Goal: Task Accomplishment & Management: Use online tool/utility

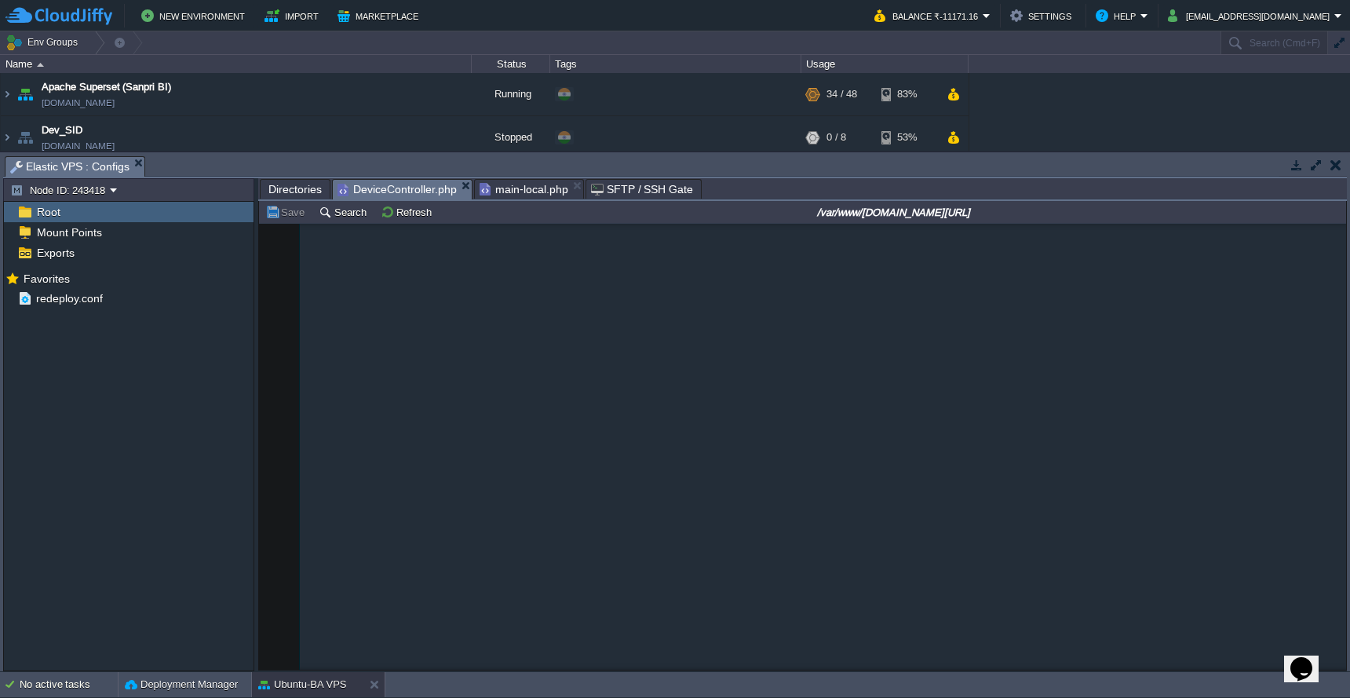
scroll to position [2961, 0]
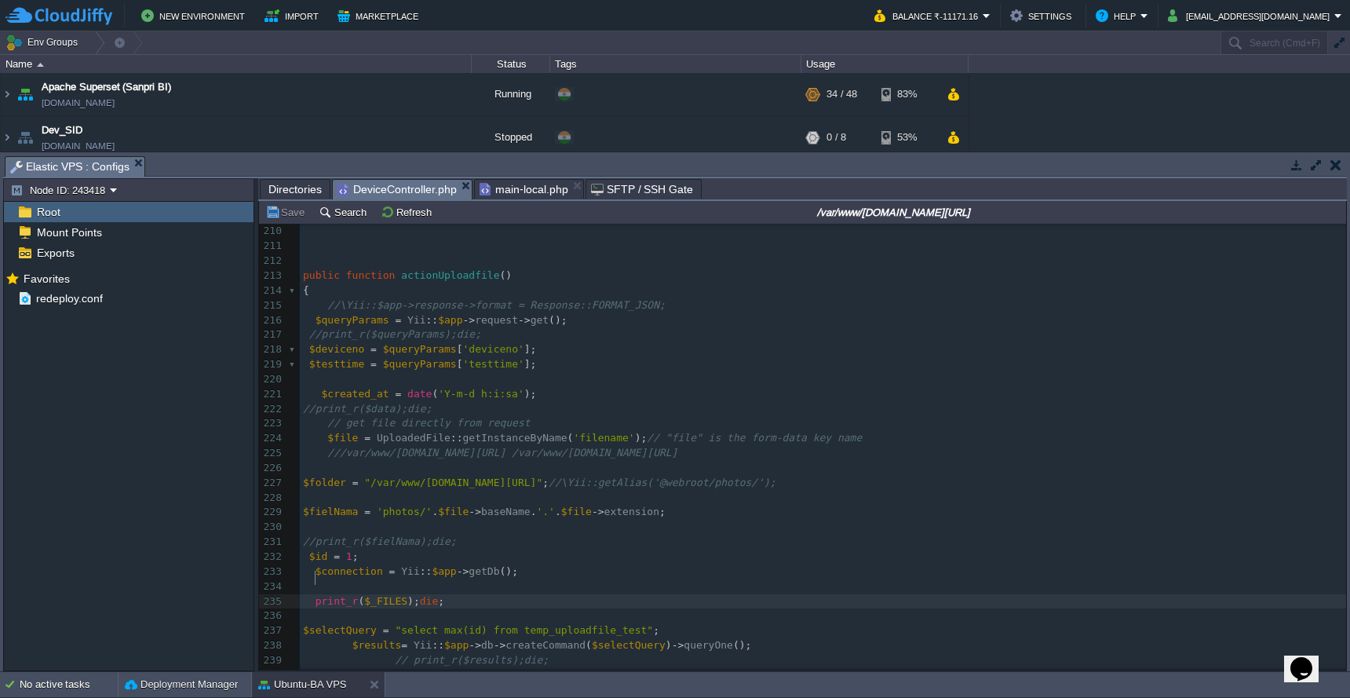
click at [312, 595] on span at bounding box center [309, 601] width 13 height 12
type textarea "//"
click at [282, 217] on button "Save" at bounding box center [287, 212] width 44 height 14
click at [534, 188] on span "main-local.php" at bounding box center [523, 189] width 89 height 19
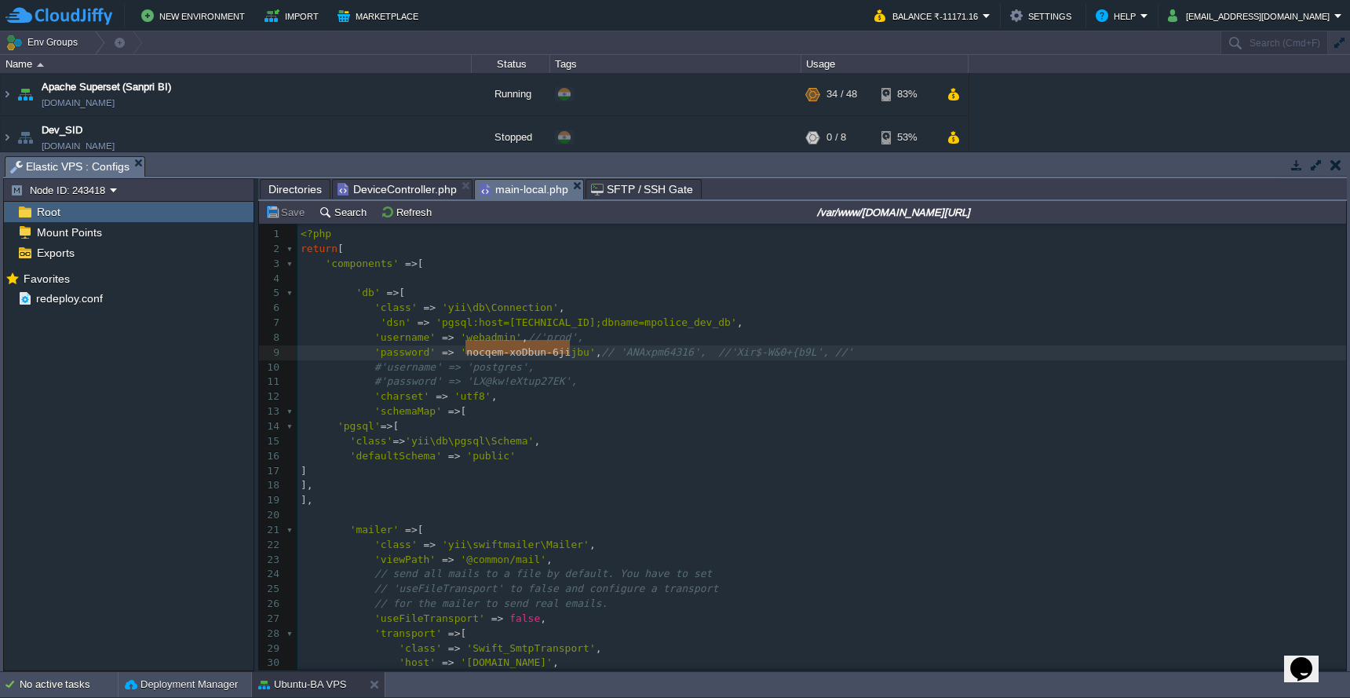
type textarea "nocqem-xoDbun-6jijbu"
drag, startPoint x: 468, startPoint y: 344, endPoint x: 587, endPoint y: 349, distance: 118.6
click at [636, 464] on pre "]" at bounding box center [821, 471] width 1048 height 15
click at [405, 188] on span "DeviceController.php" at bounding box center [396, 189] width 119 height 19
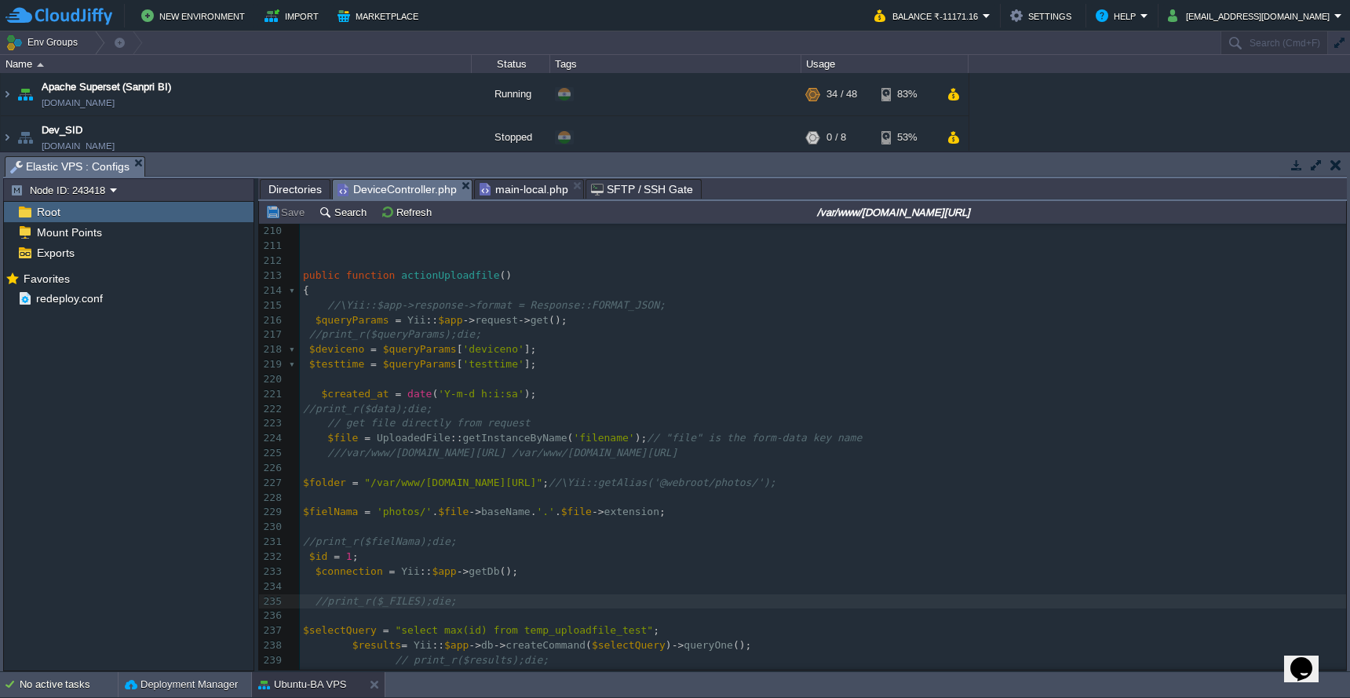
click at [585, 402] on pre "//print_r($data);die;" at bounding box center [823, 409] width 1046 height 15
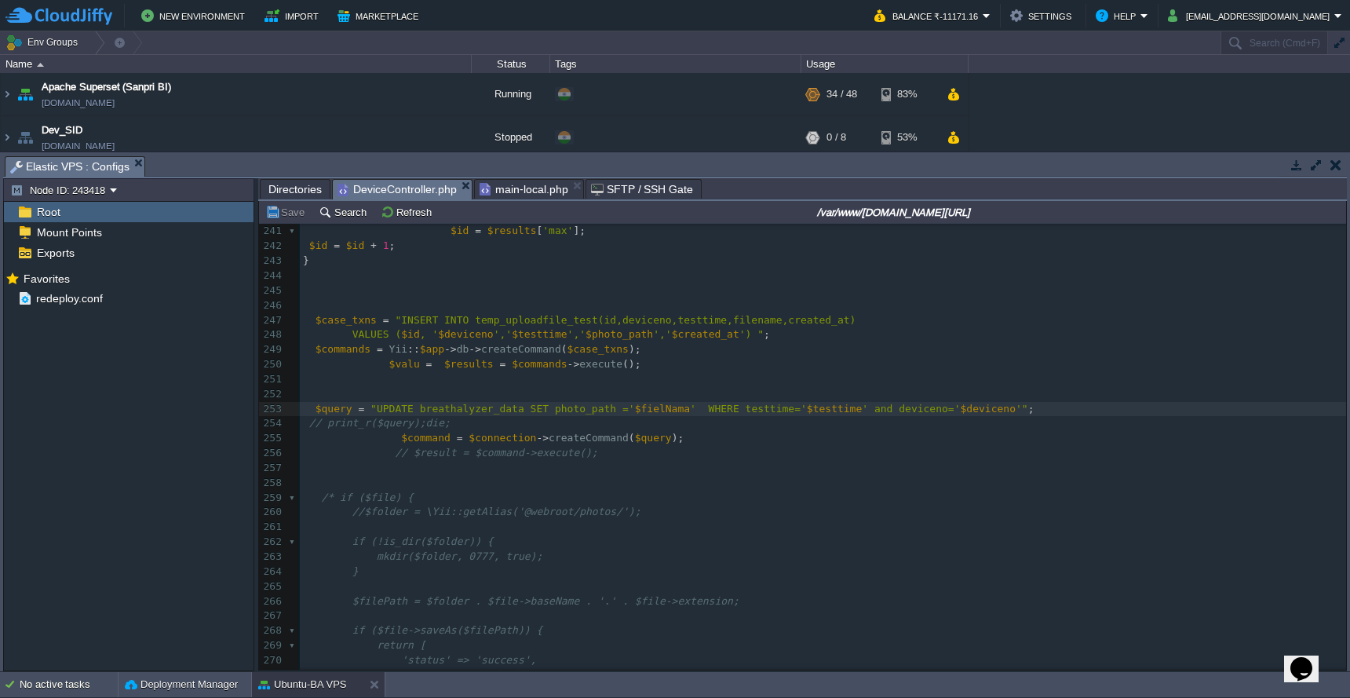
click at [408, 437] on div "xxxxxxxxxx public function actionUploadfile () 231 //print_r($fielNama);die; 23…" at bounding box center [823, 460] width 1046 height 769
click at [636, 326] on div "xxxxxxxxxx public function actionUploadfile () 231 //print_r($fielNama);die; 23…" at bounding box center [823, 460] width 1046 height 769
type textarea "$photo_path"
click at [672, 273] on pre at bounding box center [823, 275] width 1046 height 15
click at [923, 357] on pre "$valu = $results = $commands -> execute ();" at bounding box center [823, 364] width 1046 height 15
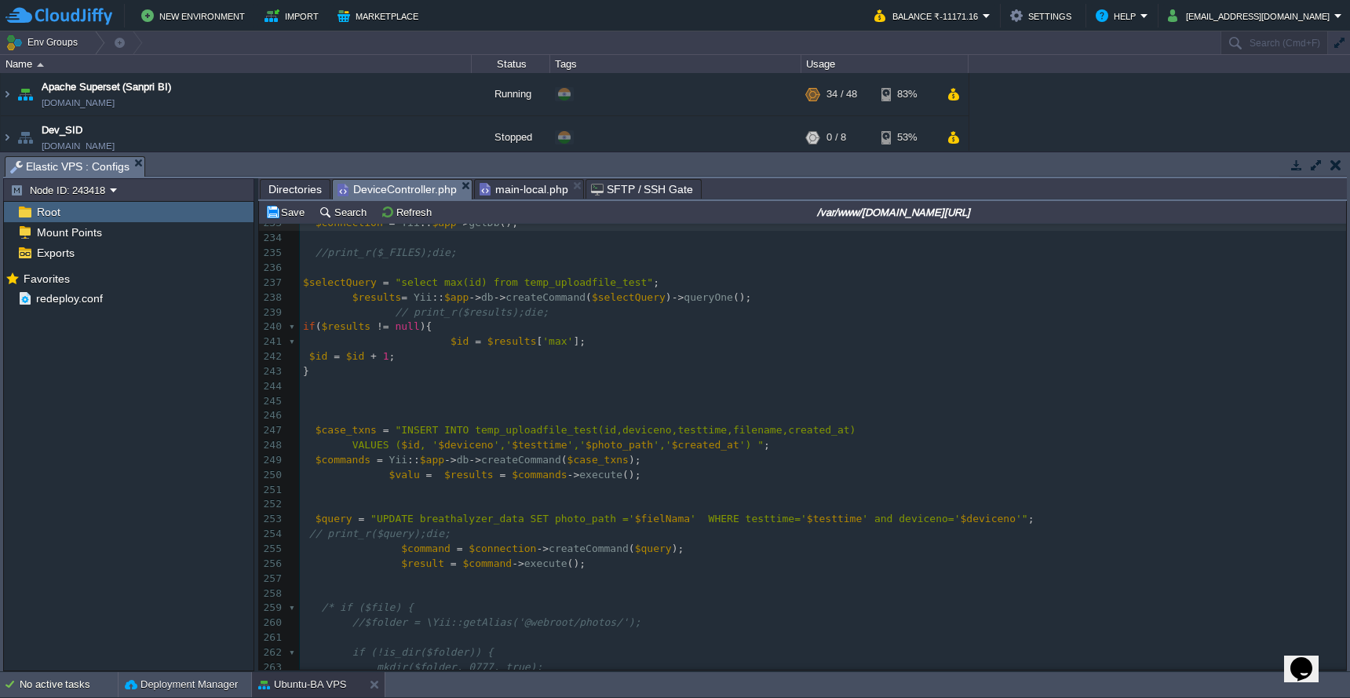
scroll to position [0, 0]
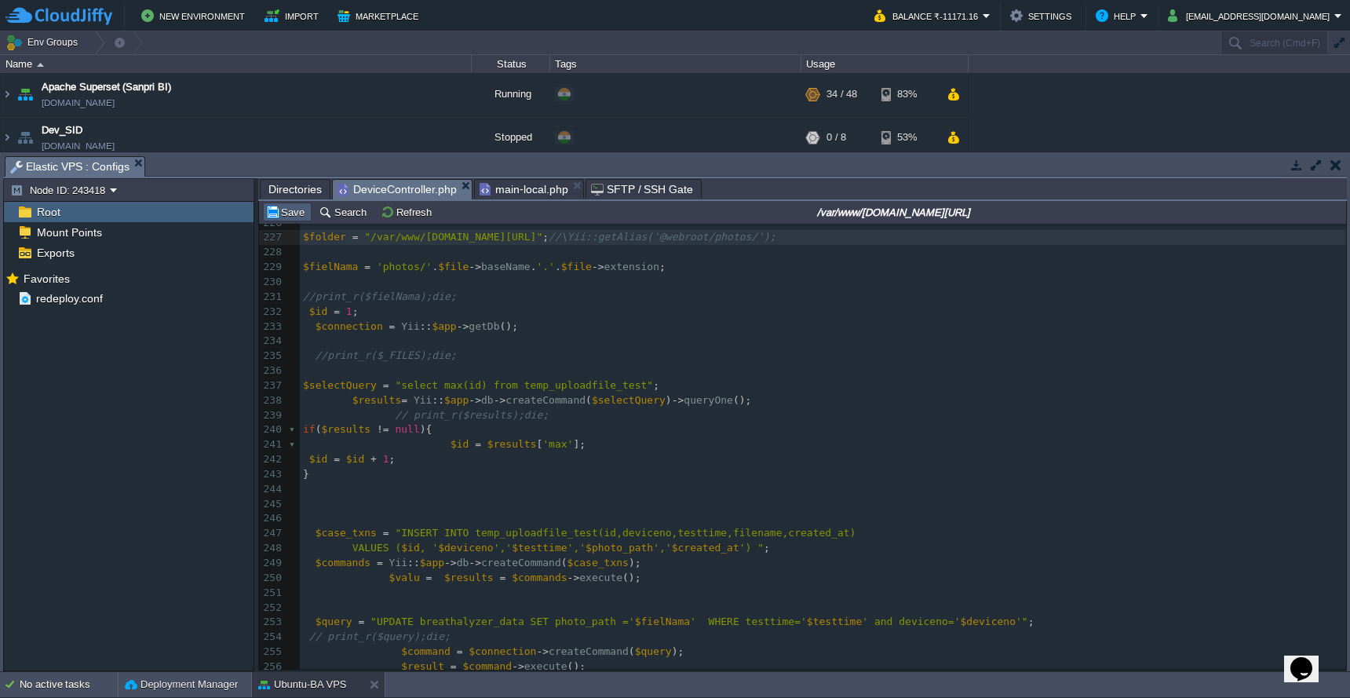
click at [281, 219] on button "Save" at bounding box center [287, 212] width 44 height 14
click at [291, 191] on span "Directories" at bounding box center [294, 189] width 53 height 19
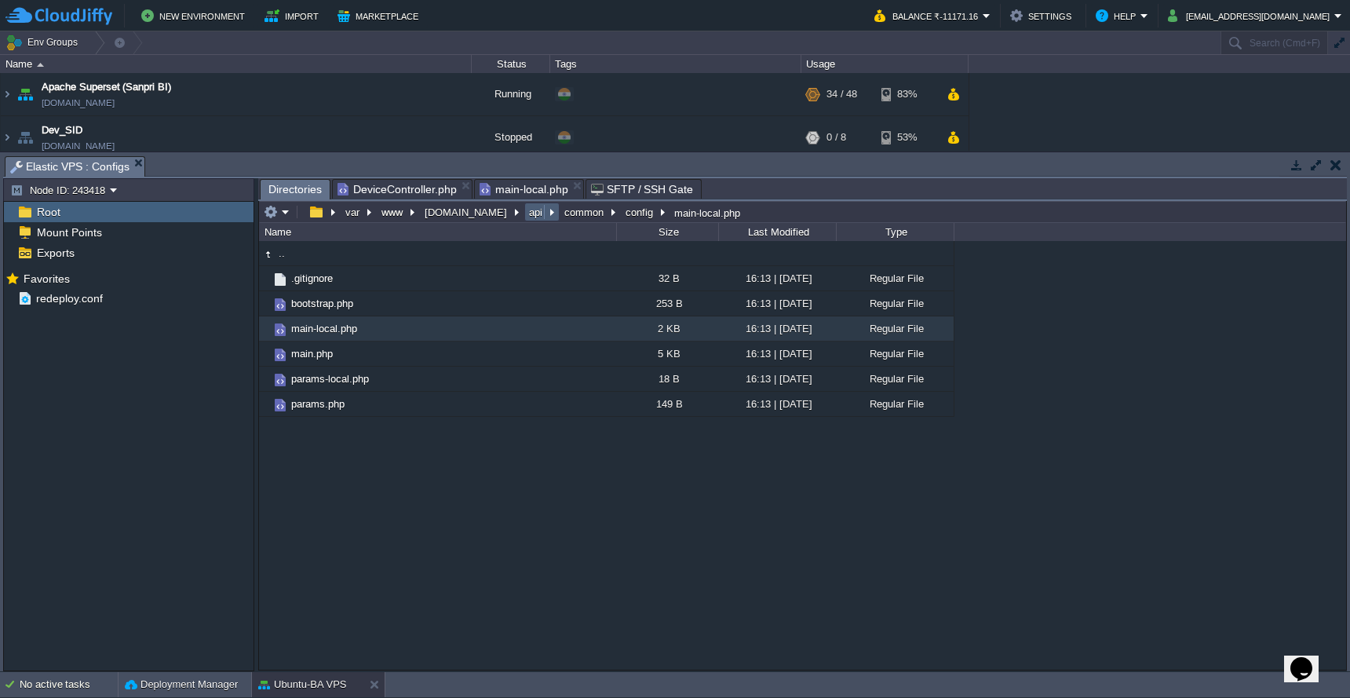
click at [526, 219] on button "api" at bounding box center [536, 212] width 20 height 14
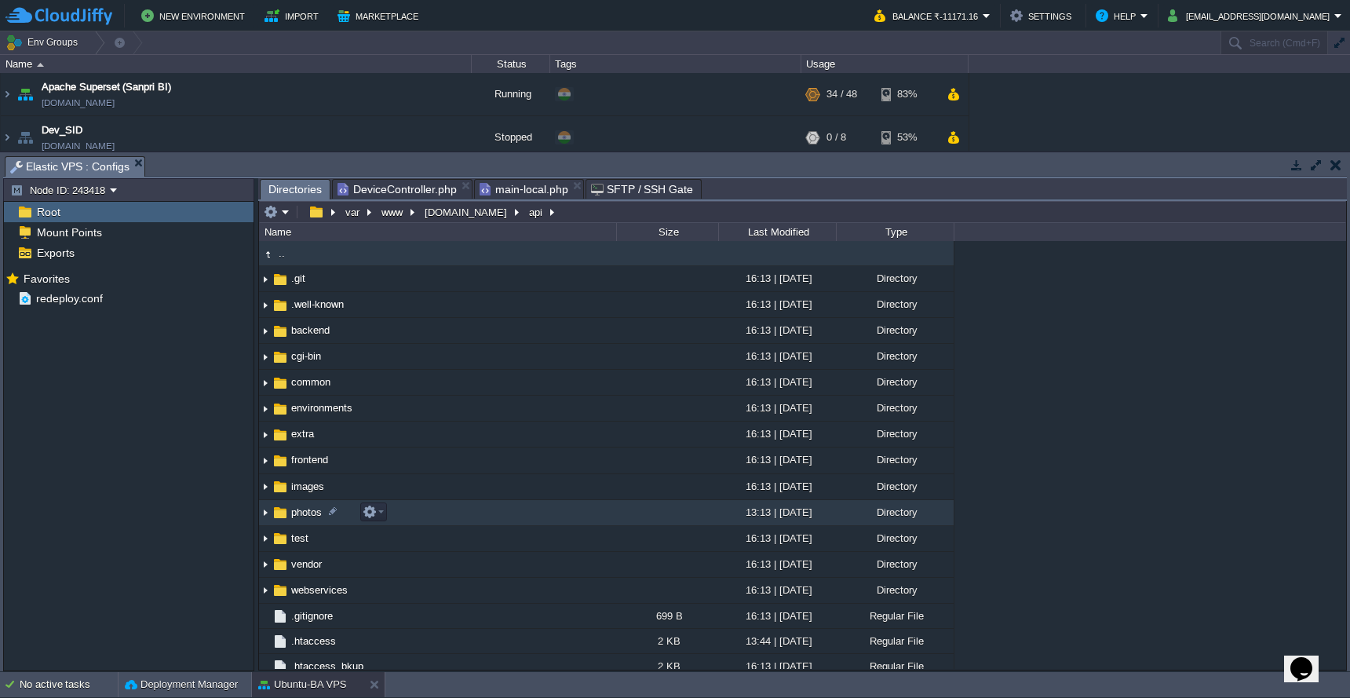
click at [418, 517] on td "photos" at bounding box center [437, 513] width 357 height 26
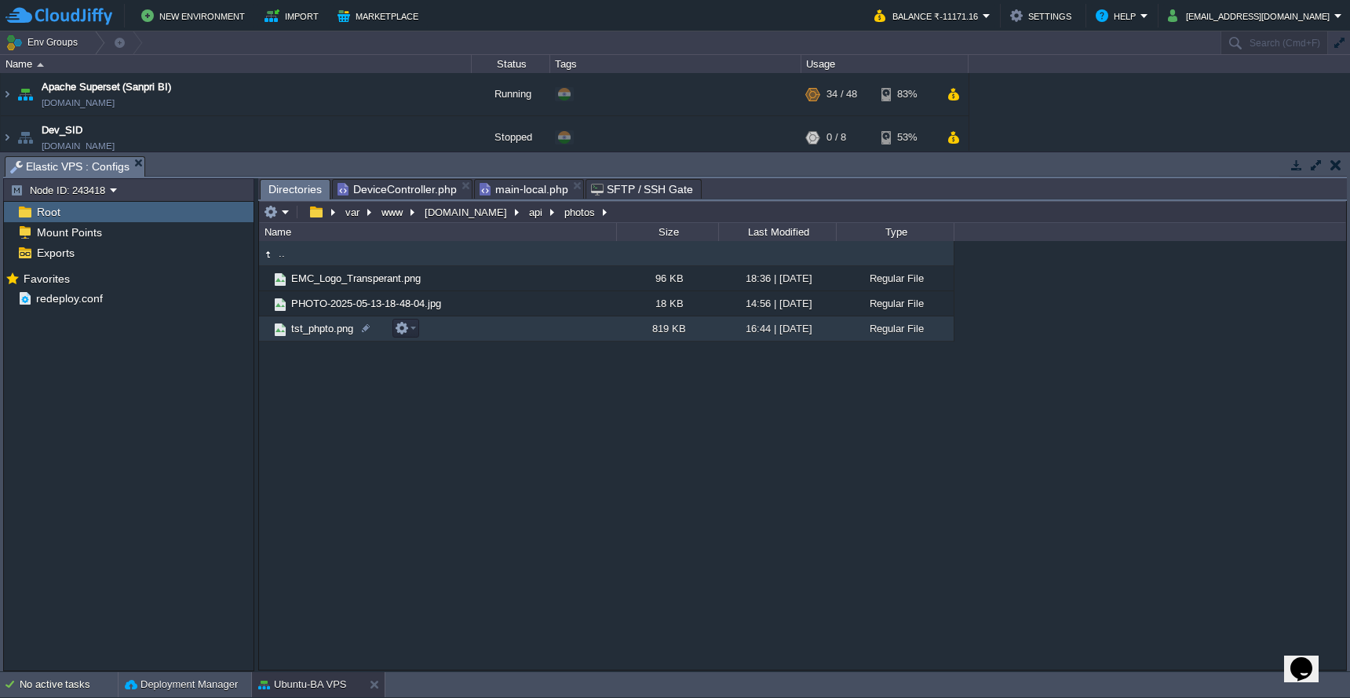
click at [545, 337] on td "tst_phpto.png" at bounding box center [437, 328] width 357 height 25
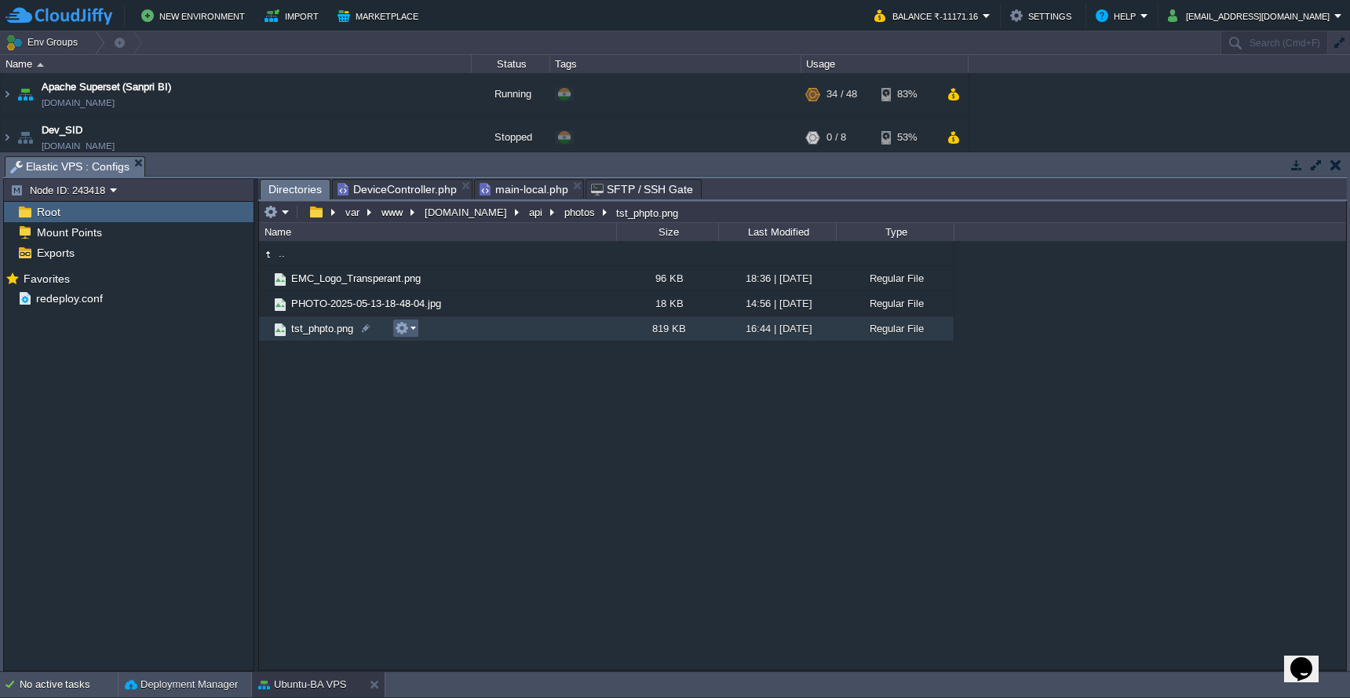
click at [410, 333] on em at bounding box center [405, 328] width 21 height 14
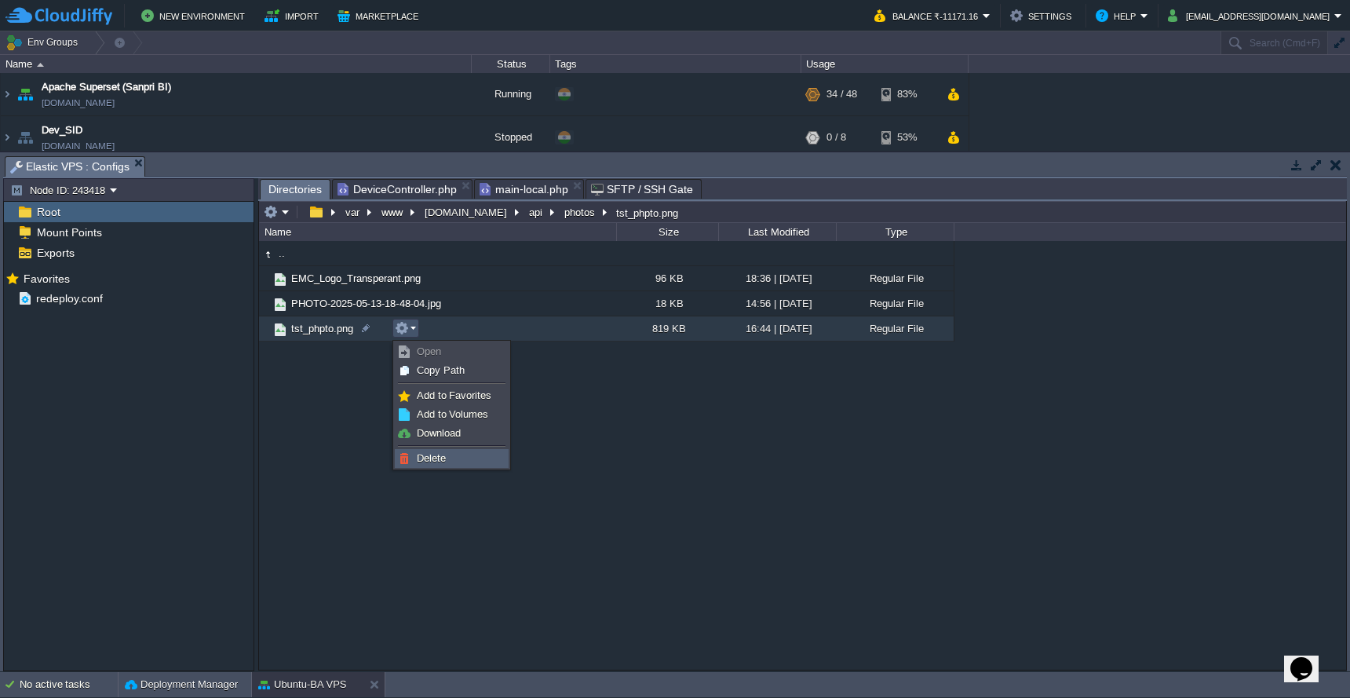
click at [425, 452] on span "Delete" at bounding box center [431, 458] width 29 height 12
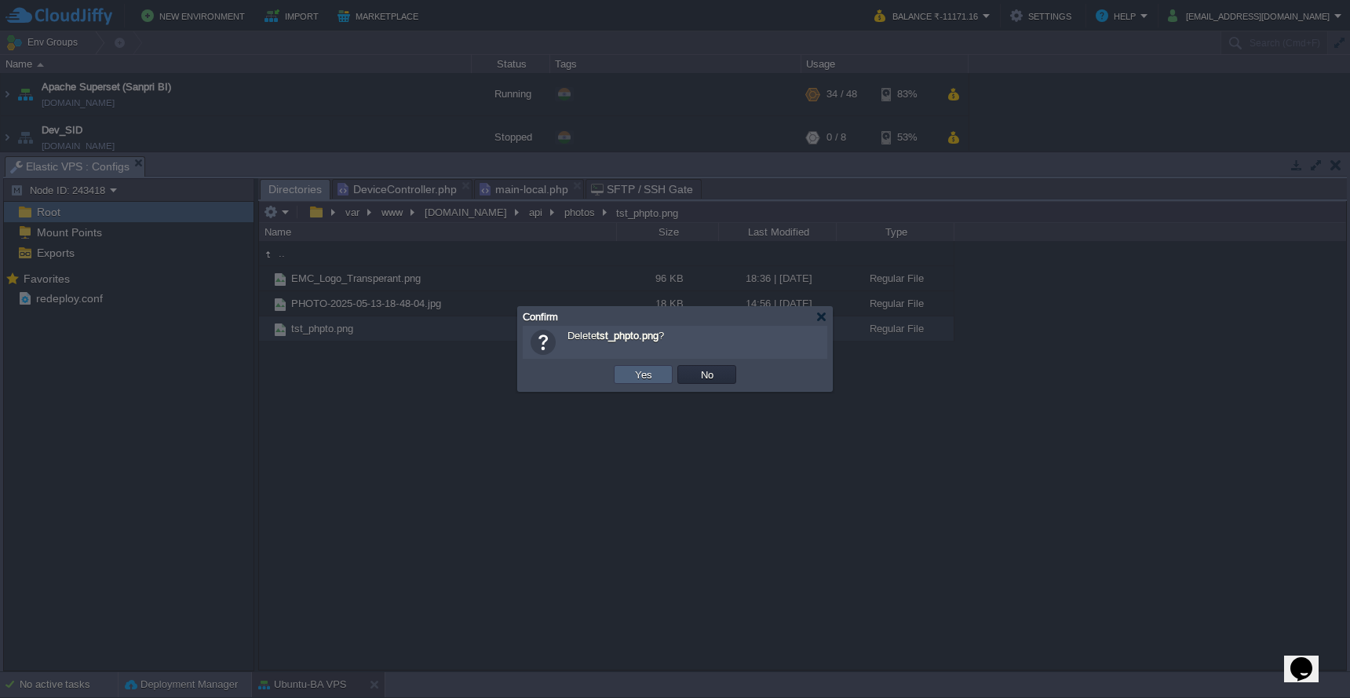
click at [635, 379] on button "Yes" at bounding box center [643, 374] width 27 height 14
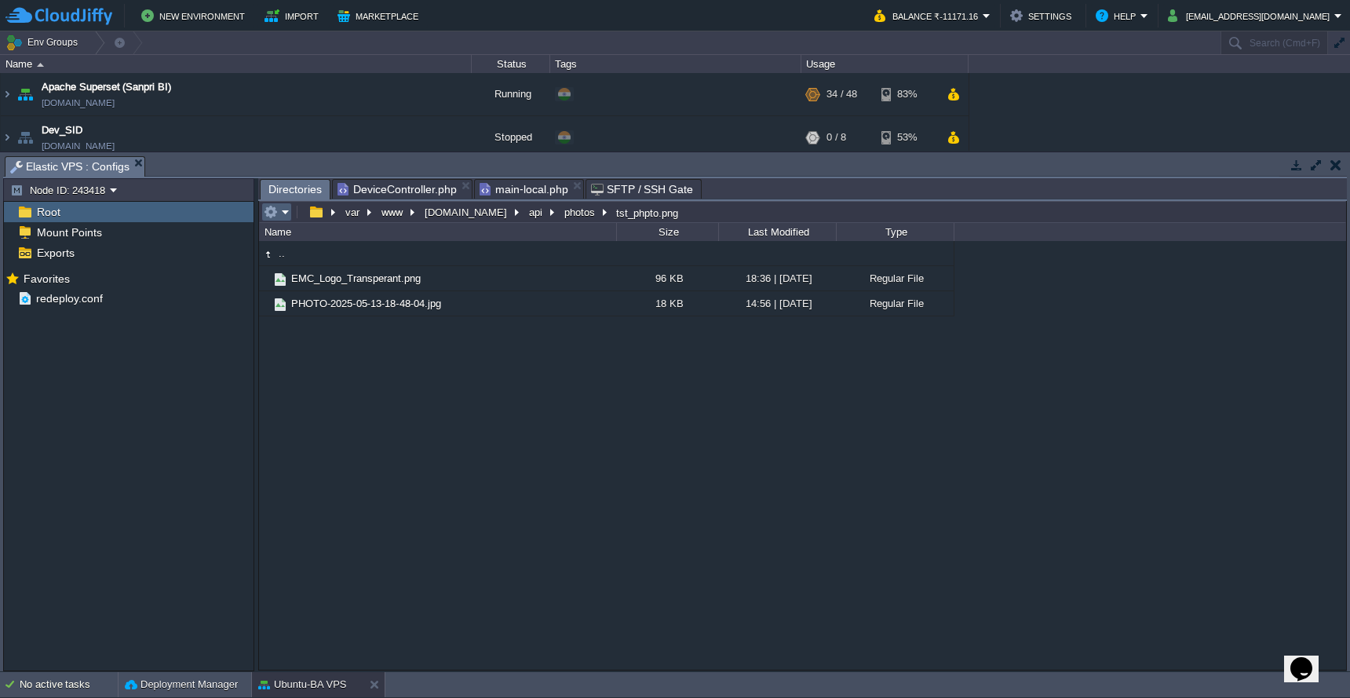
click at [282, 212] on em at bounding box center [277, 212] width 26 height 14
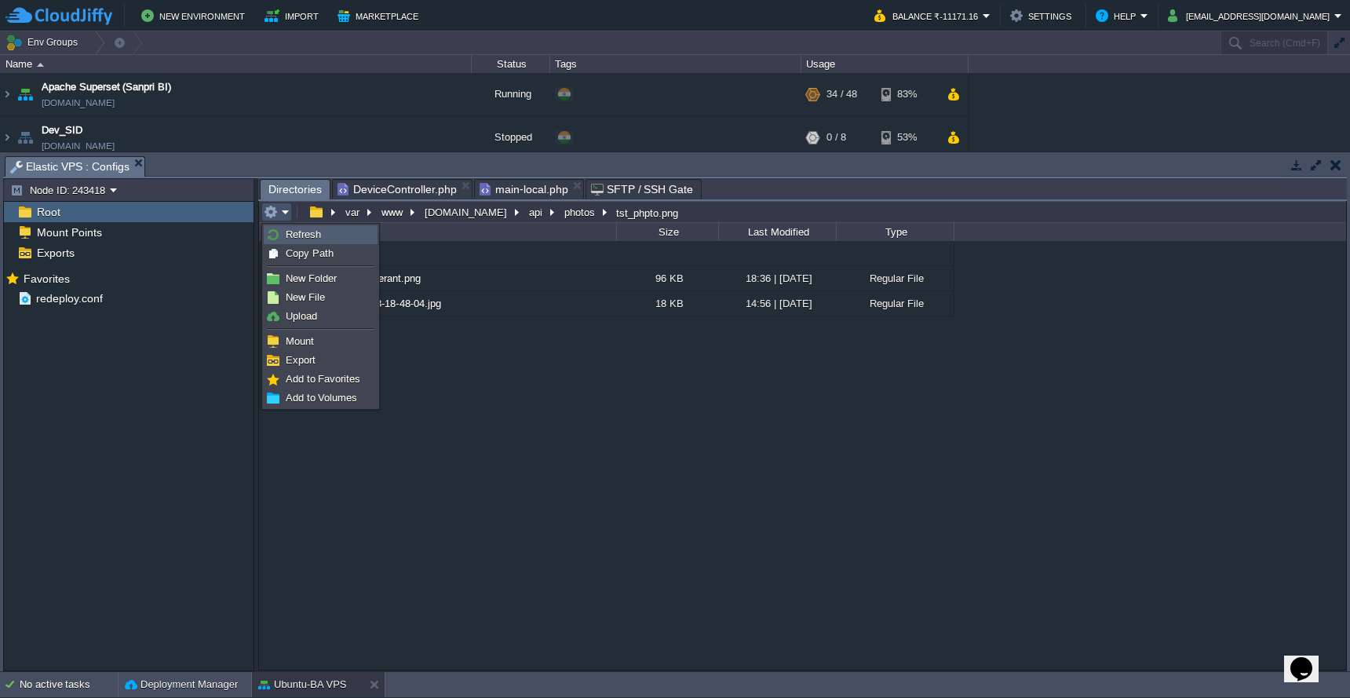
click at [283, 234] on link "Refresh" at bounding box center [320, 234] width 112 height 17
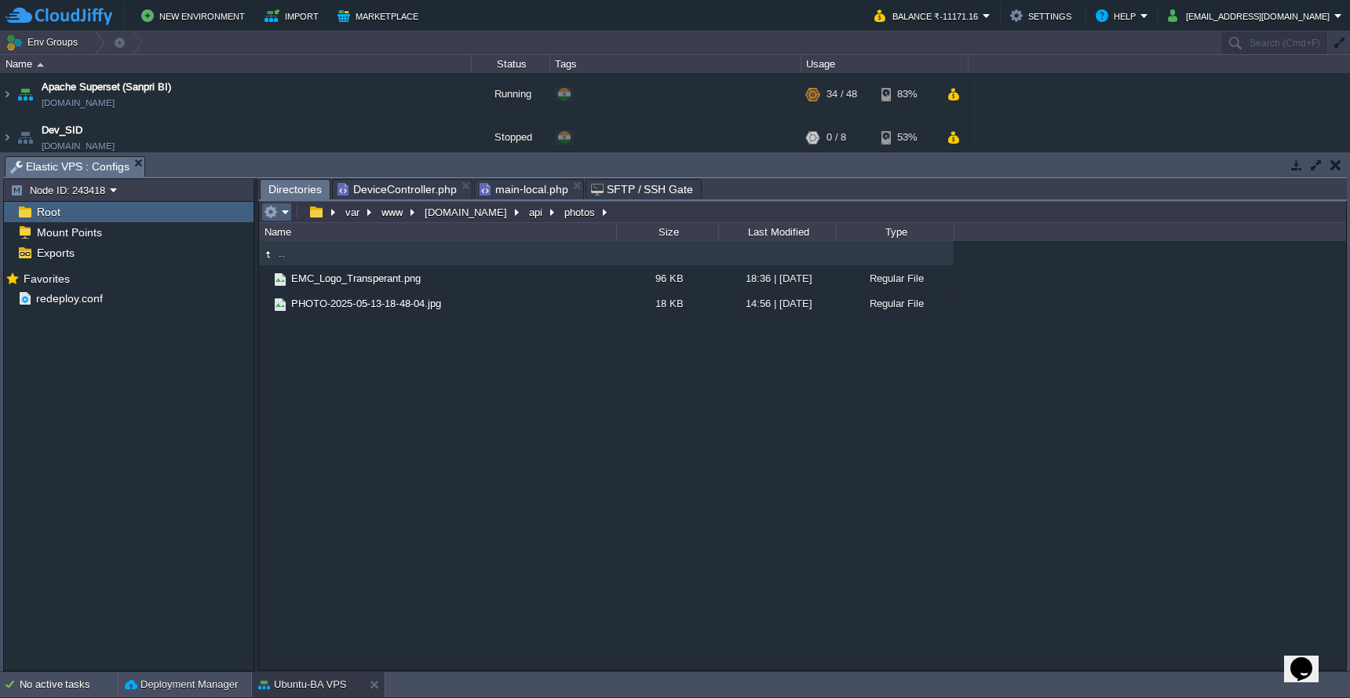
click at [280, 215] on em at bounding box center [277, 212] width 26 height 14
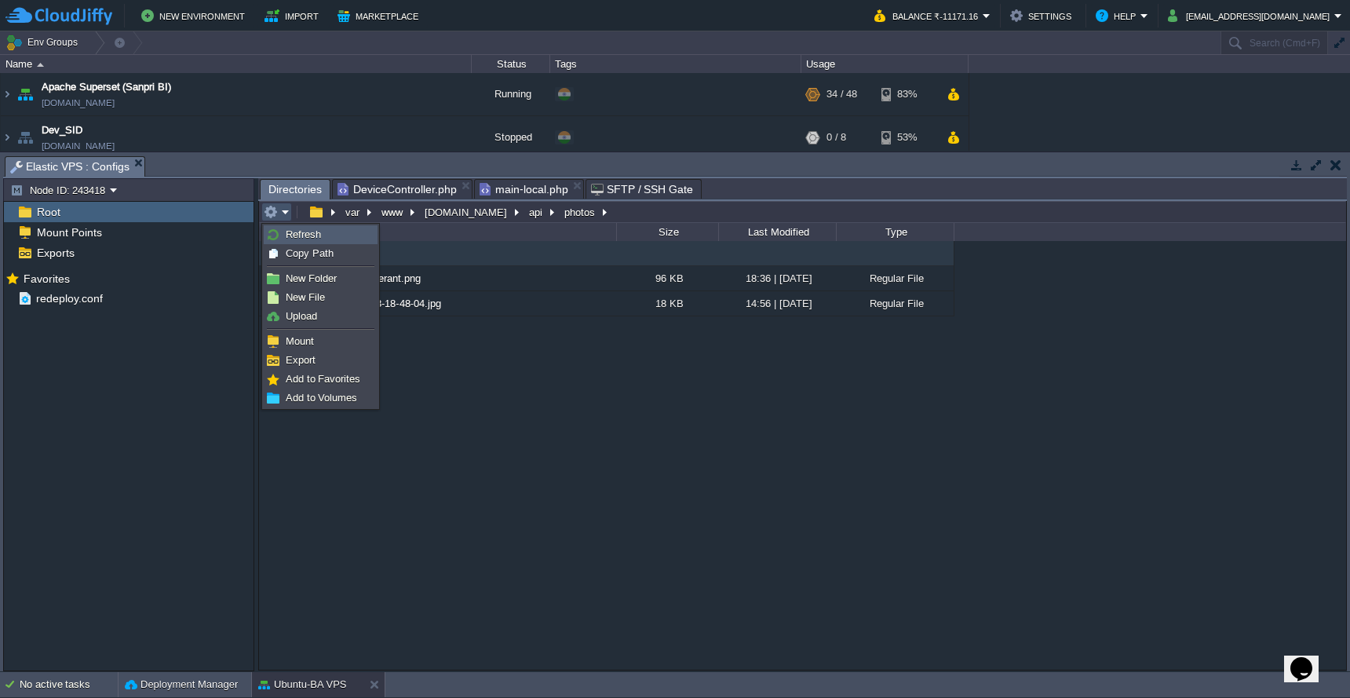
click at [280, 233] on link "Refresh" at bounding box center [320, 234] width 112 height 17
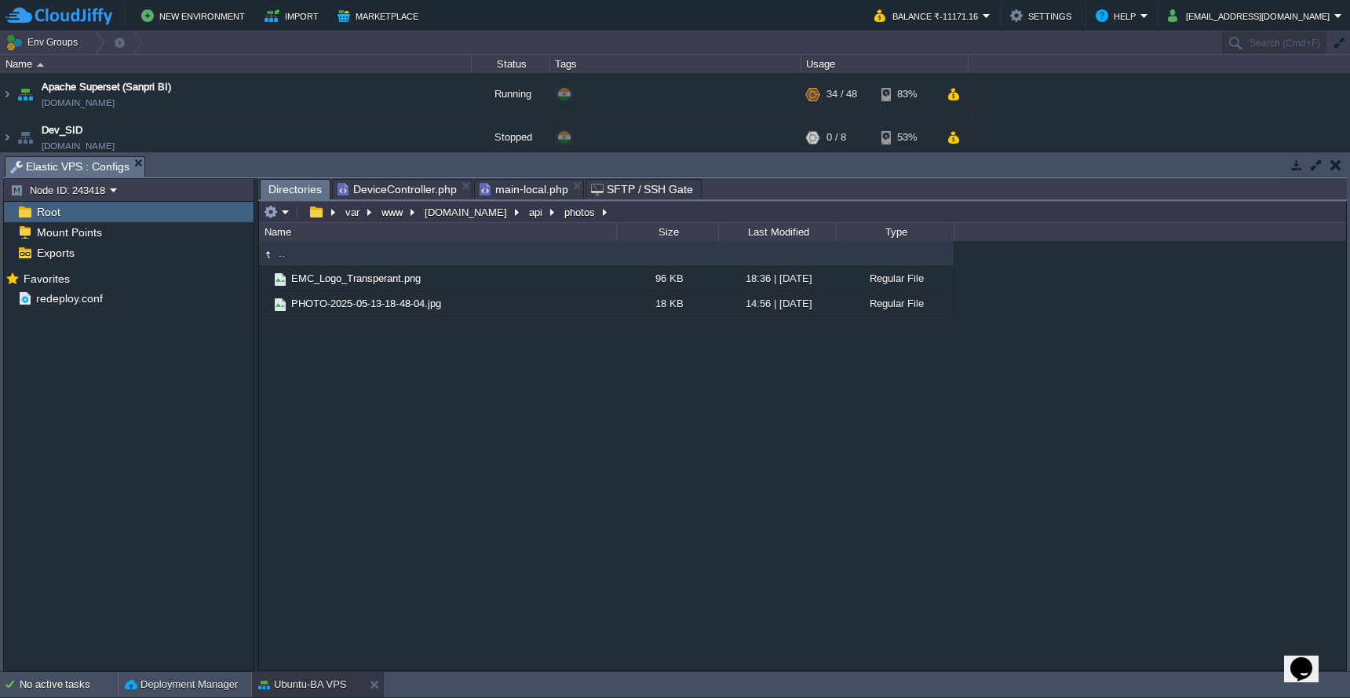
click at [403, 184] on span "DeviceController.php" at bounding box center [396, 189] width 119 height 19
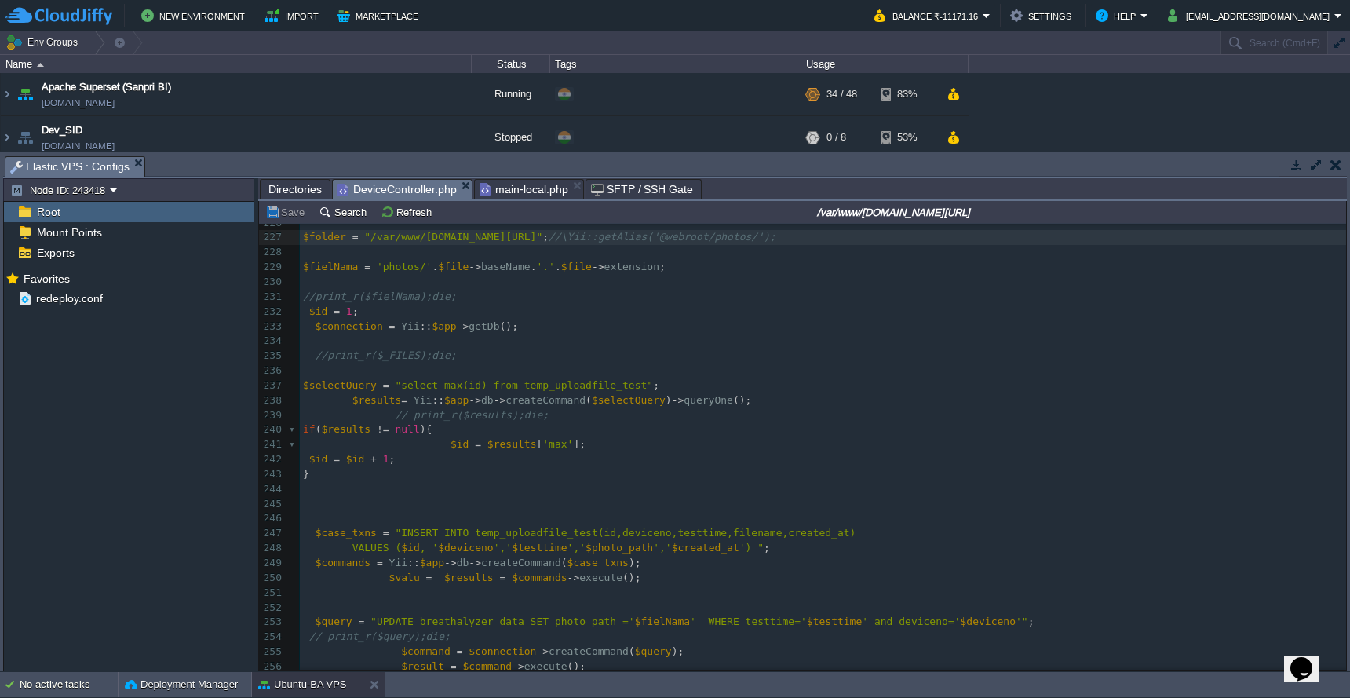
click at [1037, 348] on pre "//print_r($_FILES);die;" at bounding box center [823, 355] width 1046 height 15
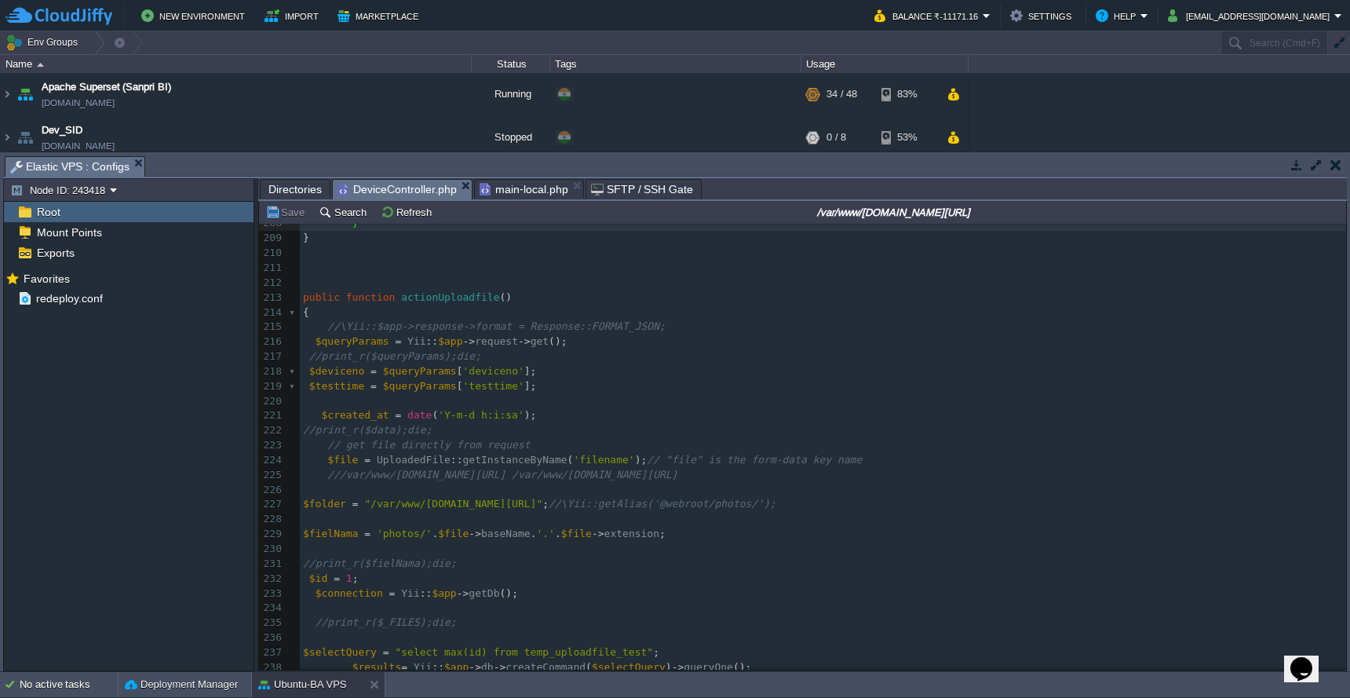
scroll to position [2927, 0]
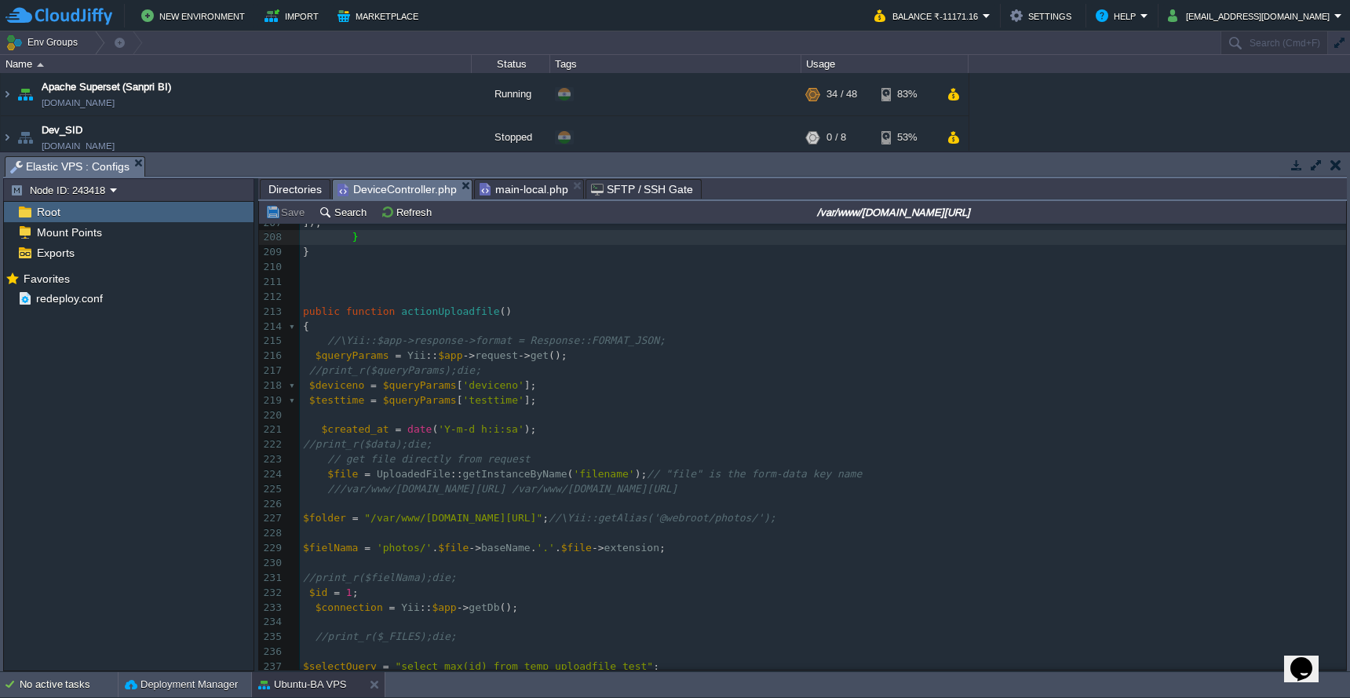
click at [290, 191] on span "Directories" at bounding box center [294, 189] width 53 height 19
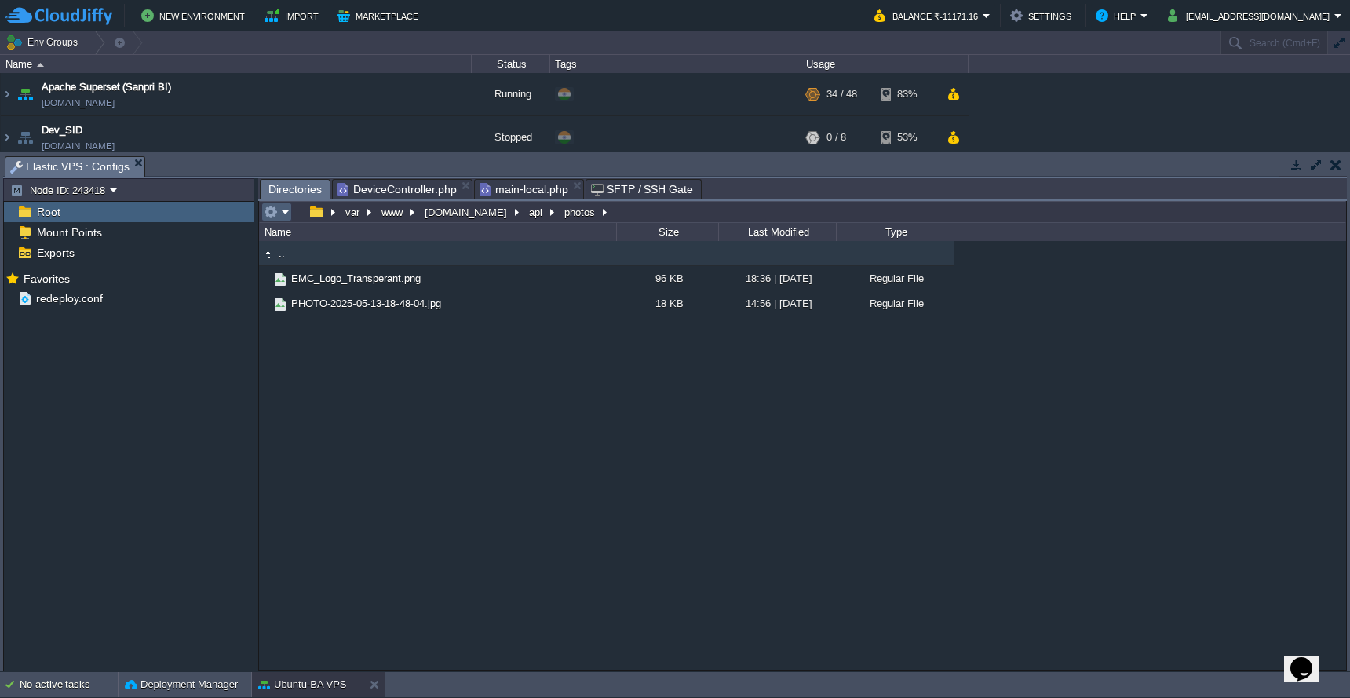
click at [280, 216] on em at bounding box center [277, 212] width 26 height 14
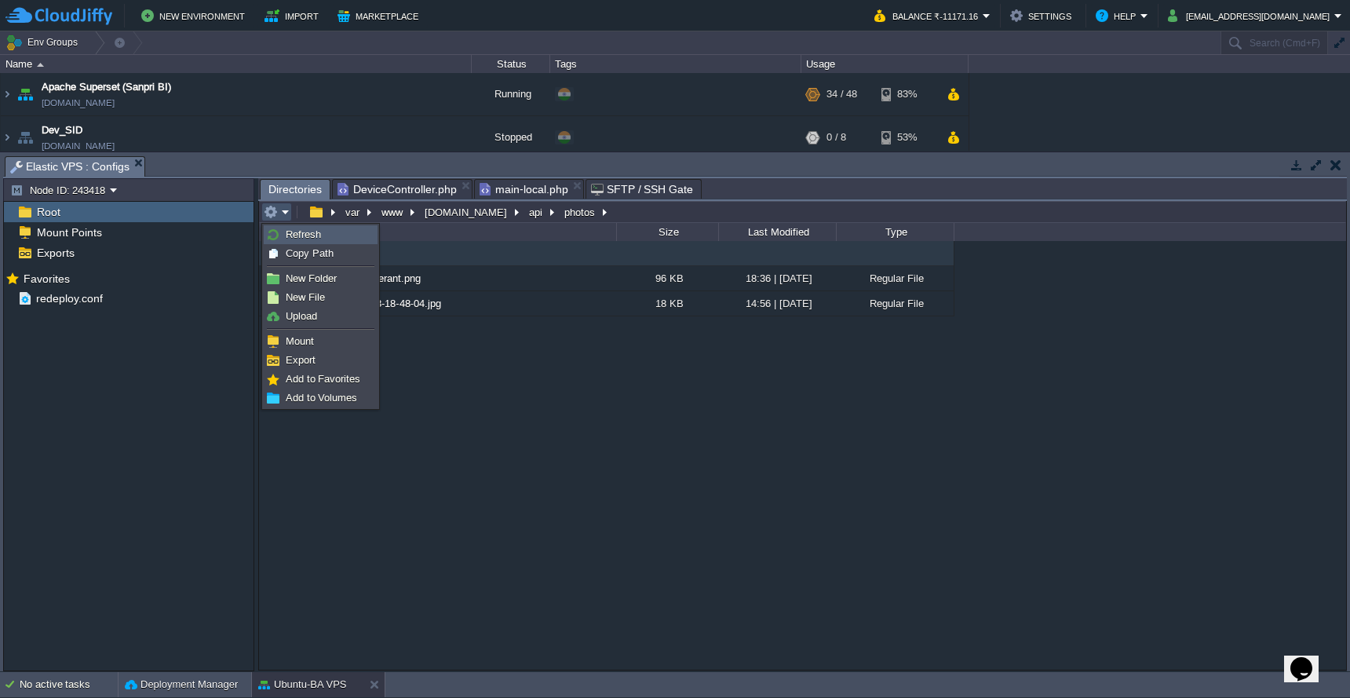
click at [283, 235] on link "Refresh" at bounding box center [320, 234] width 112 height 17
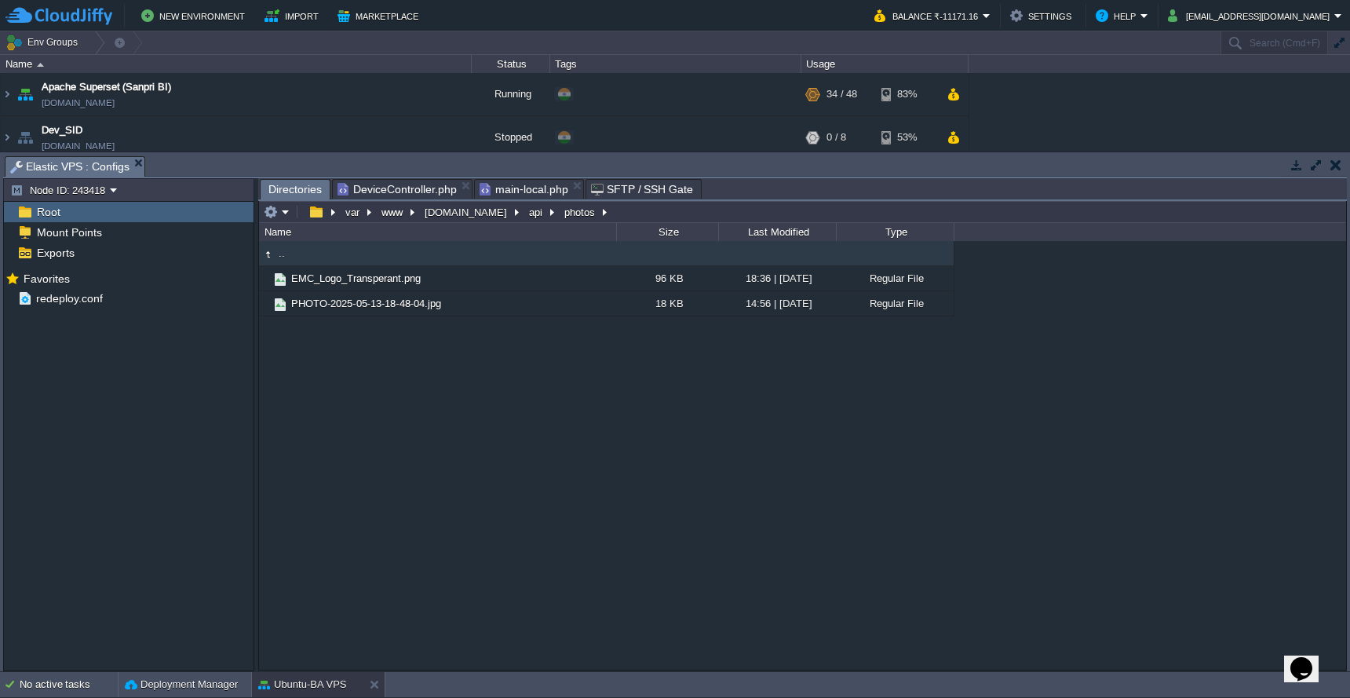
click at [406, 189] on span "DeviceController.php" at bounding box center [396, 189] width 119 height 19
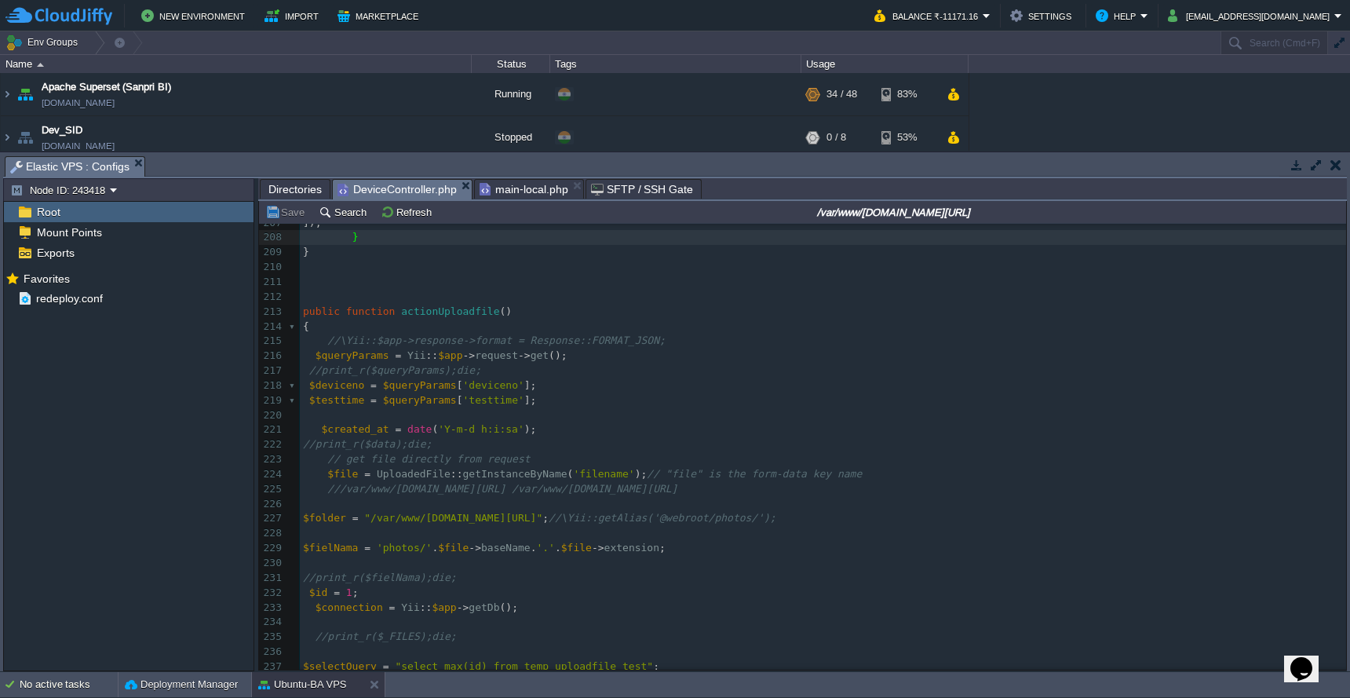
click at [276, 191] on span "Directories" at bounding box center [294, 189] width 53 height 19
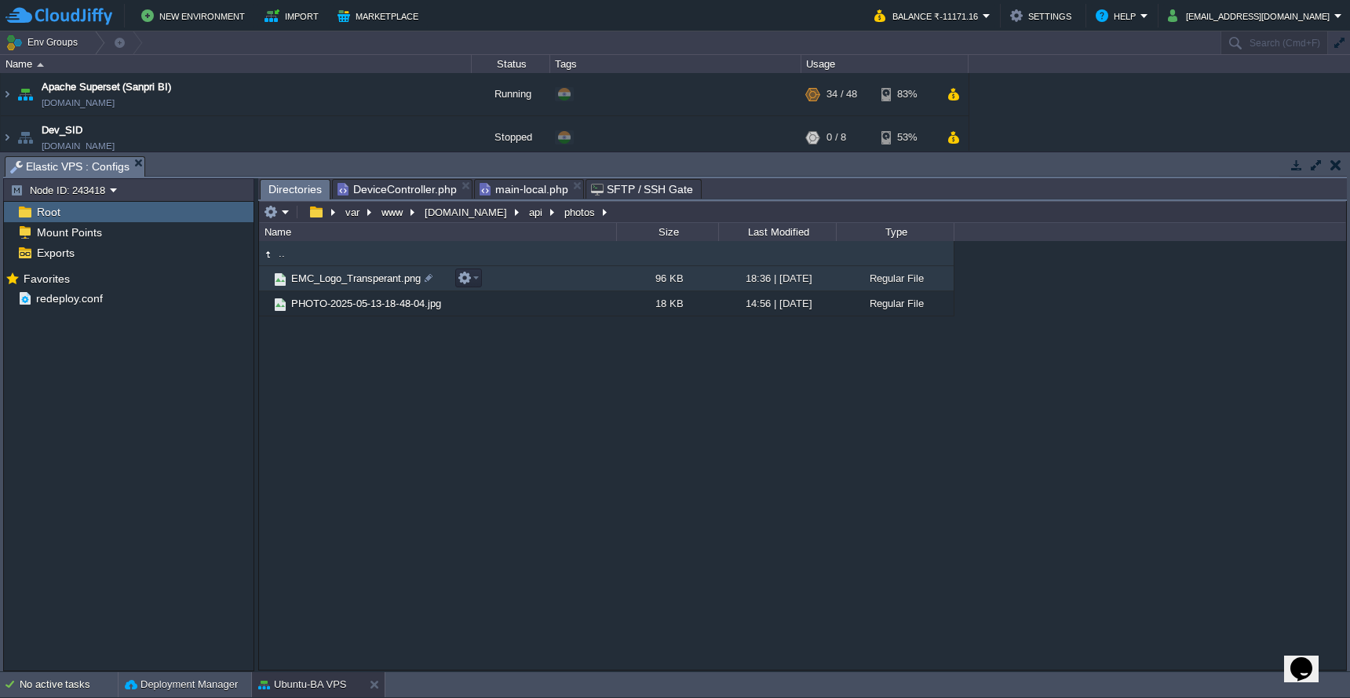
click at [312, 279] on span "EMC_Logo_Transperant.png" at bounding box center [356, 277] width 134 height 13
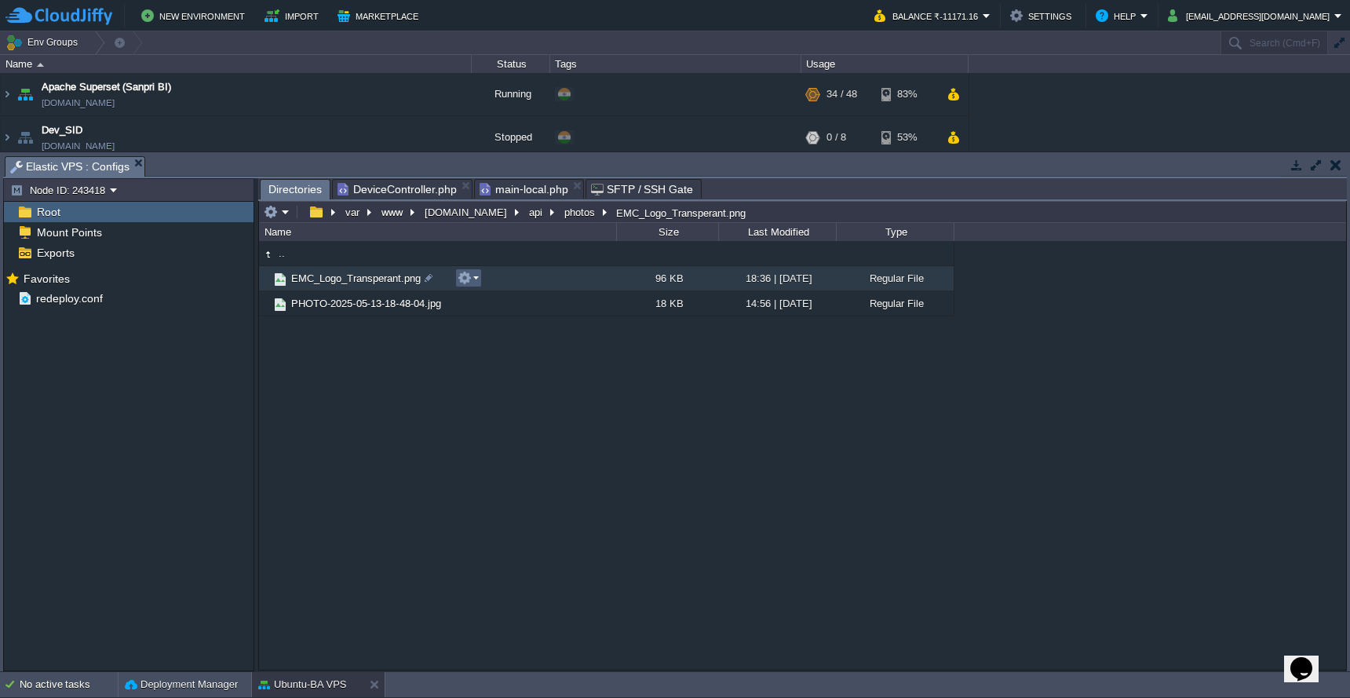
click at [475, 275] on em at bounding box center [467, 278] width 21 height 14
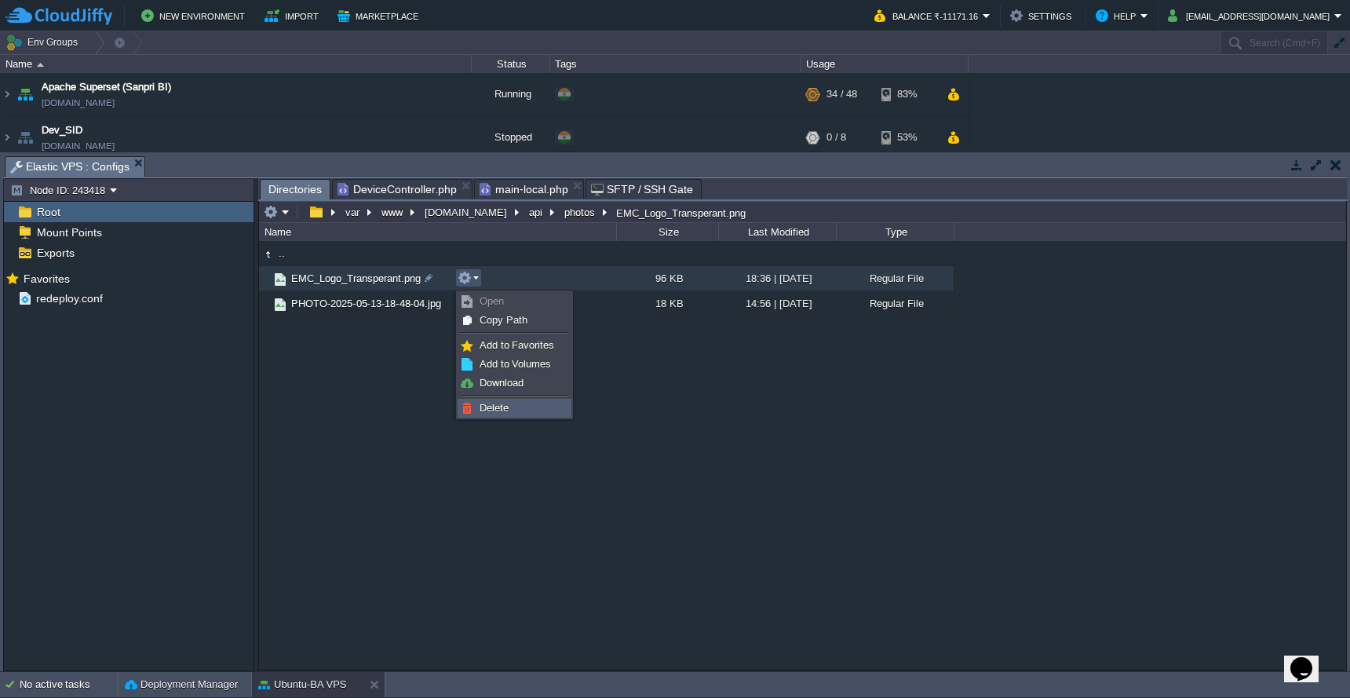
click at [483, 412] on span "Delete" at bounding box center [493, 408] width 29 height 12
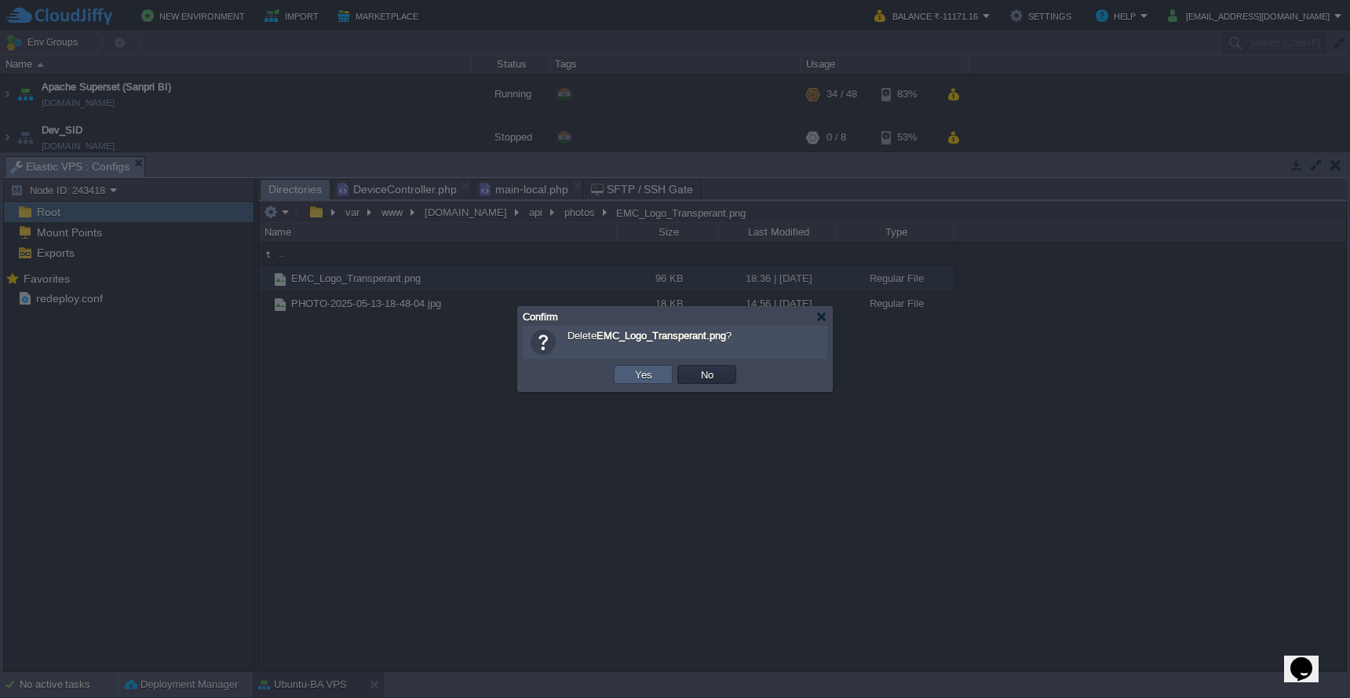
click at [650, 377] on button "Yes" at bounding box center [643, 374] width 27 height 14
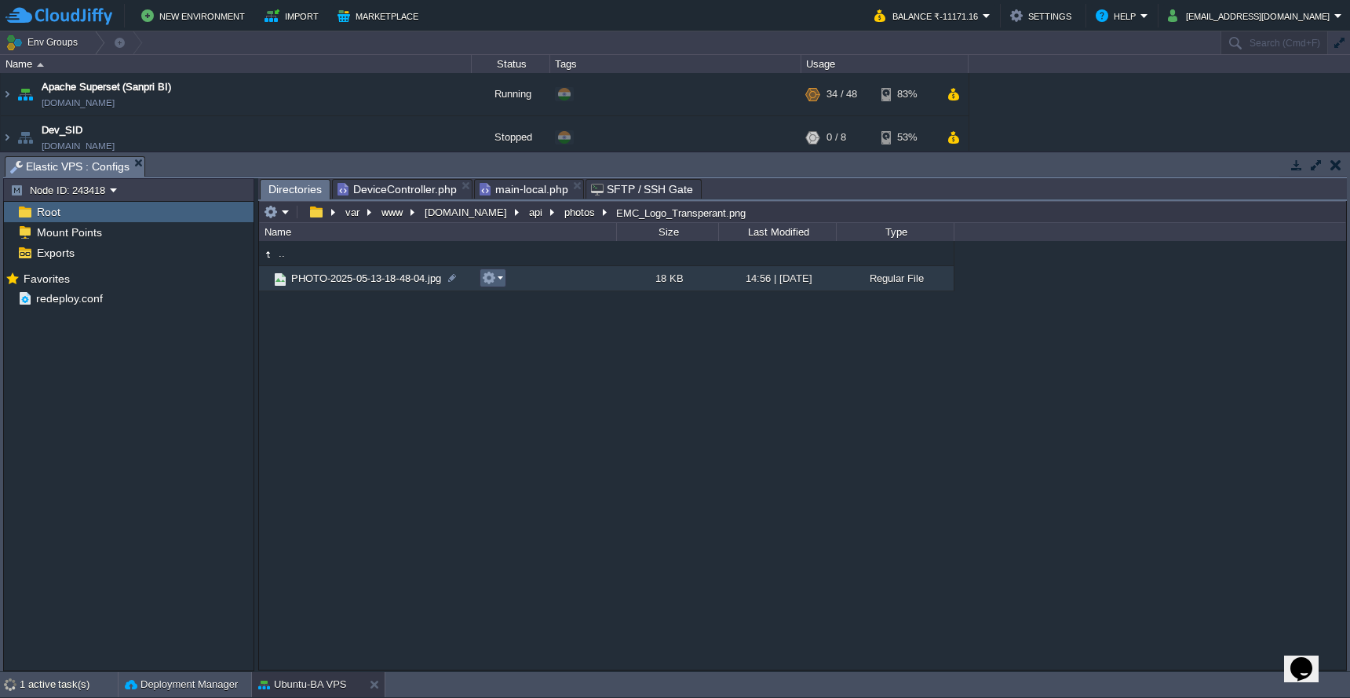
click at [497, 282] on em at bounding box center [492, 278] width 21 height 14
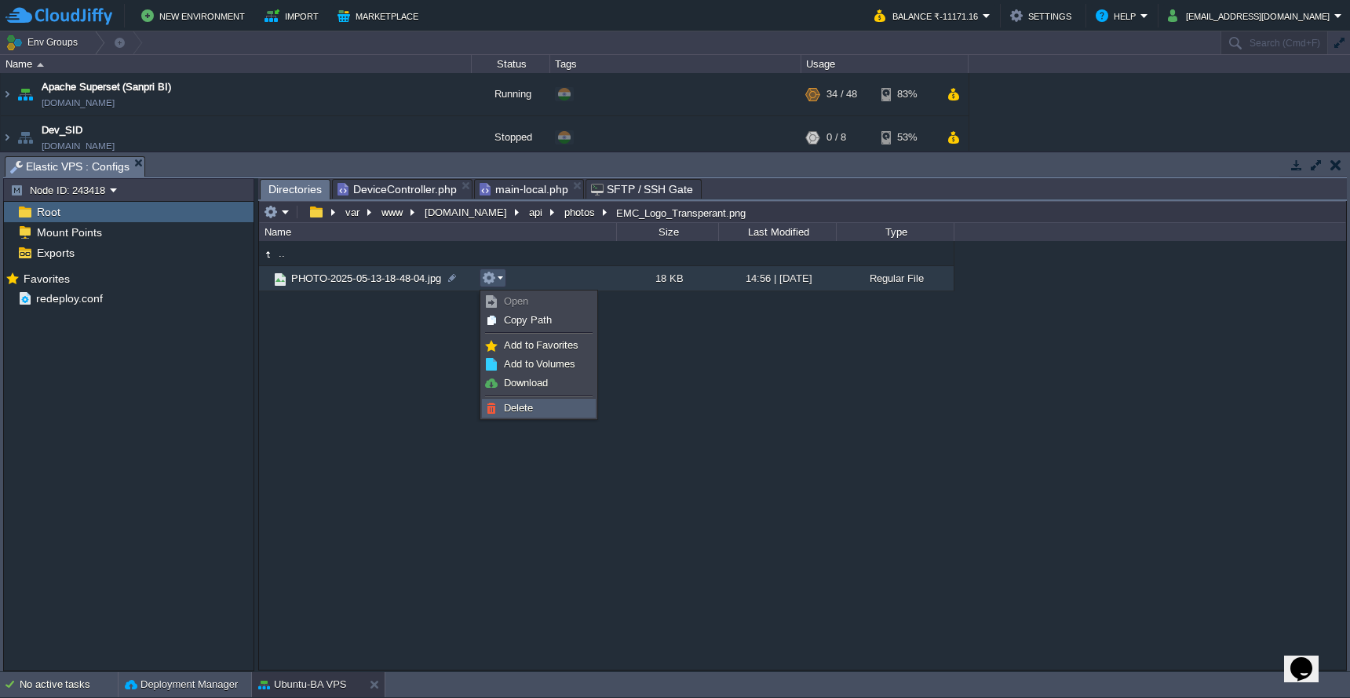
click at [515, 405] on span "Delete" at bounding box center [518, 408] width 29 height 12
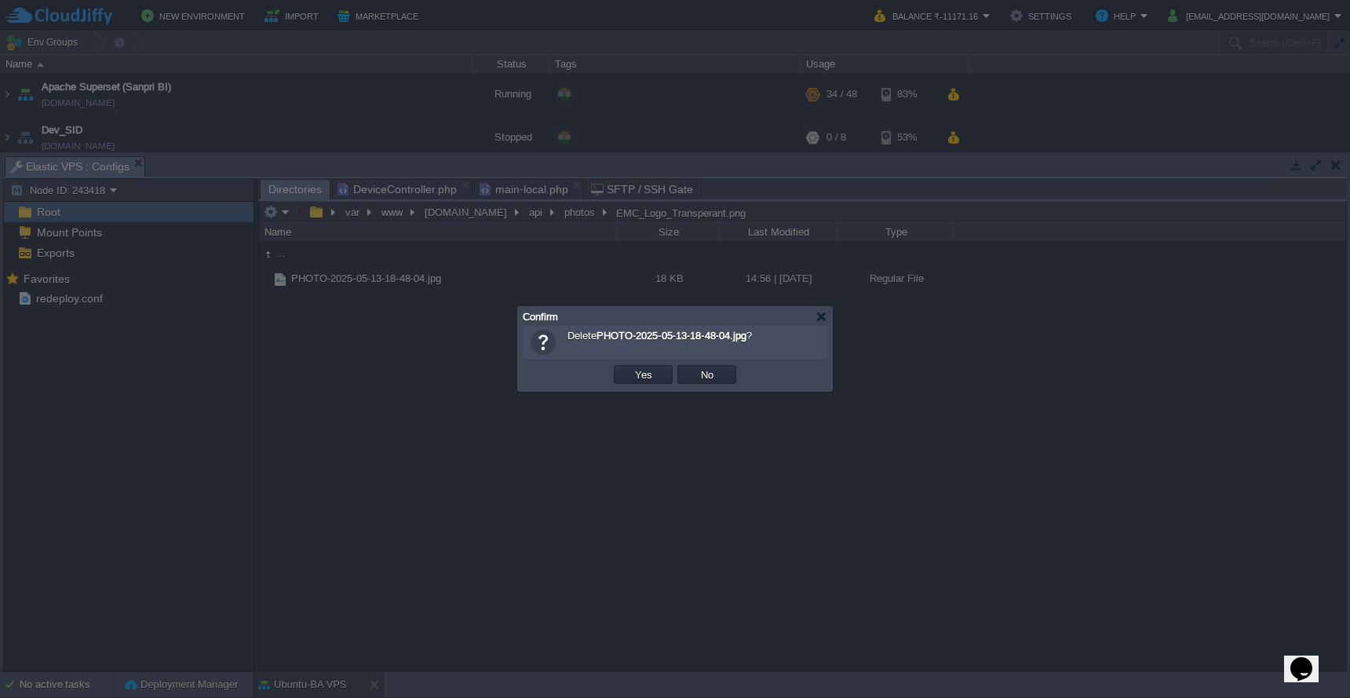
click at [647, 384] on td "Yes" at bounding box center [643, 374] width 64 height 24
click at [650, 384] on td "Yes" at bounding box center [643, 374] width 59 height 19
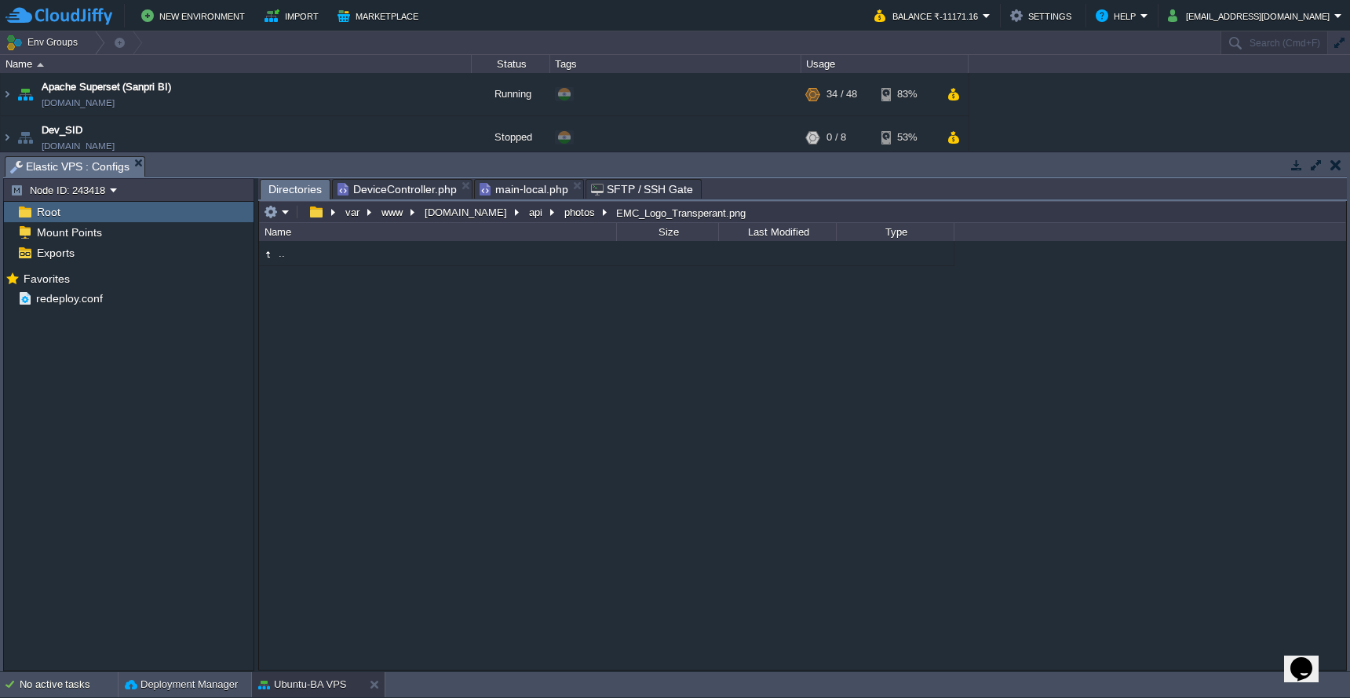
click at [399, 190] on span "DeviceController.php" at bounding box center [396, 189] width 119 height 19
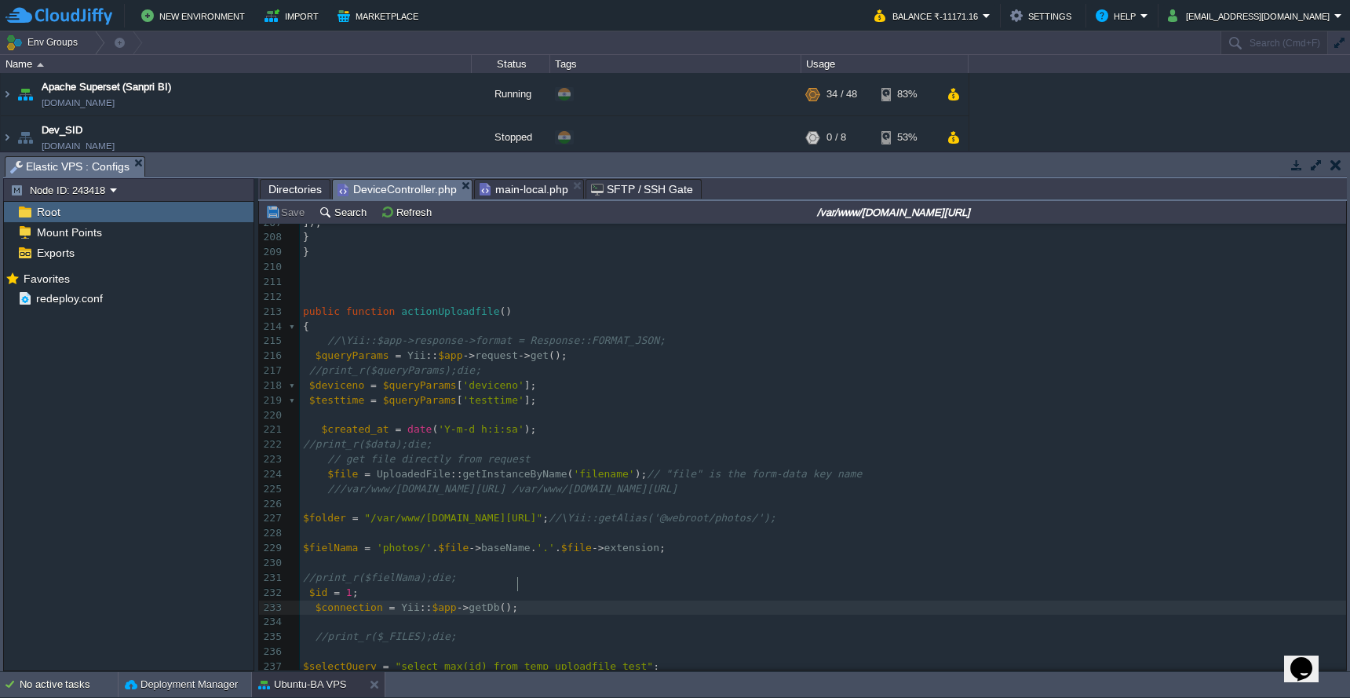
click at [606, 600] on pre "$connection = Yii :: $app -> getDb ();" at bounding box center [823, 607] width 1046 height 15
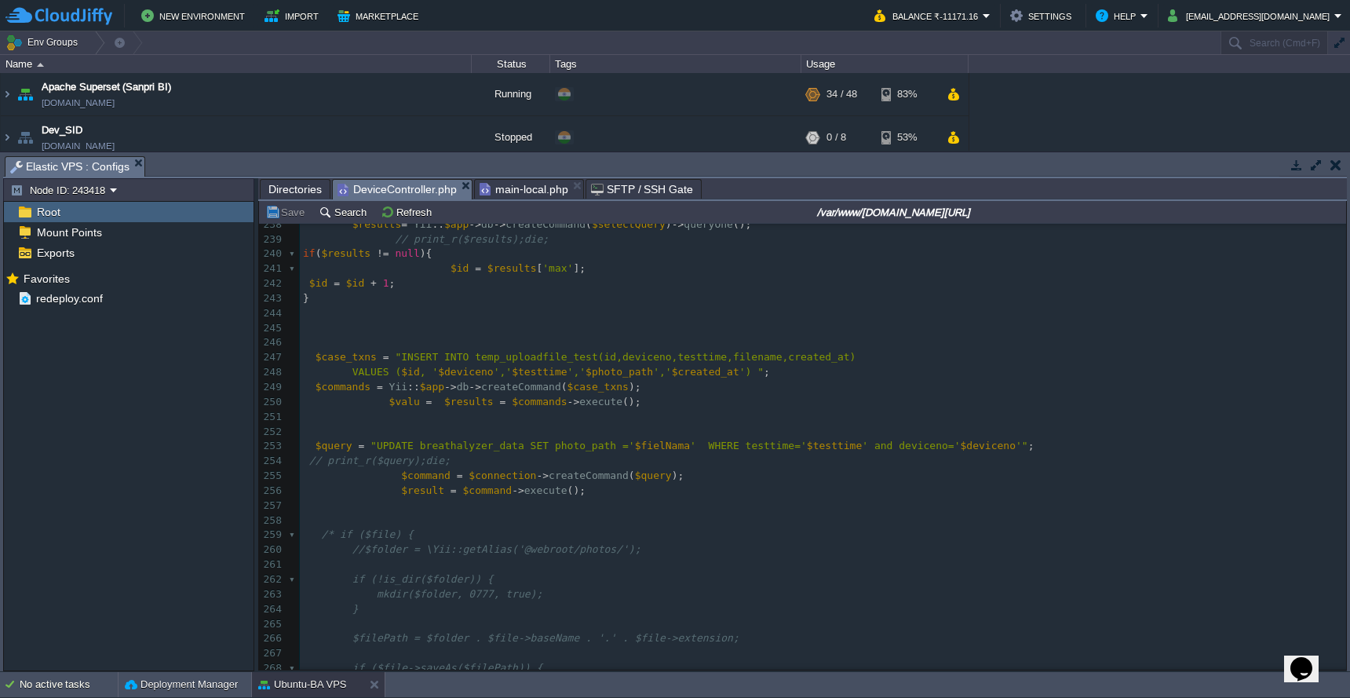
scroll to position [3413, 0]
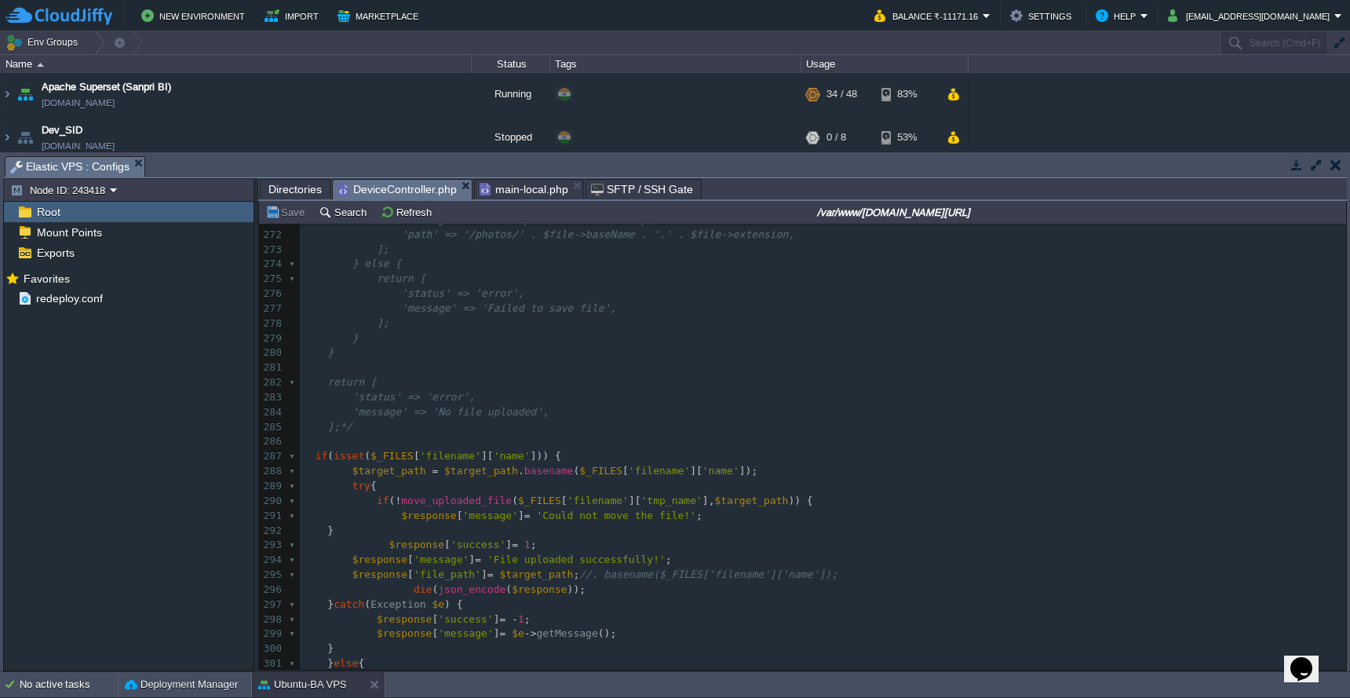
click at [293, 191] on span "Directories" at bounding box center [294, 189] width 53 height 19
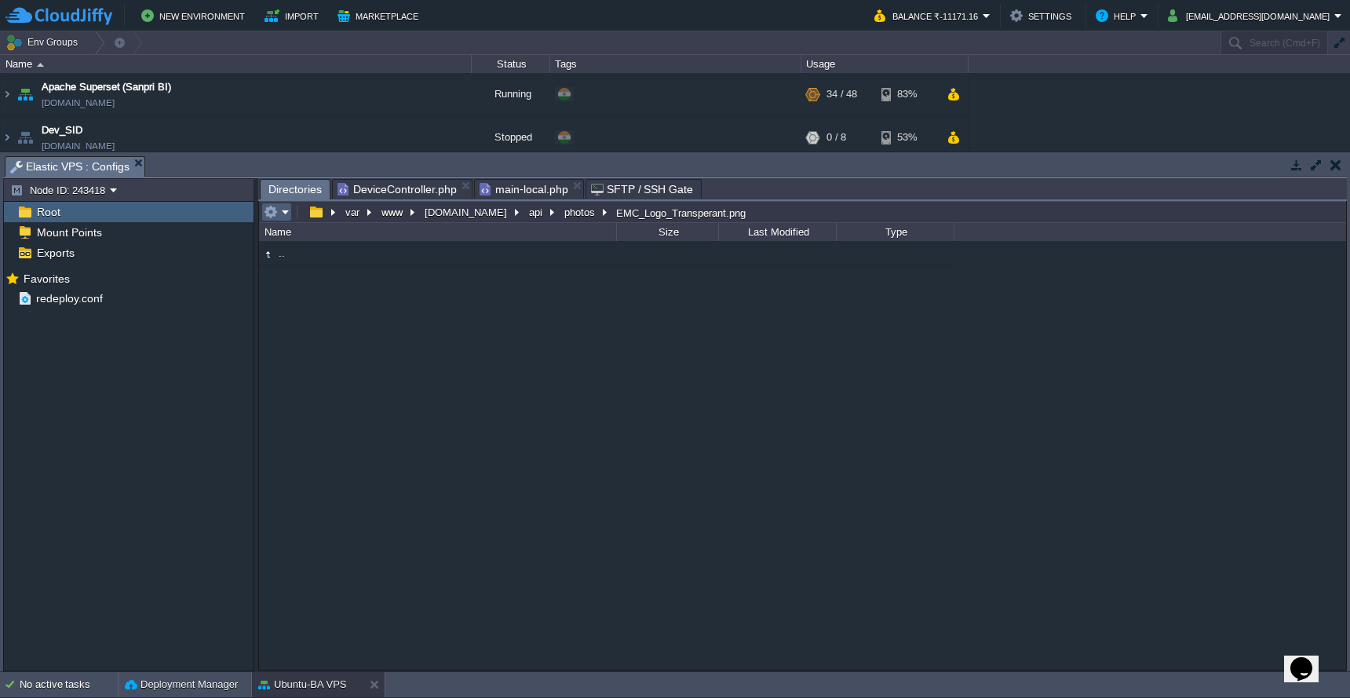
click at [288, 218] on em at bounding box center [277, 212] width 26 height 14
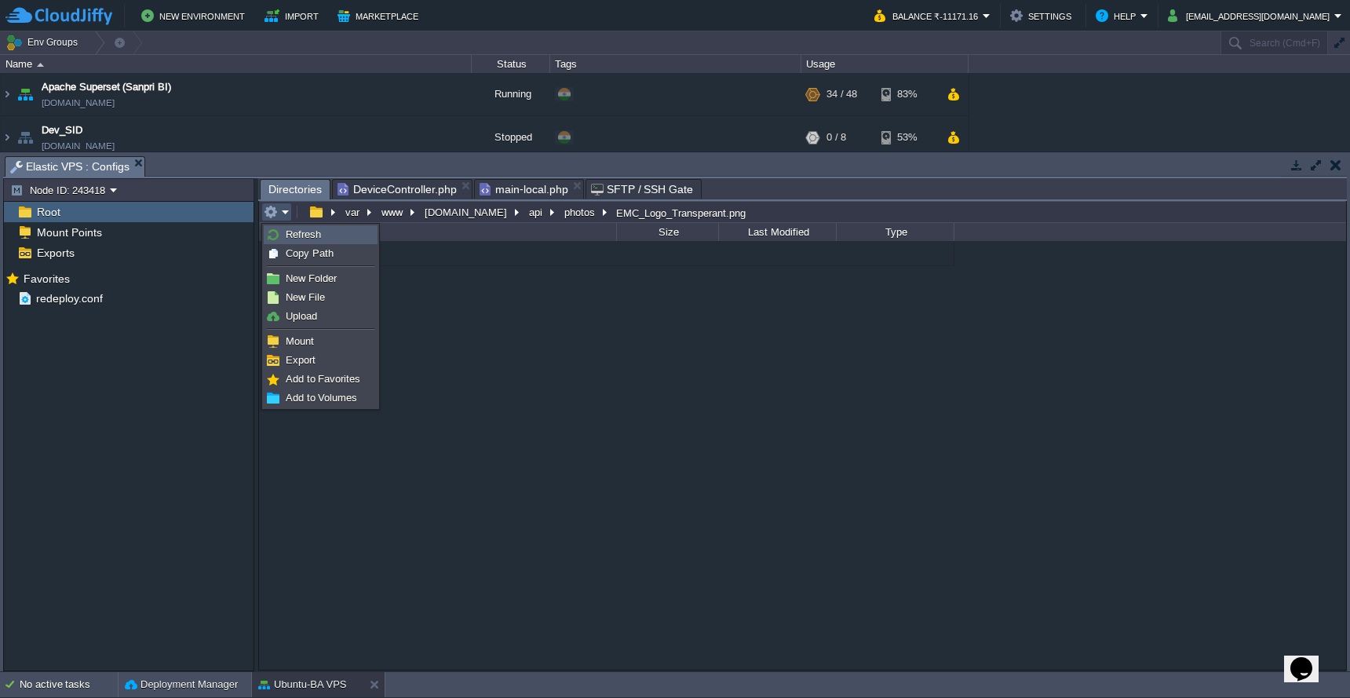
click at [288, 241] on link "Refresh" at bounding box center [320, 234] width 112 height 17
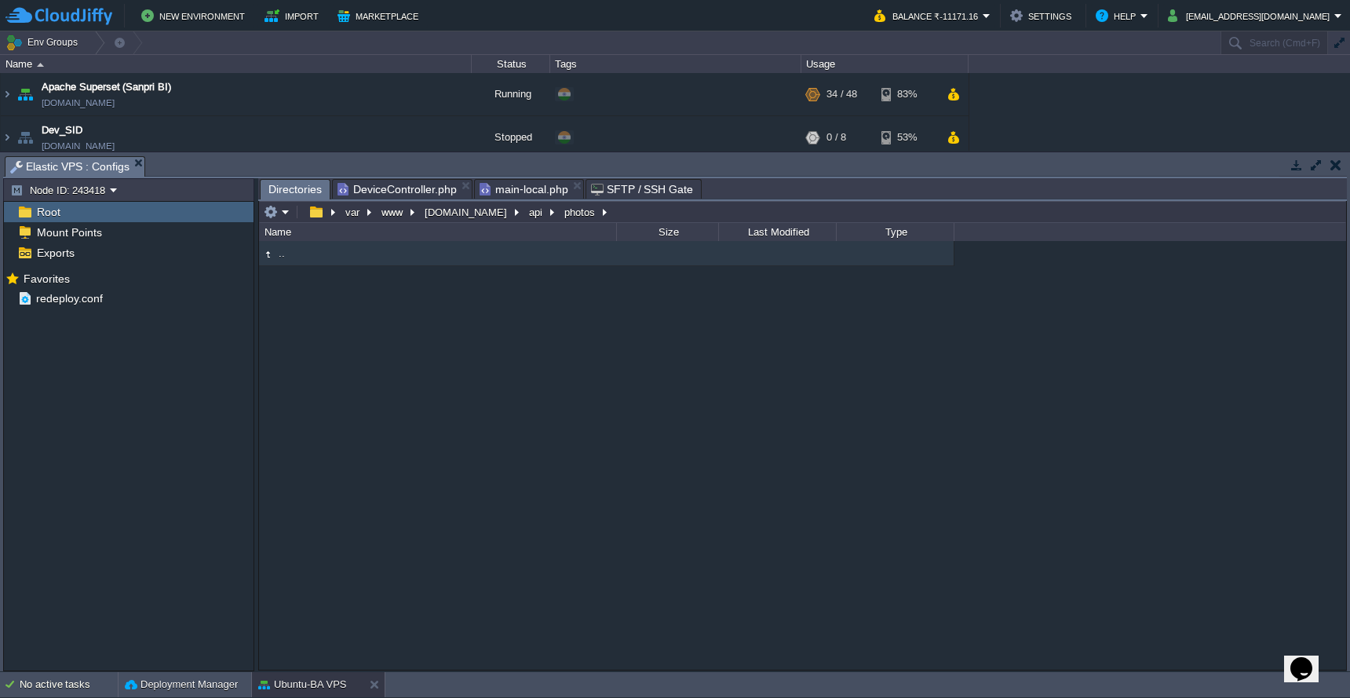
click at [410, 190] on span "DeviceController.php" at bounding box center [396, 189] width 119 height 19
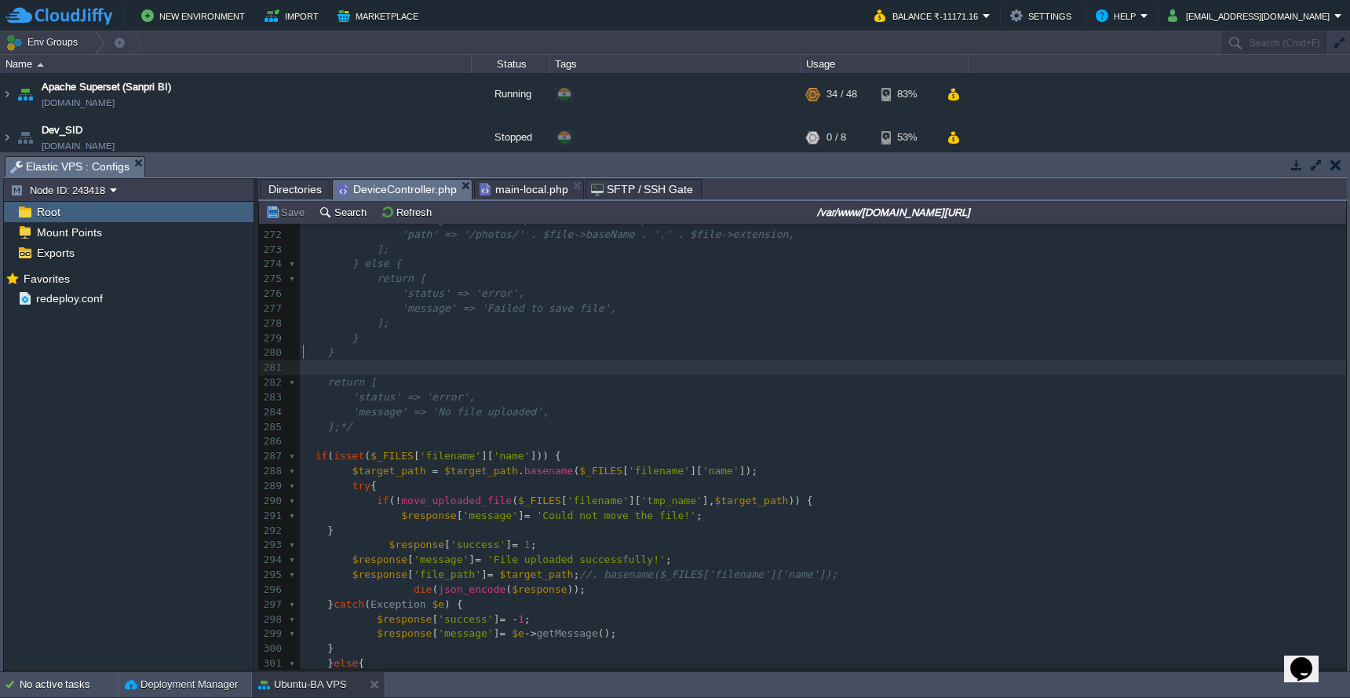
click at [668, 360] on pre "​" at bounding box center [823, 367] width 1046 height 15
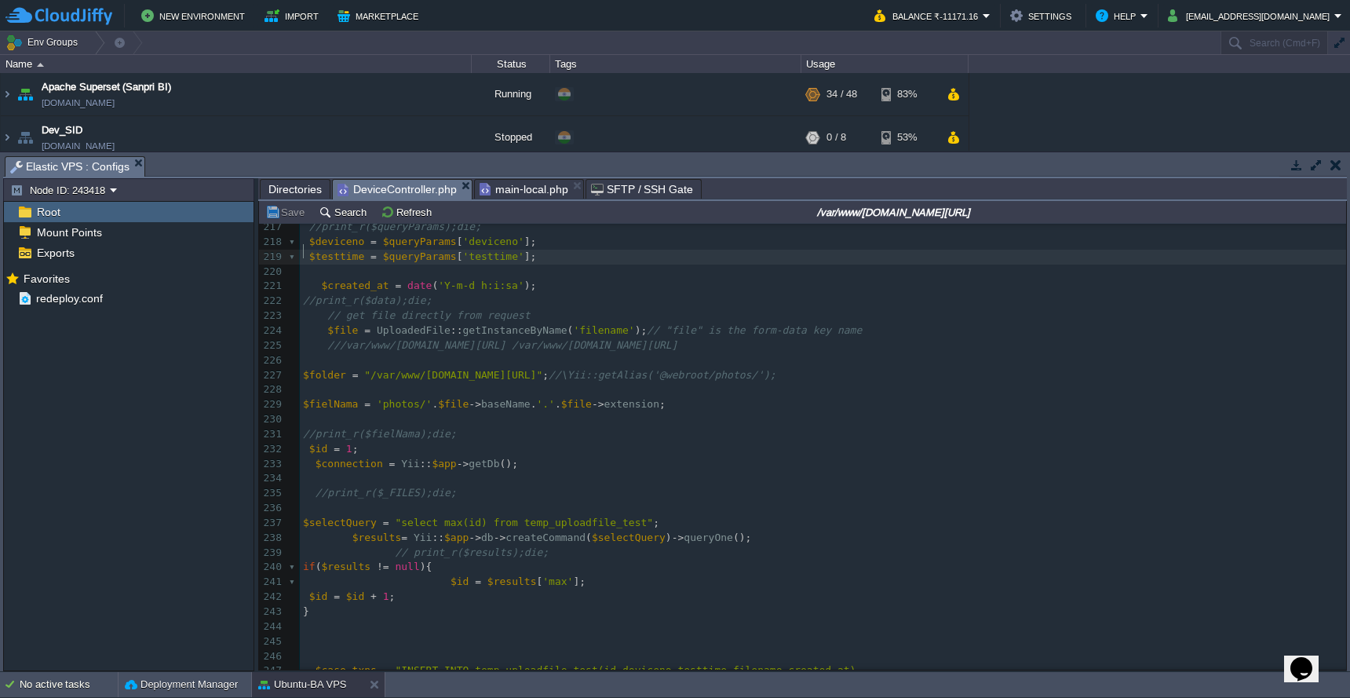
scroll to position [3023, 0]
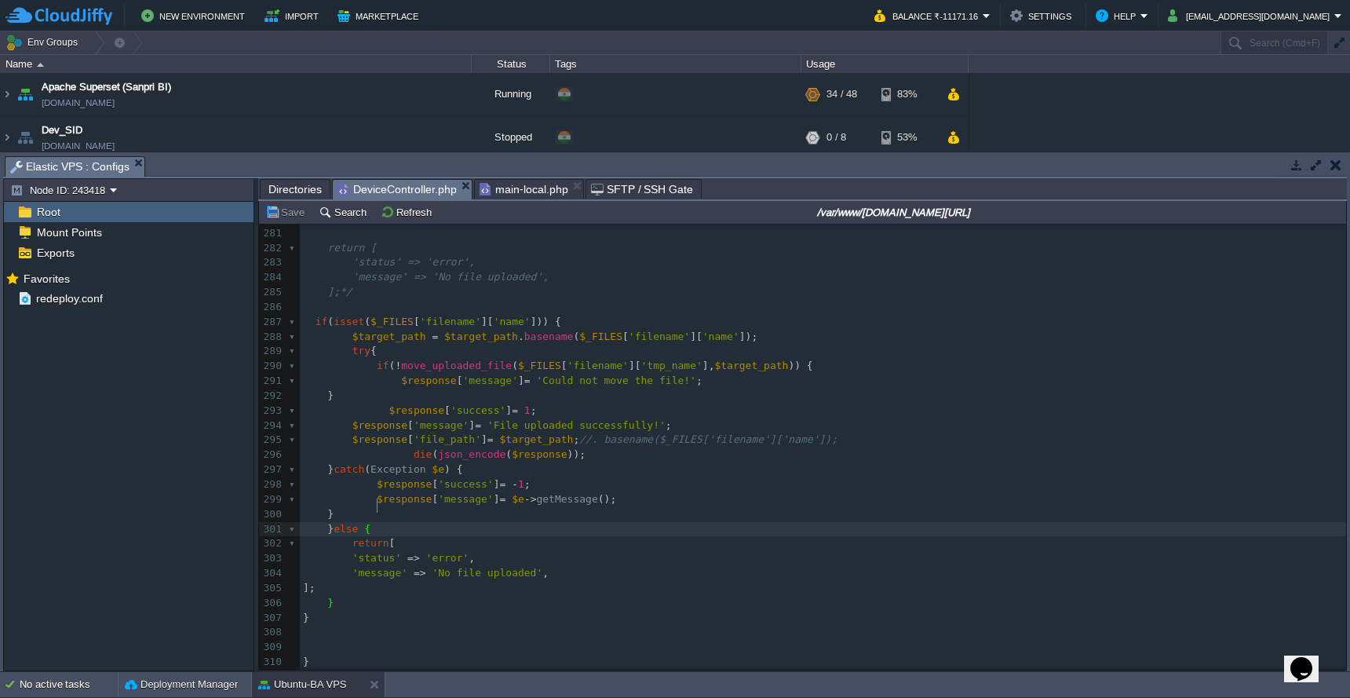
click at [305, 311] on div "xxxxxxxxxx $testtime = $queryParams [ 'testtime' ]; 266 $filePath = $folder . $…" at bounding box center [823, 359] width 1046 height 710
type textarea "/*"
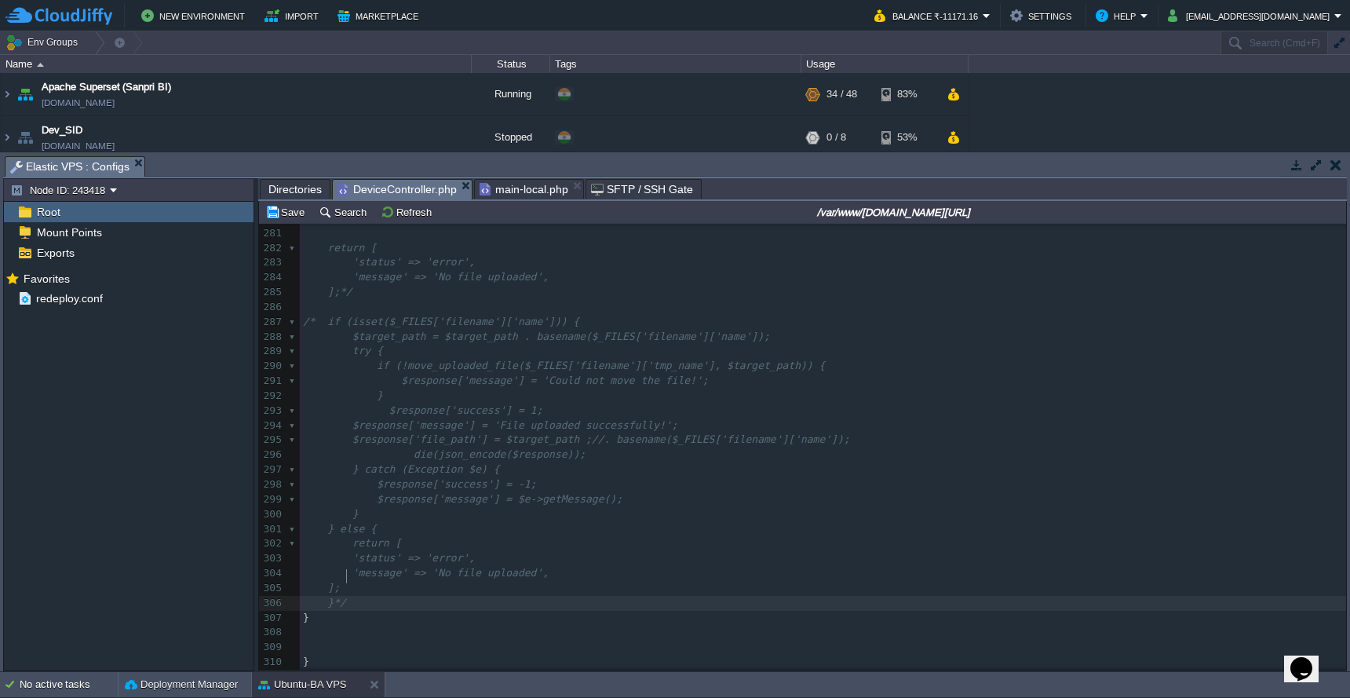
type textarea "*/"
click at [525, 285] on pre "];*/" at bounding box center [823, 292] width 1046 height 15
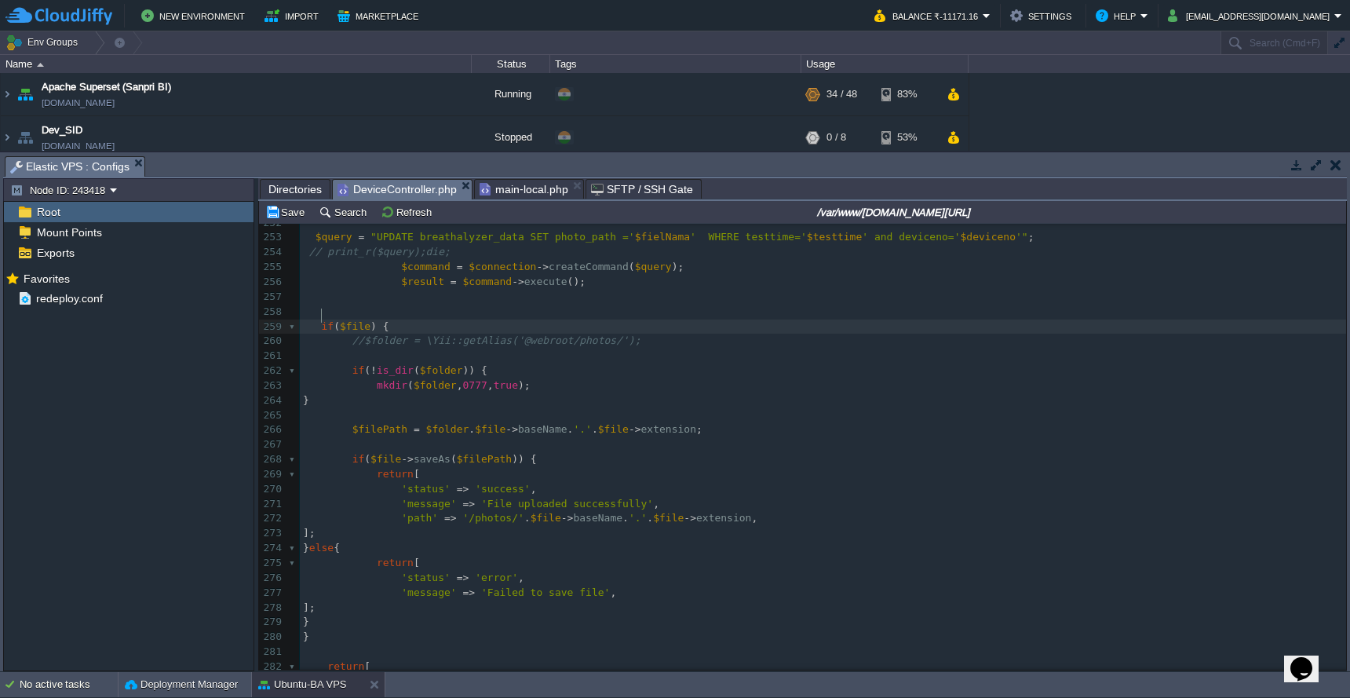
click at [909, 290] on pre at bounding box center [823, 297] width 1046 height 15
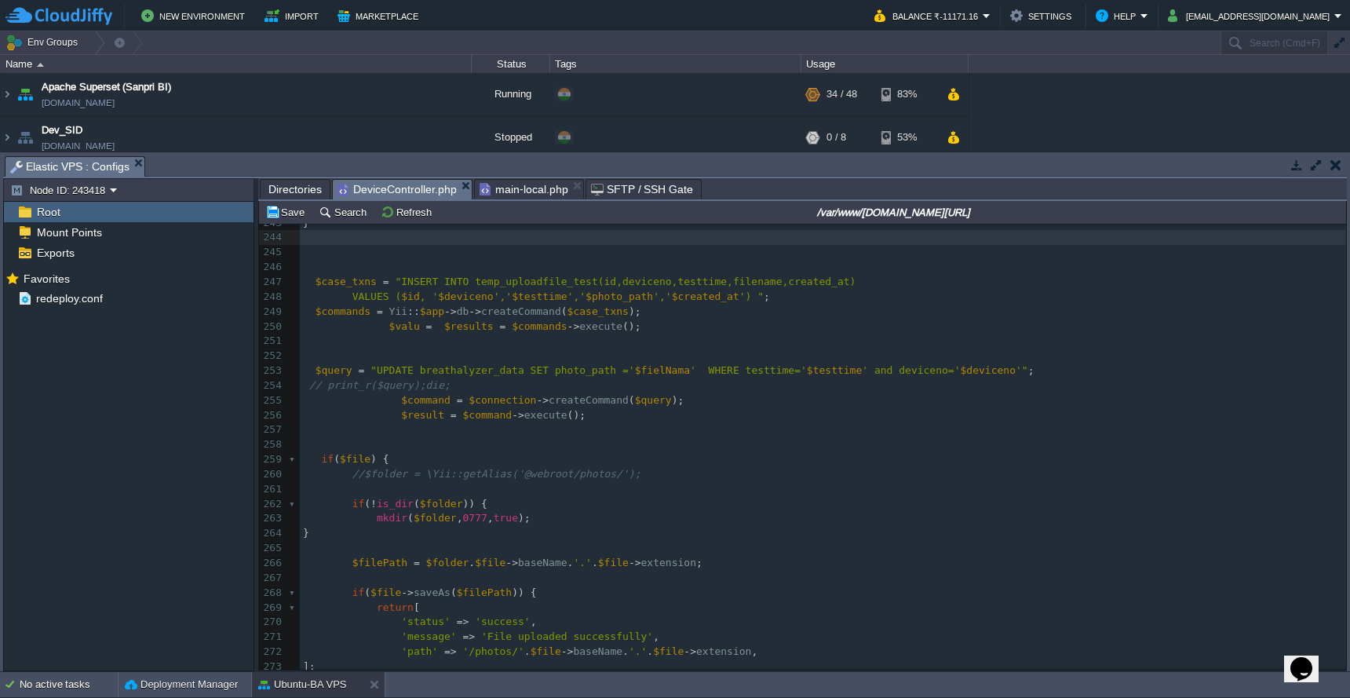
click at [663, 364] on span "$fielNama" at bounding box center [662, 370] width 55 height 12
type textarea "$fielNama"
click at [1087, 333] on pre at bounding box center [823, 340] width 1046 height 15
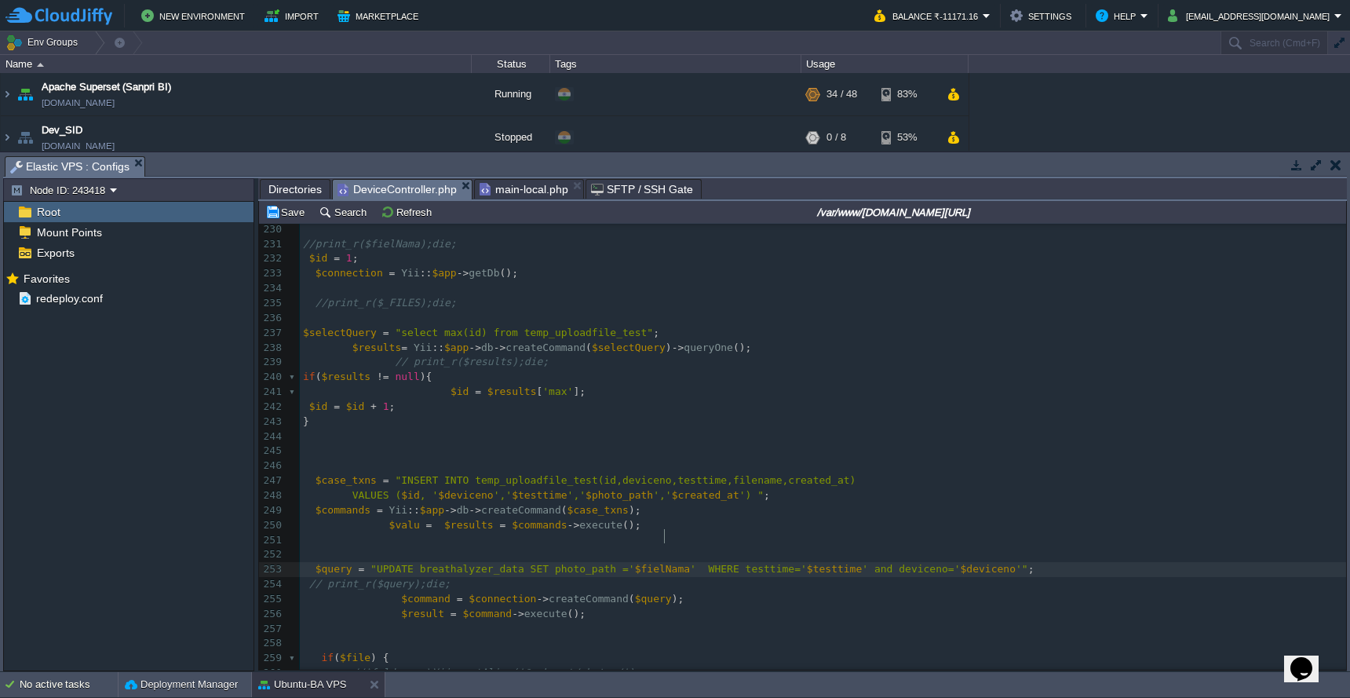
click at [664, 535] on div "xxxxxxxxxx $testtime = $queryParams [ 'testtime' ]; 203 } else { 204 echo json_…" at bounding box center [823, 333] width 1046 height 1020
type textarea "$fielNama"
click at [640, 468] on div "xxxxxxxxxx $testtime = $queryParams [ 'testtime' ]; 203 } else { 204 echo json_…" at bounding box center [823, 333] width 1046 height 1020
type textarea "$photo_path"
click at [282, 211] on button "Save" at bounding box center [287, 212] width 44 height 14
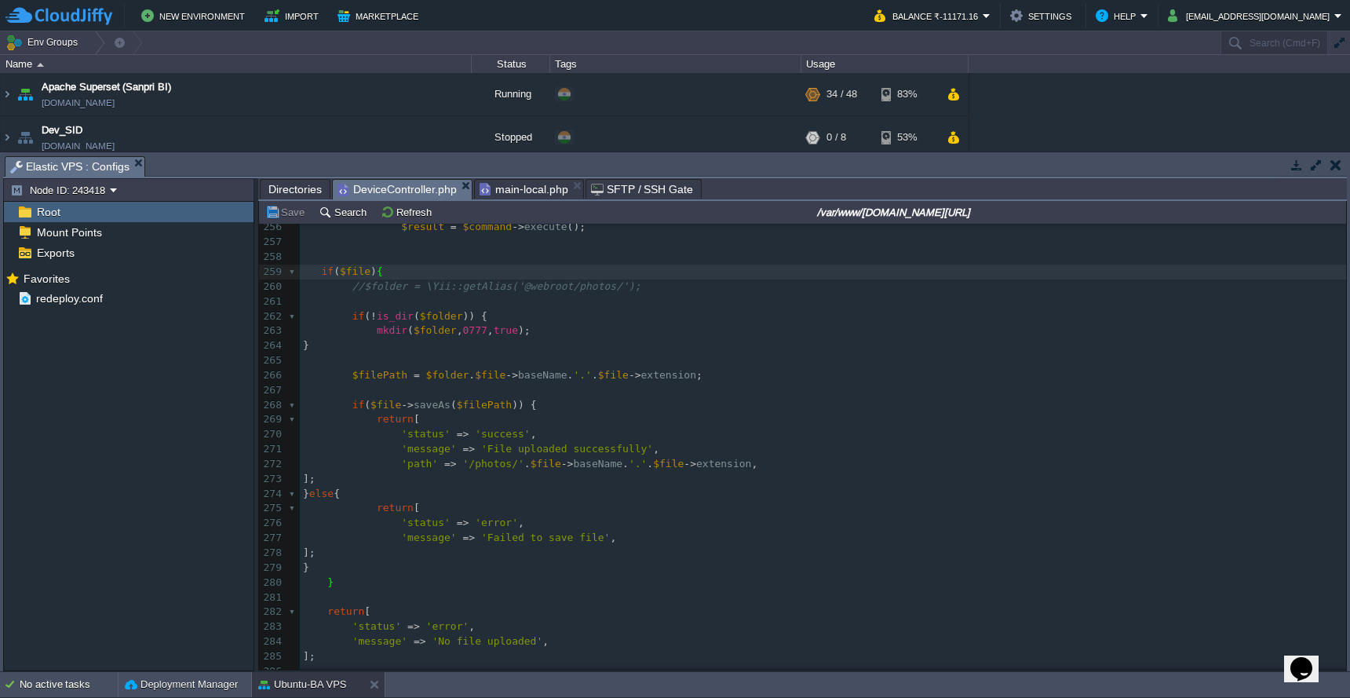
click at [287, 188] on span "Directories" at bounding box center [294, 189] width 53 height 19
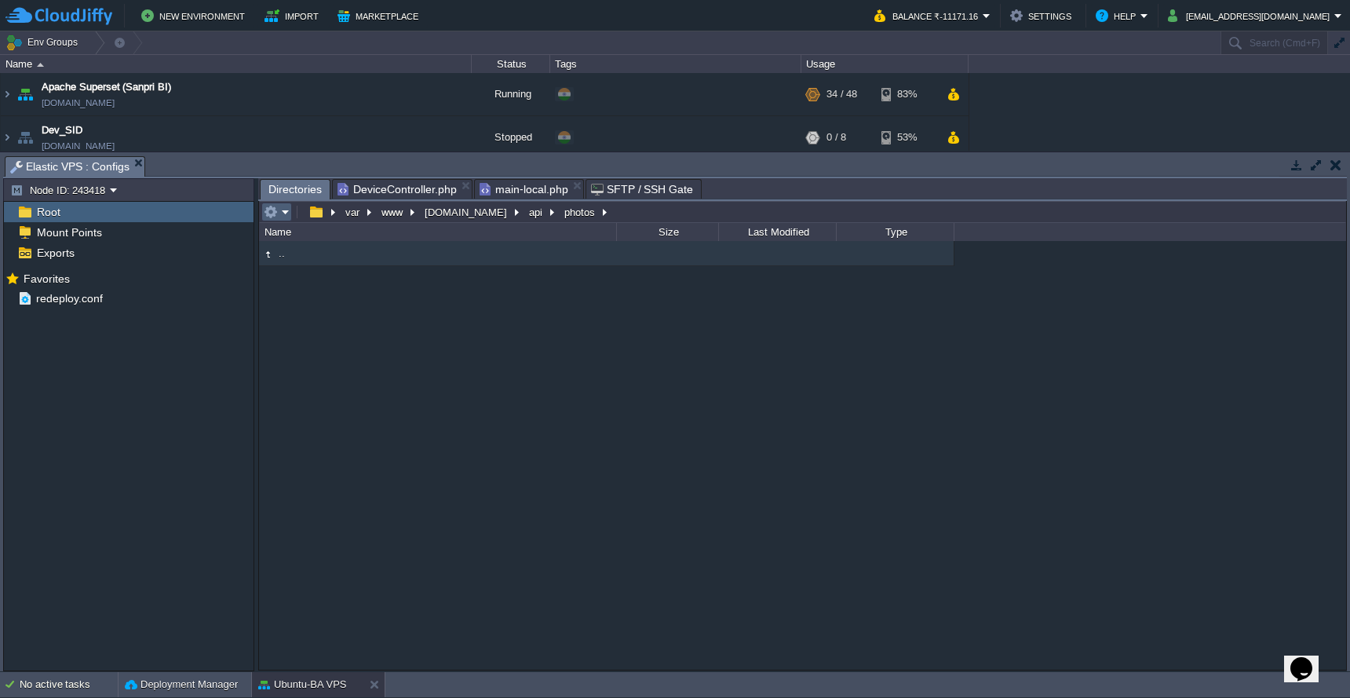
click at [284, 218] on em at bounding box center [277, 212] width 26 height 14
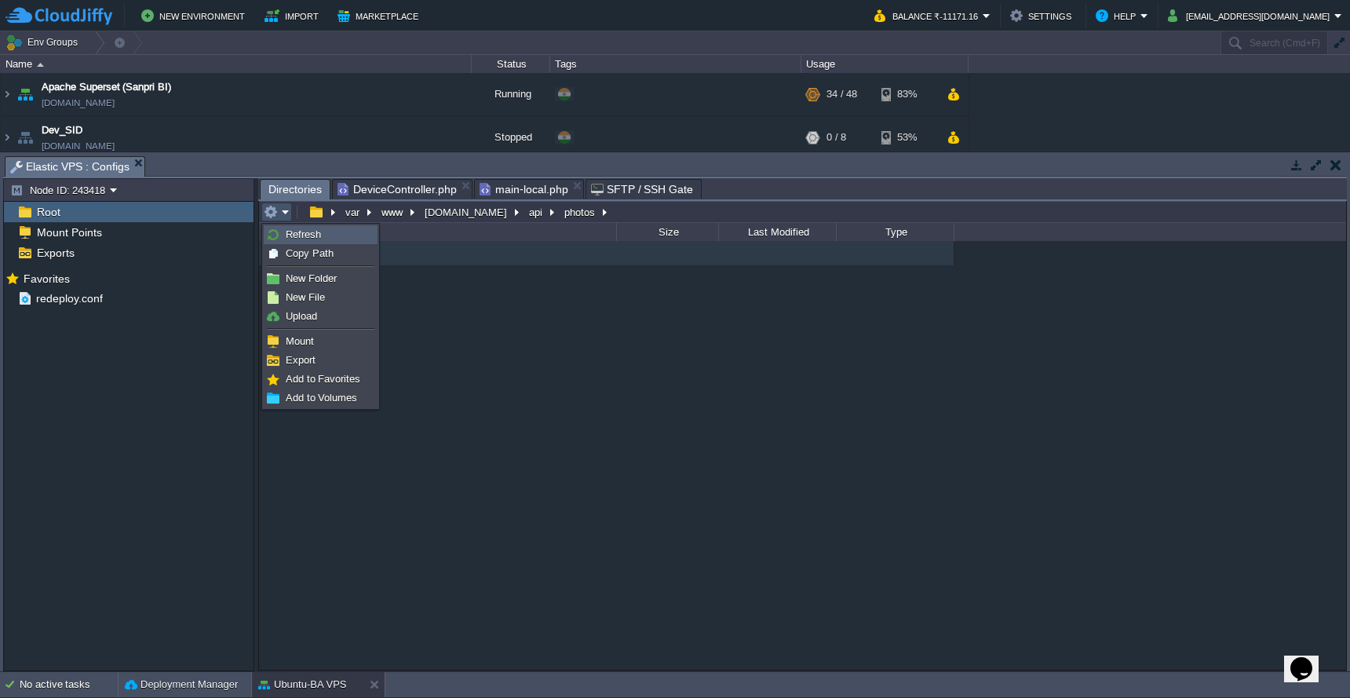
click at [284, 232] on link "Refresh" at bounding box center [320, 234] width 112 height 17
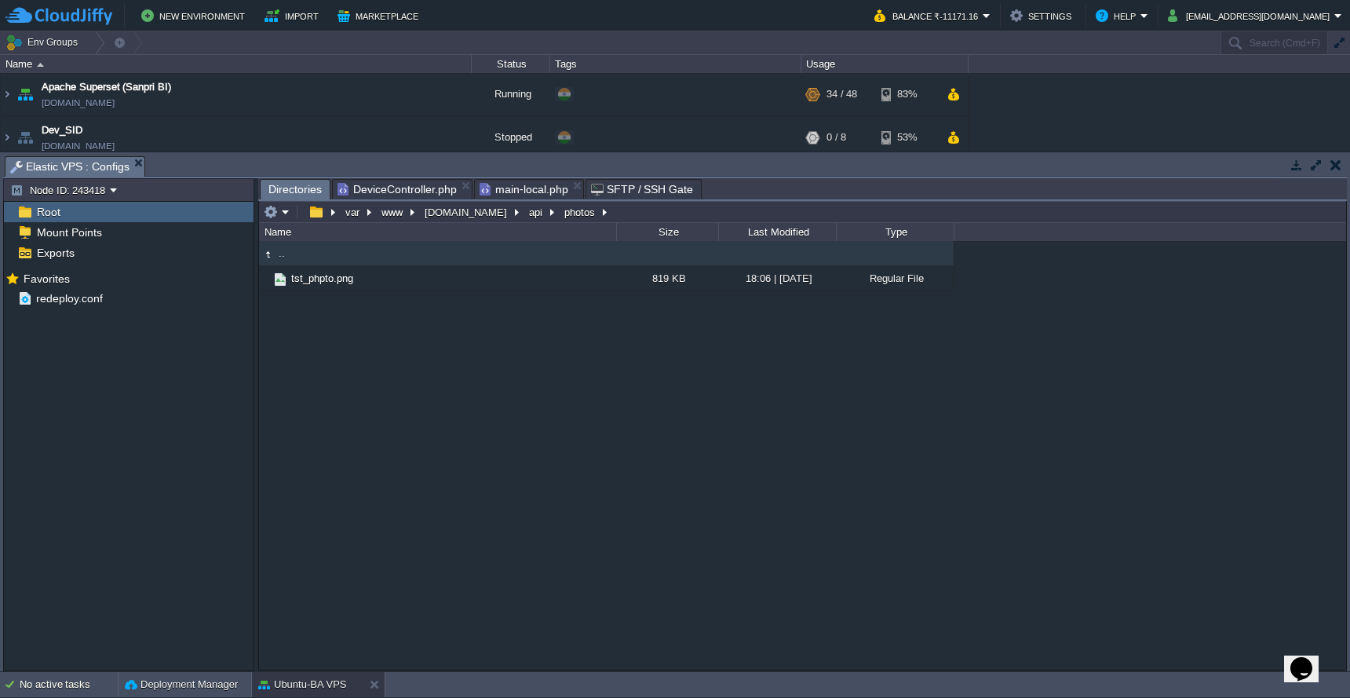
click at [410, 192] on span "DeviceController.php" at bounding box center [396, 189] width 119 height 19
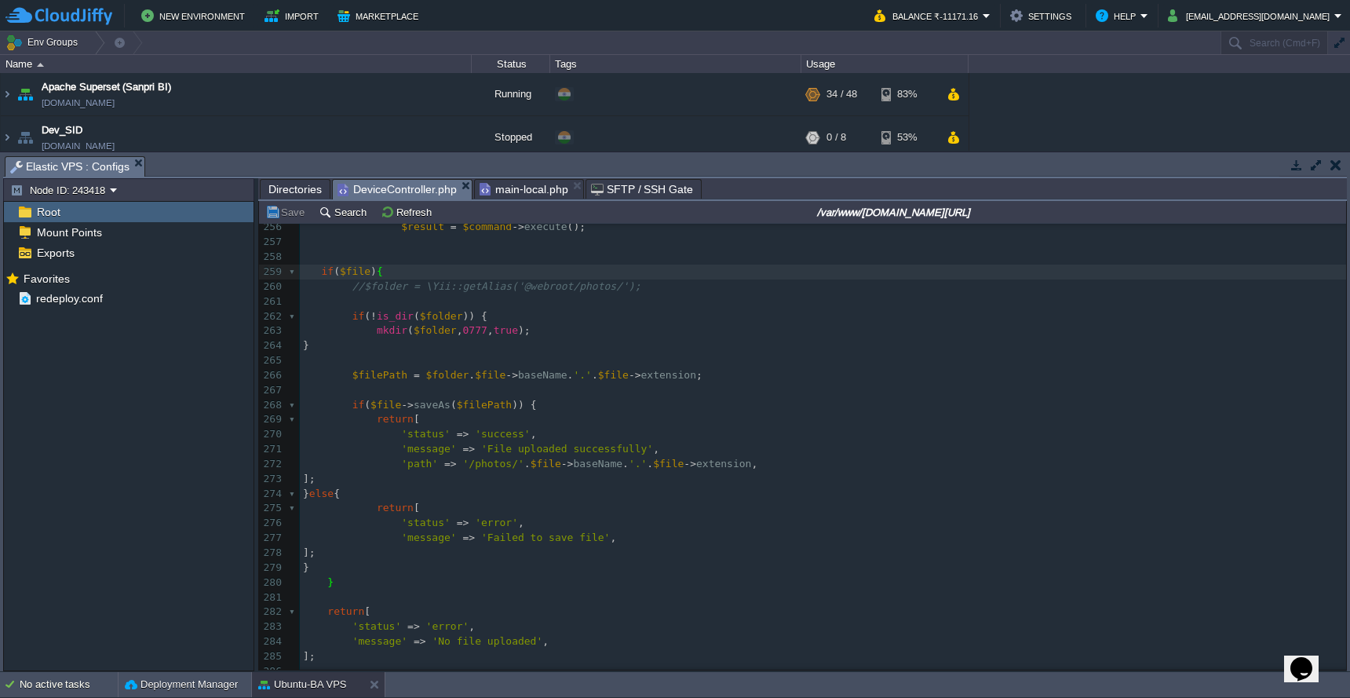
click at [287, 191] on span "Directories" at bounding box center [294, 189] width 53 height 19
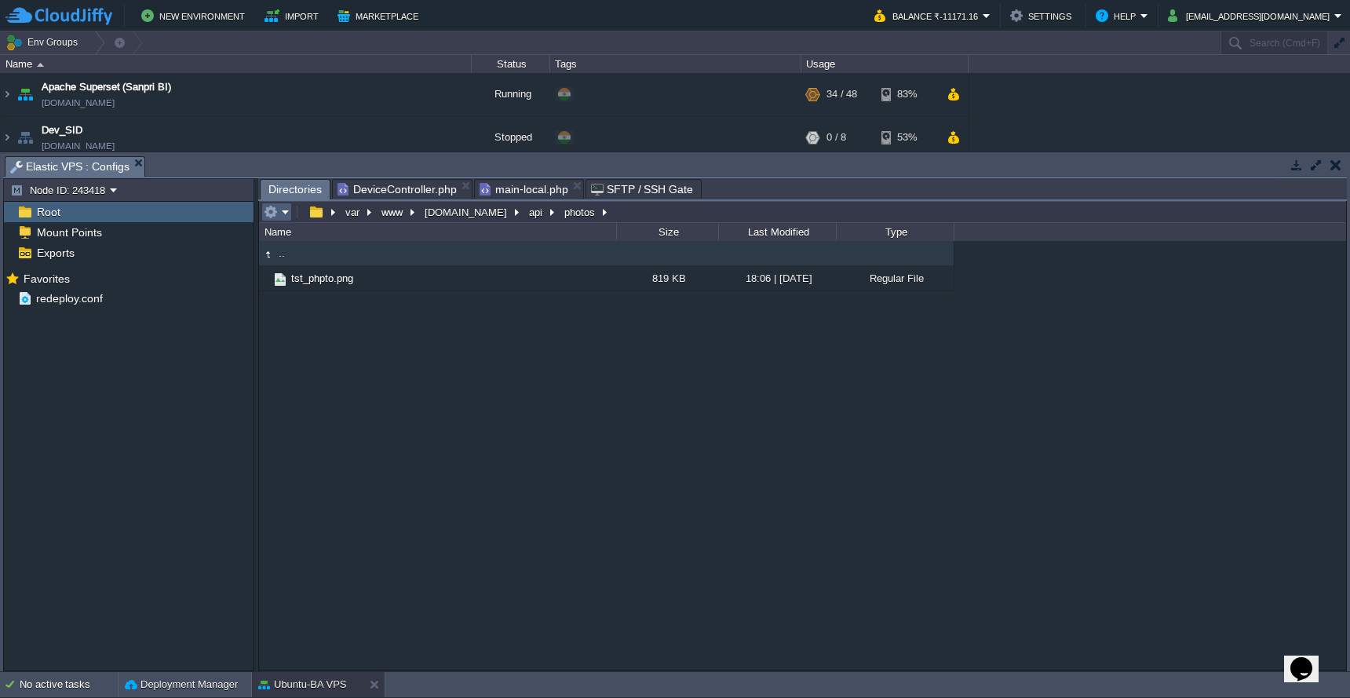
click at [283, 215] on em at bounding box center [277, 212] width 26 height 14
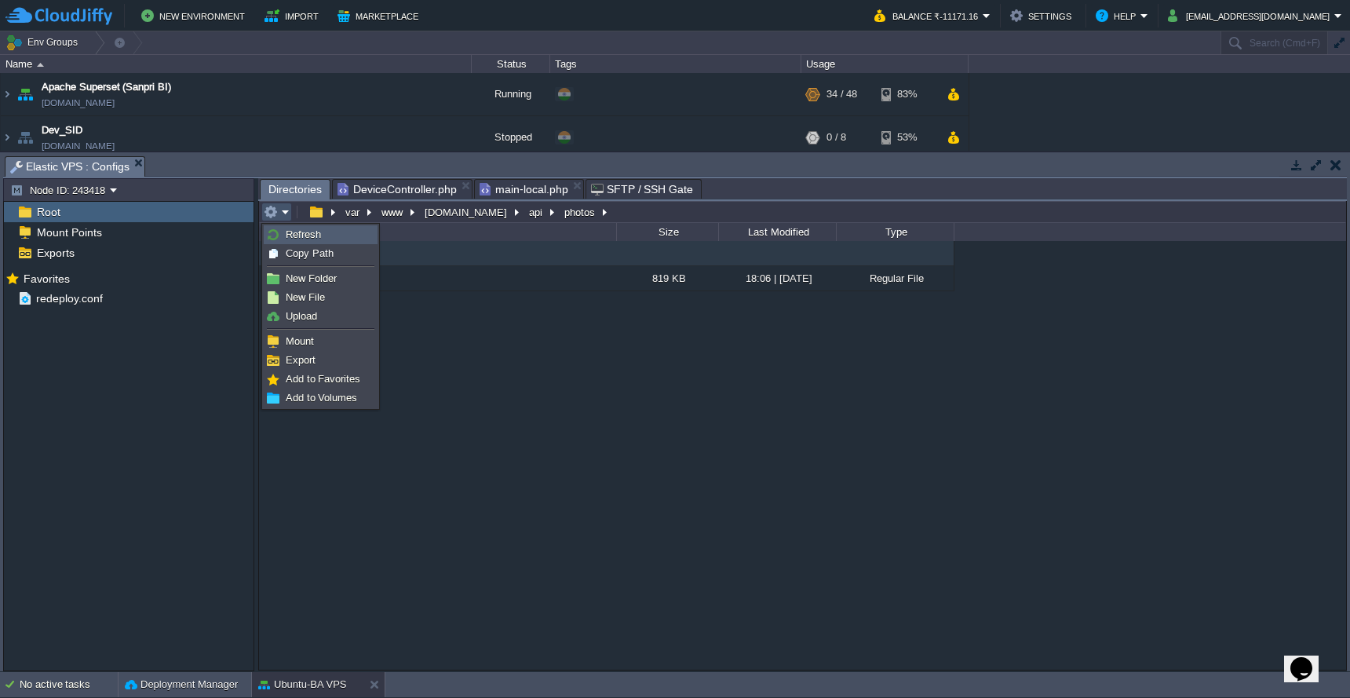
click at [283, 235] on link "Refresh" at bounding box center [320, 234] width 112 height 17
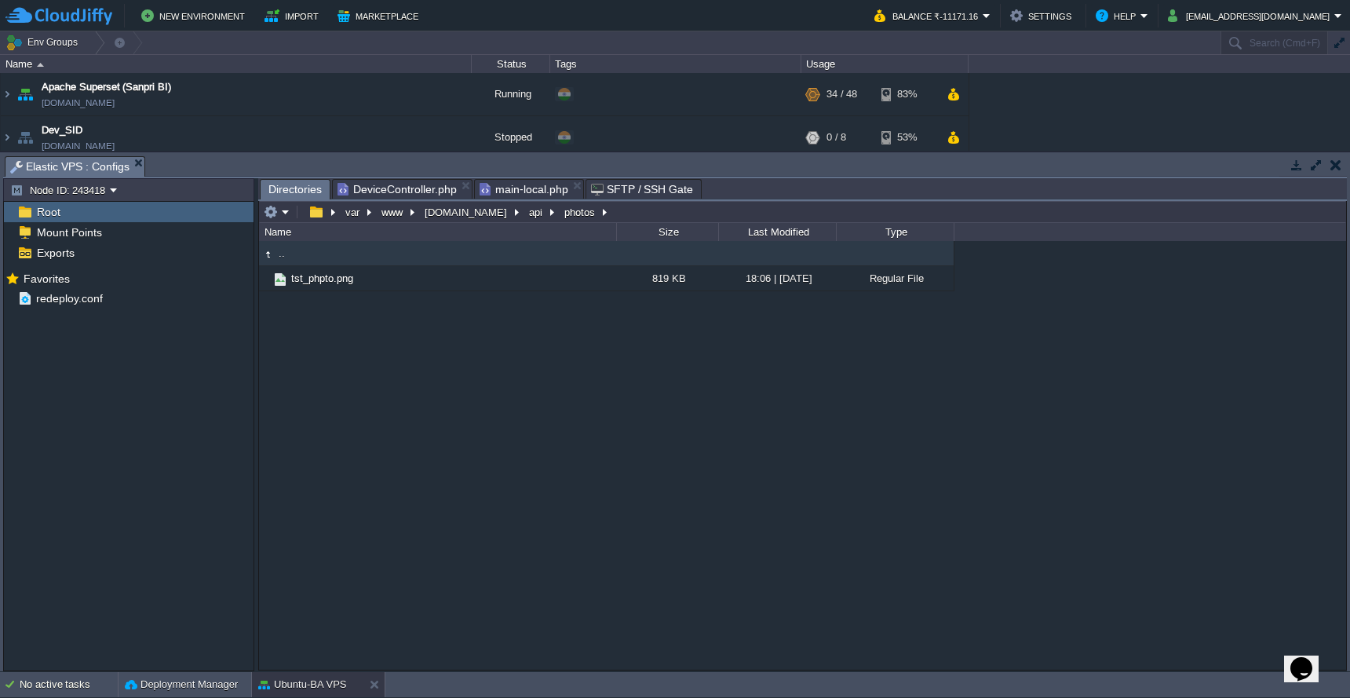
click at [413, 191] on span "DeviceController.php" at bounding box center [396, 189] width 119 height 19
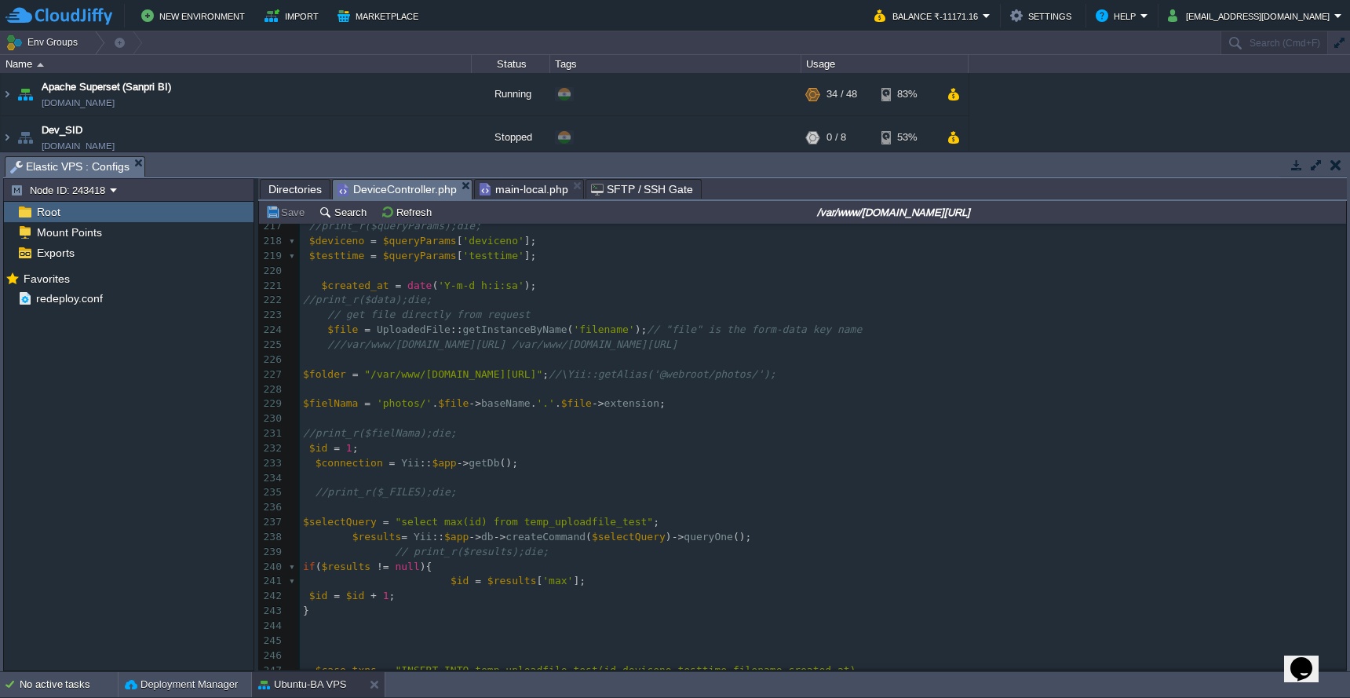
scroll to position [3031, 0]
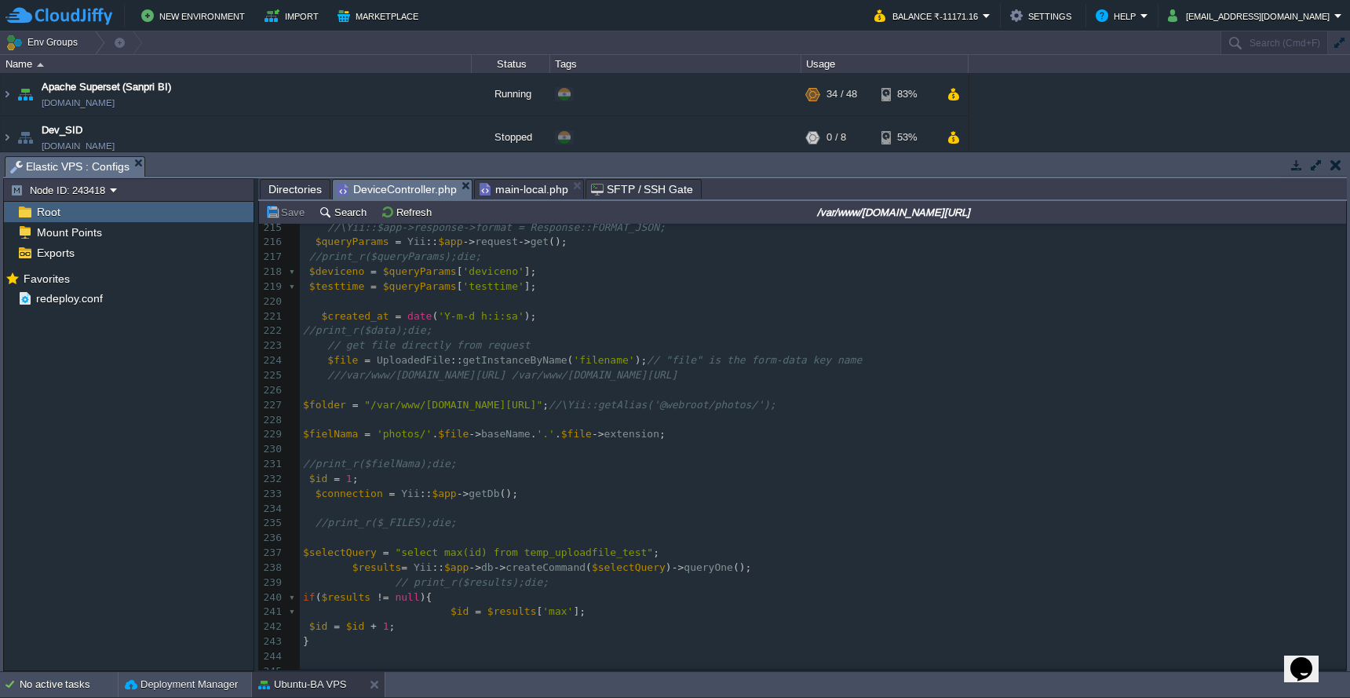
click at [598, 357] on div "xxxxxxxxxx VALUES ( $id , ' $deviceno ',' $testtime ',' $fielNama ',' $created_…" at bounding box center [823, 641] width 1046 height 931
type textarea "filename"
type textarea "getInstanceByName"
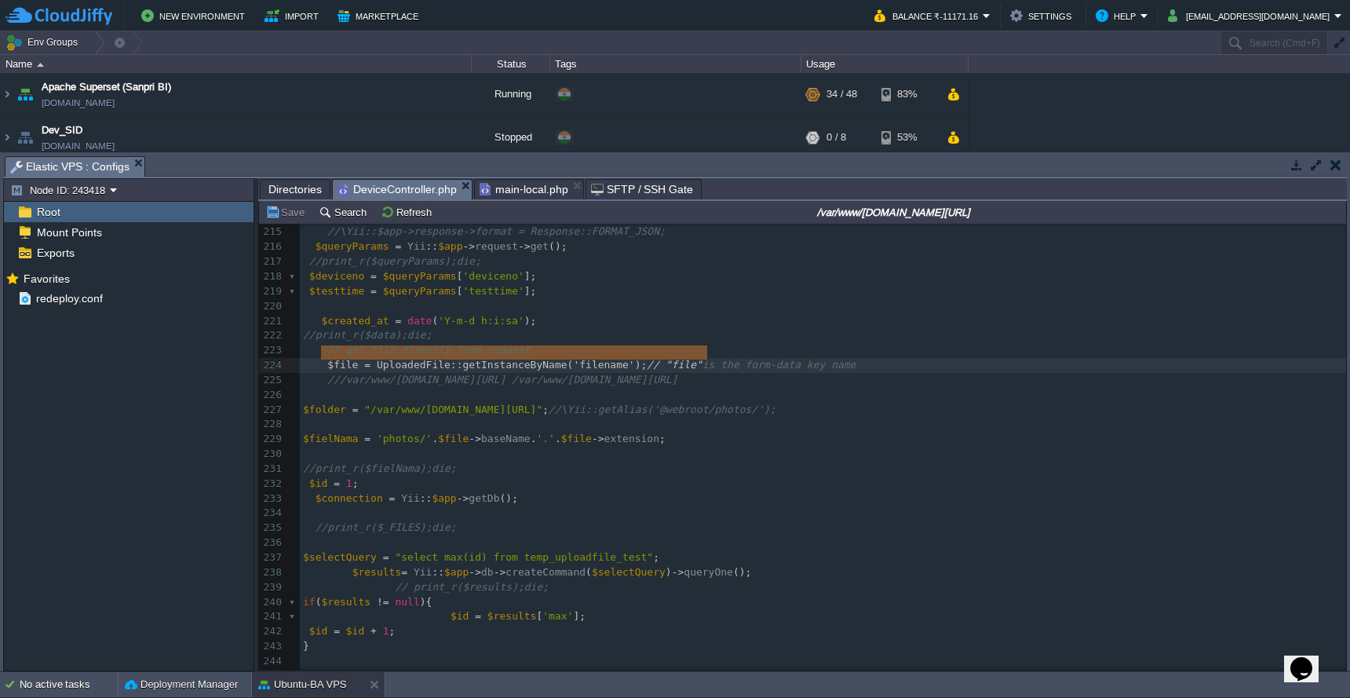
type textarea "$file = UploadedFile::getInstanceByName('filename'); // "file""
drag, startPoint x: 322, startPoint y: 353, endPoint x: 711, endPoint y: 355, distance: 388.4
click at [875, 520] on pre "//print_r($_FILES);die;" at bounding box center [823, 527] width 1046 height 15
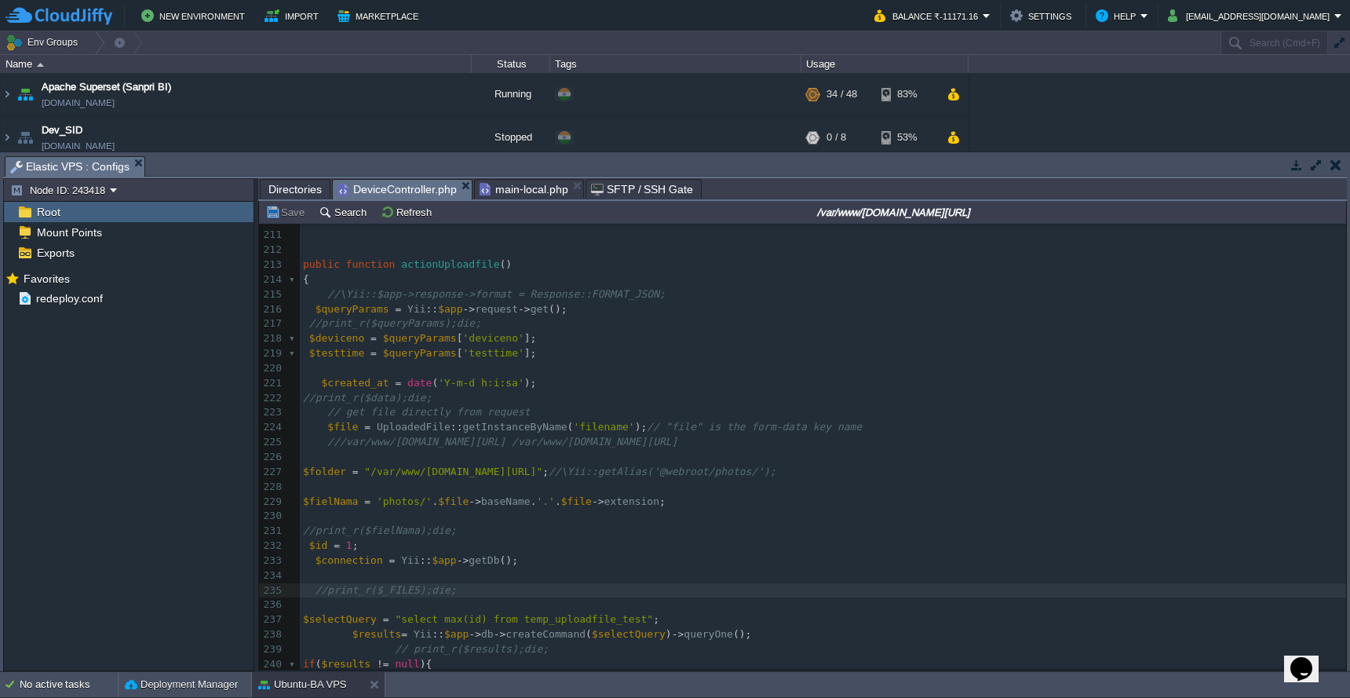
scroll to position [3000, 0]
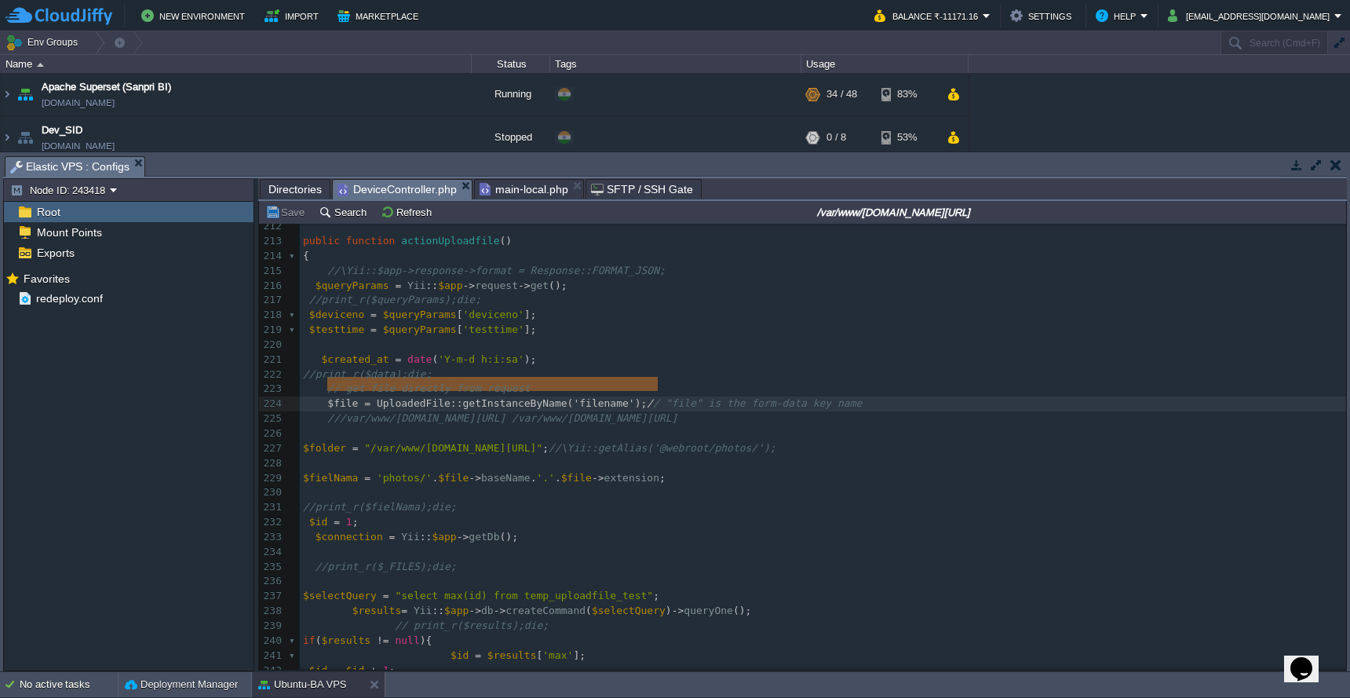
type textarea "$file = UploadedFile::getInstanceByName('filename');"
drag, startPoint x: 328, startPoint y: 388, endPoint x: 654, endPoint y: 388, distance: 325.6
type textarea "UploadedFile"
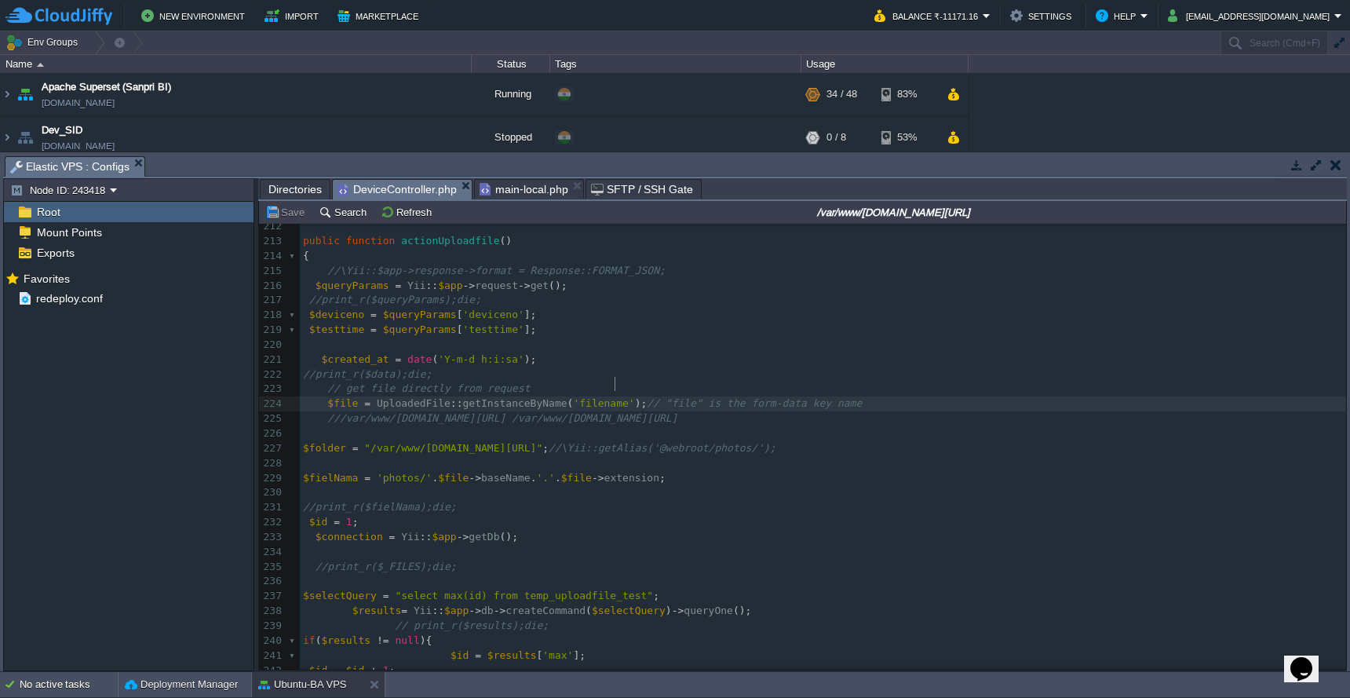
type textarea "filename"
type textarea "$file"
type textarea "filename"
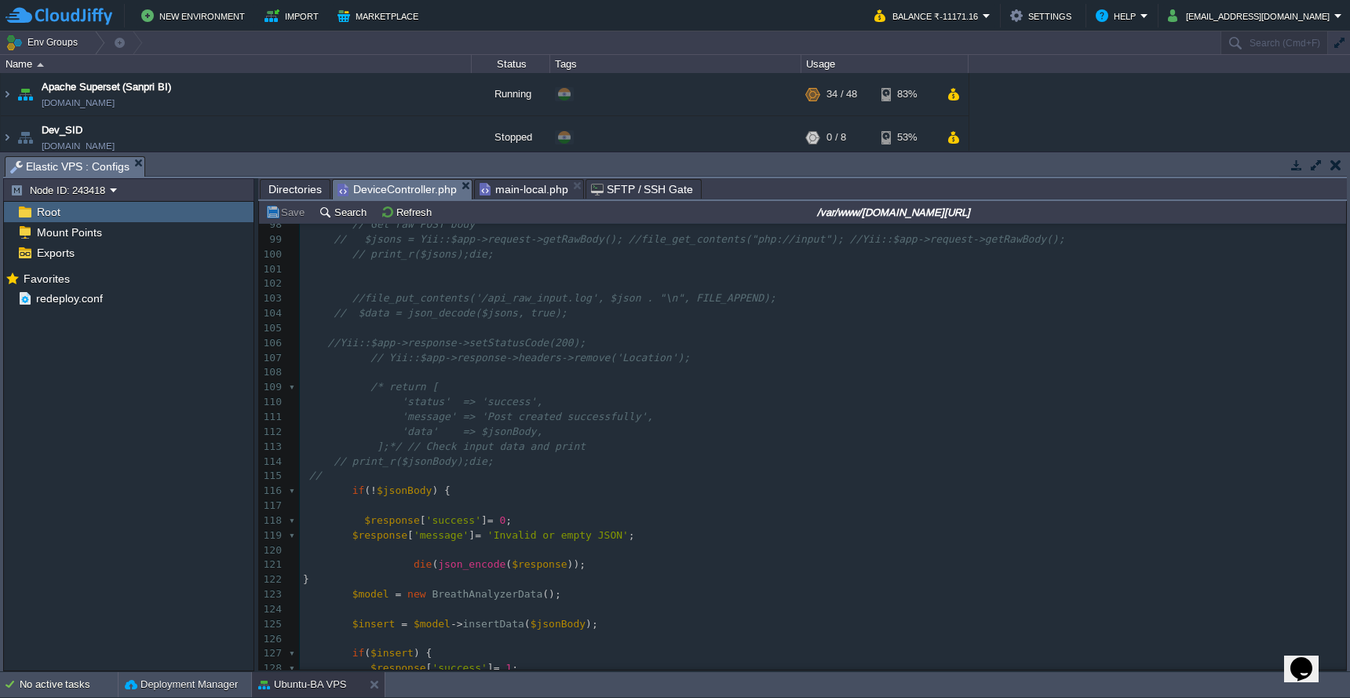
scroll to position [1324, 0]
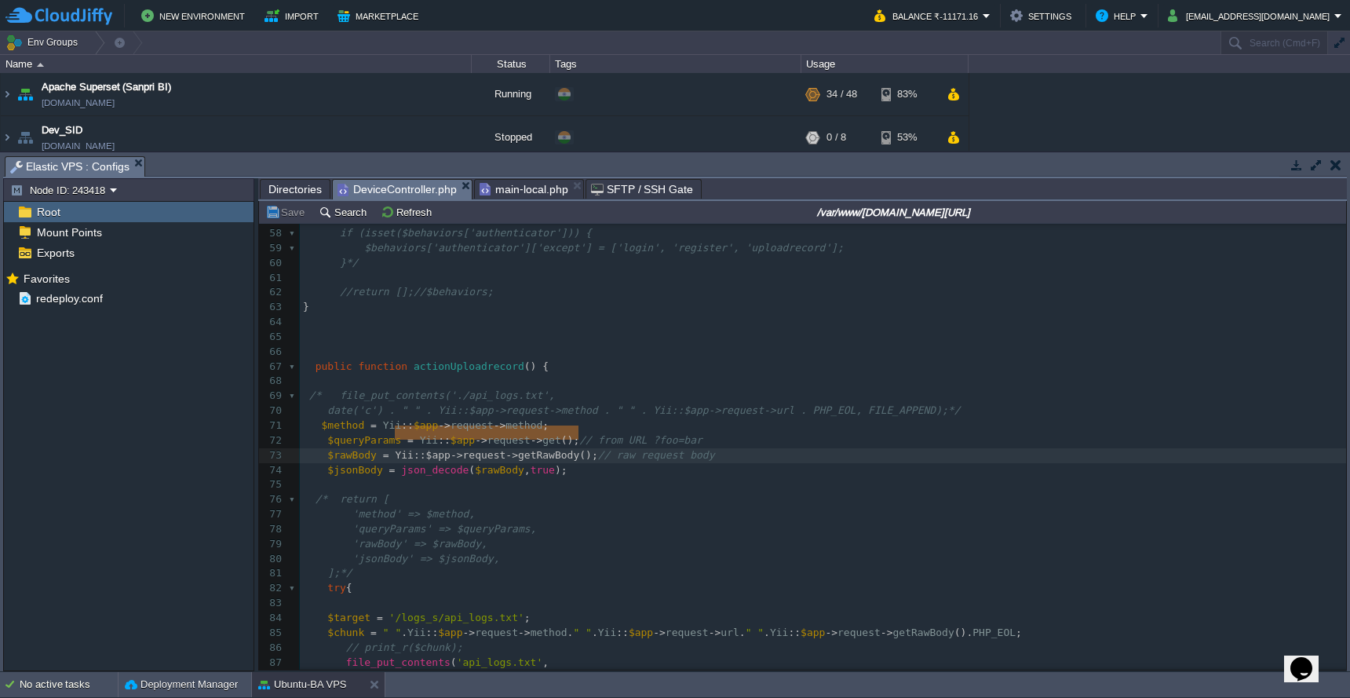
type textarea "Yii::$app->request->getRawBody();"
drag, startPoint x: 392, startPoint y: 435, endPoint x: 600, endPoint y: 434, distance: 207.9
type textarea "$rawBody"
click at [359, 447] on div "xxxxxxxxxx $file = UploadedFile :: getInstanceByName ( ' filename ' ); // "file…" at bounding box center [823, 396] width 1046 height 902
type textarea "$jsonBody"
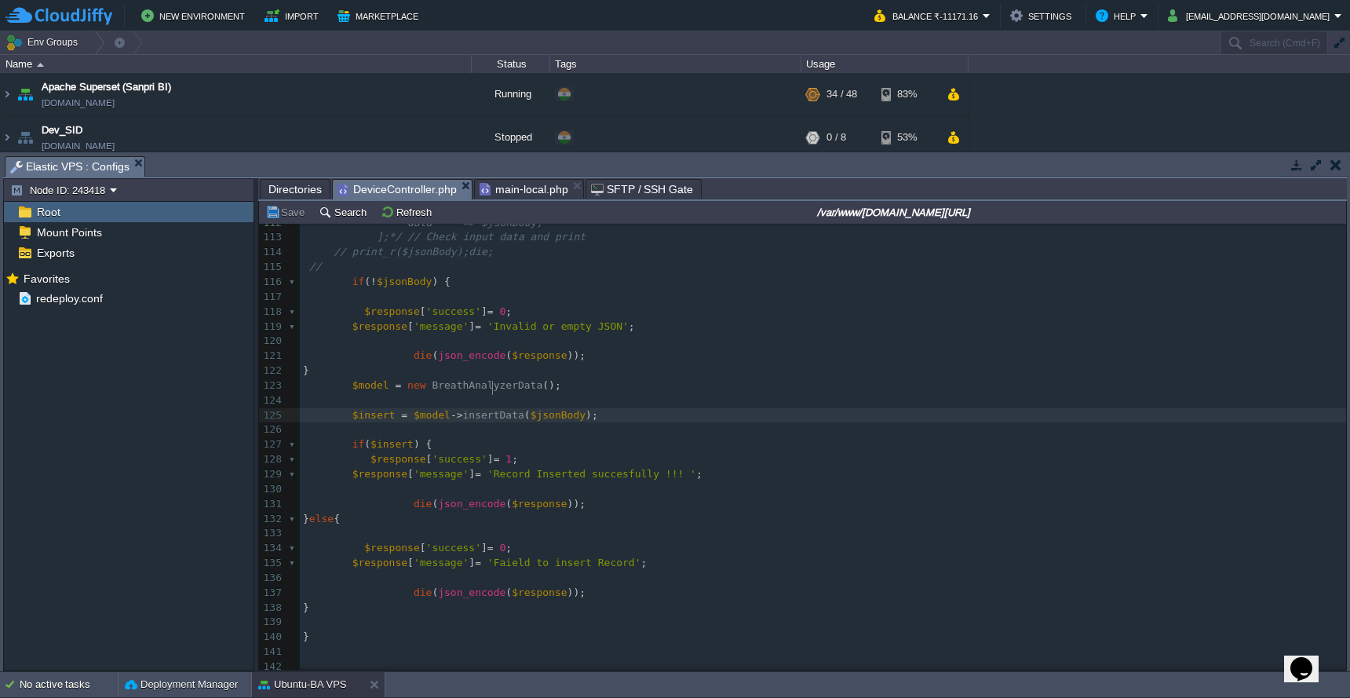
click at [492, 392] on div "xxxxxxxxxx $jsonBody = json_decode ( $rawBody , true ); 84 $target = '/logs_s/a…" at bounding box center [823, 326] width 1046 height 1050
type textarea "insertData"
type textarea "$jsonBody"
click at [1345, 409] on div at bounding box center [1345, 447] width 1 height 446
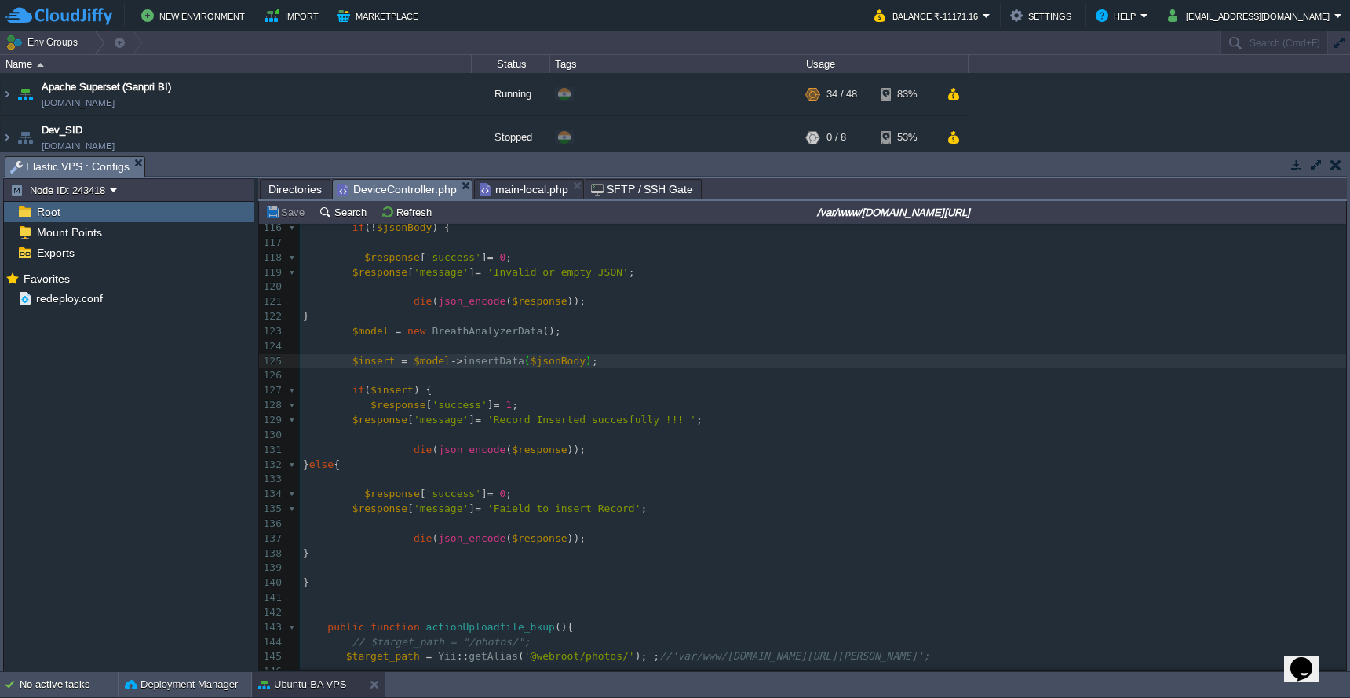
type textarea "insertData"
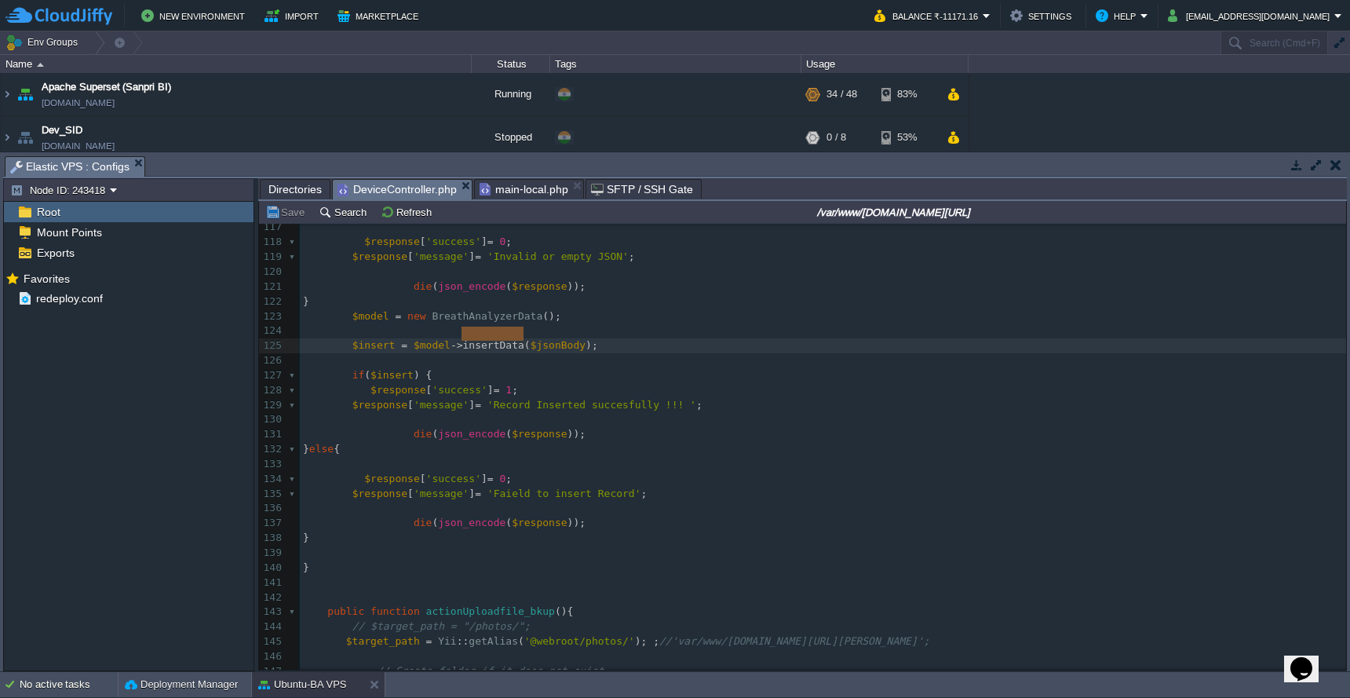
click at [302, 191] on span "Directories" at bounding box center [294, 189] width 53 height 19
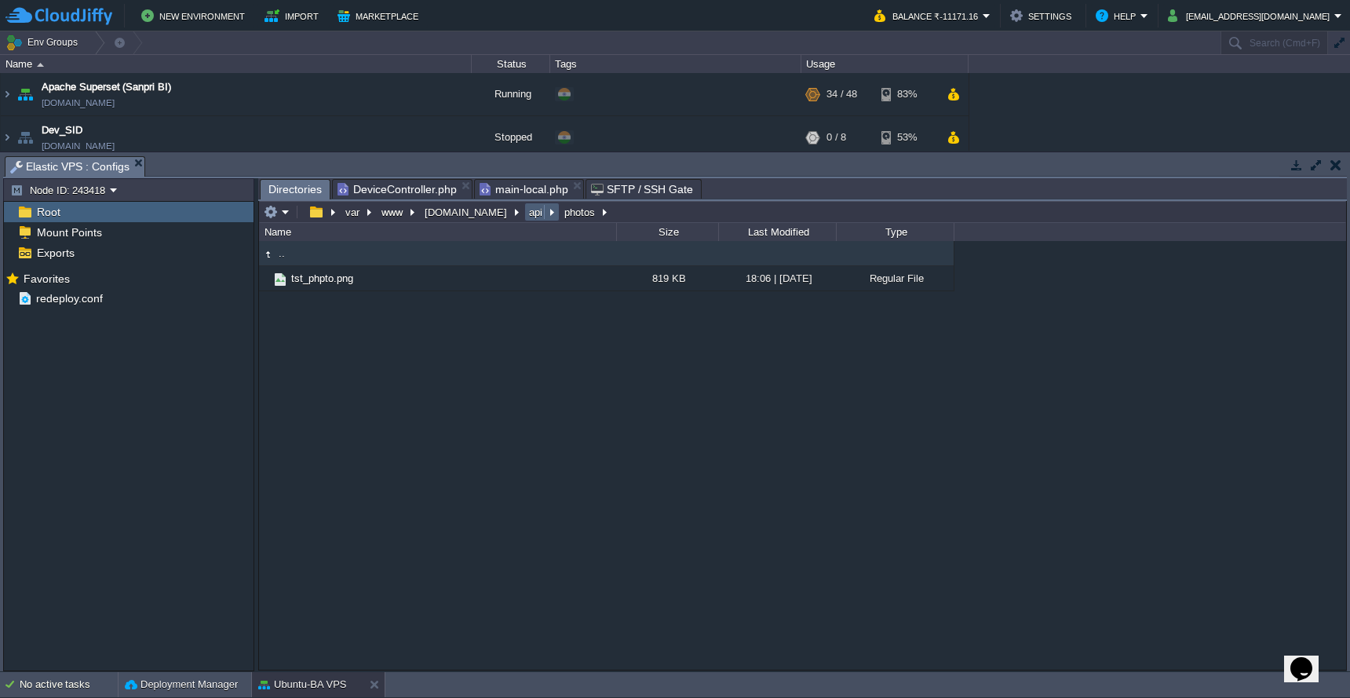
click at [524, 220] on td "api" at bounding box center [541, 211] width 35 height 19
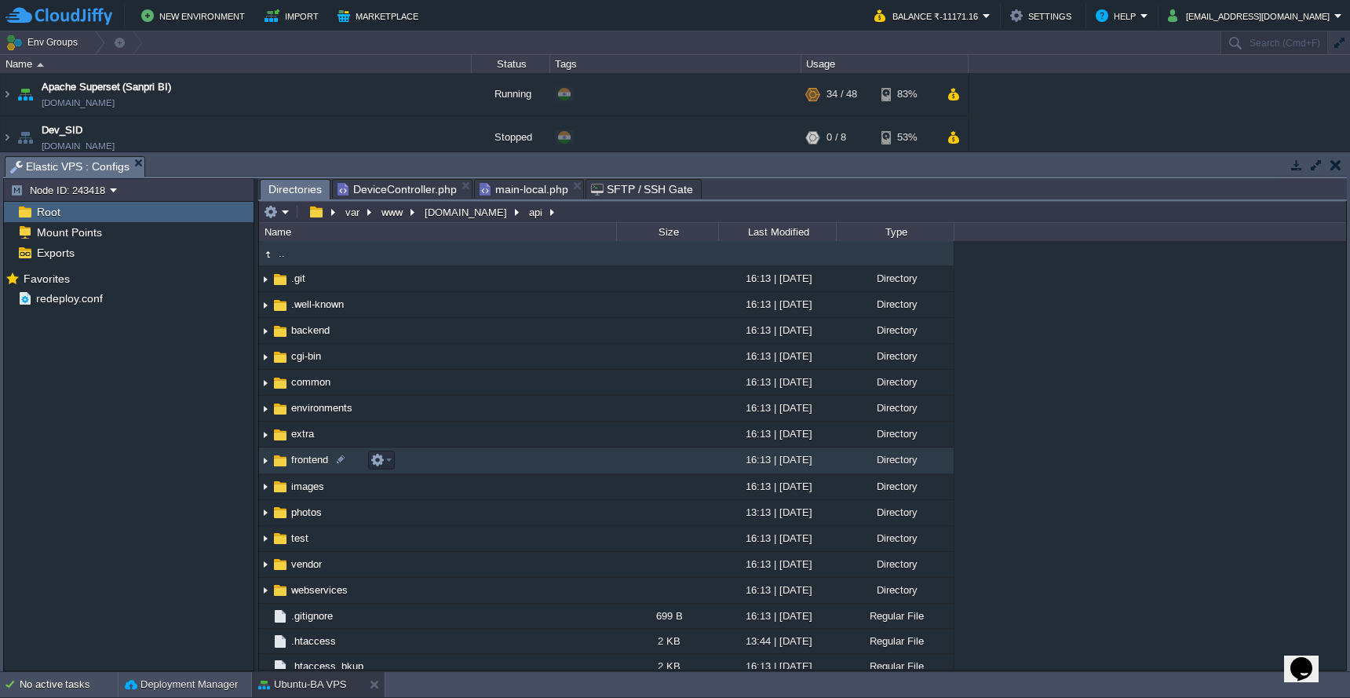
click at [458, 468] on td "frontend" at bounding box center [437, 460] width 357 height 26
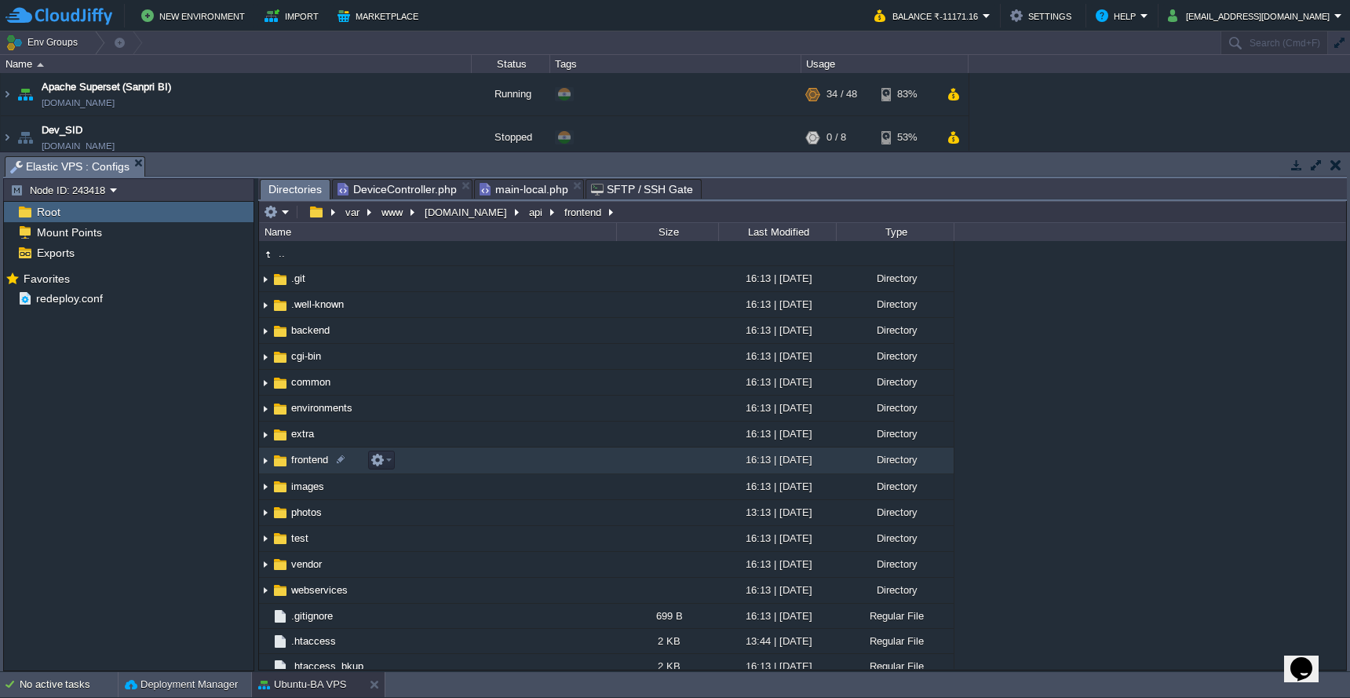
click at [458, 468] on td "frontend" at bounding box center [437, 460] width 357 height 26
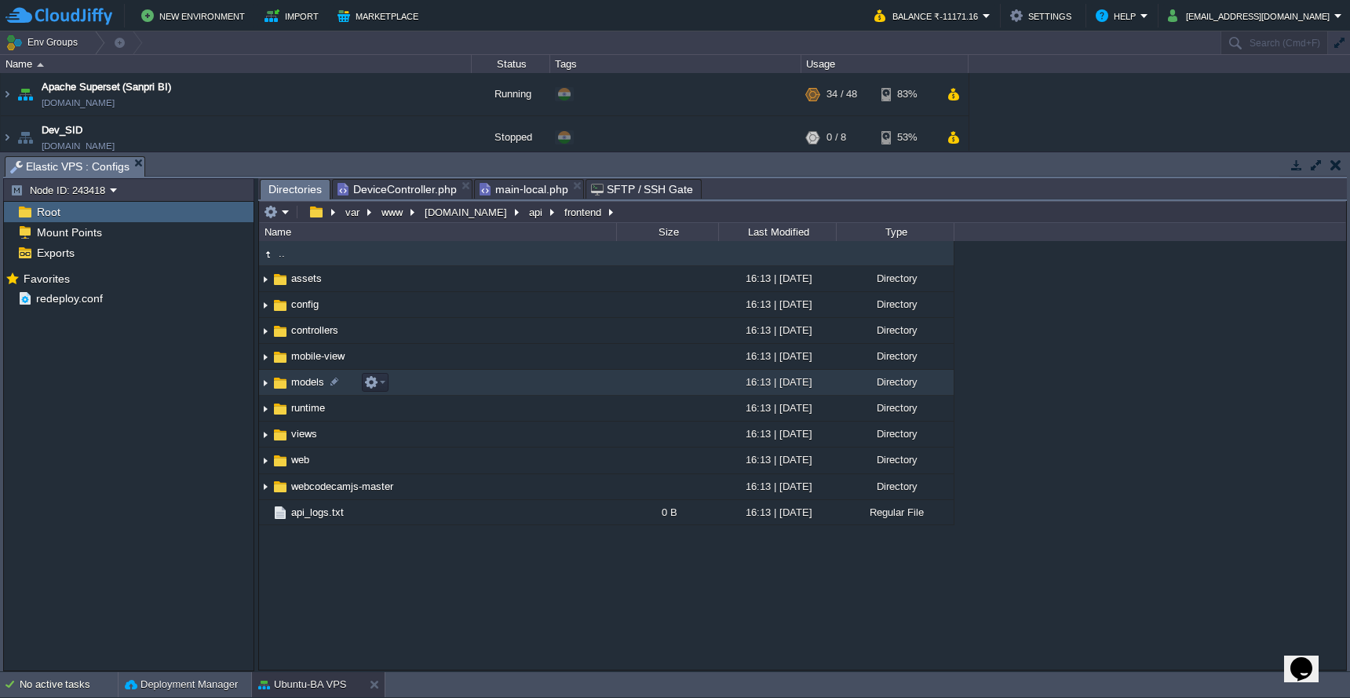
click at [490, 389] on td "models" at bounding box center [437, 383] width 357 height 26
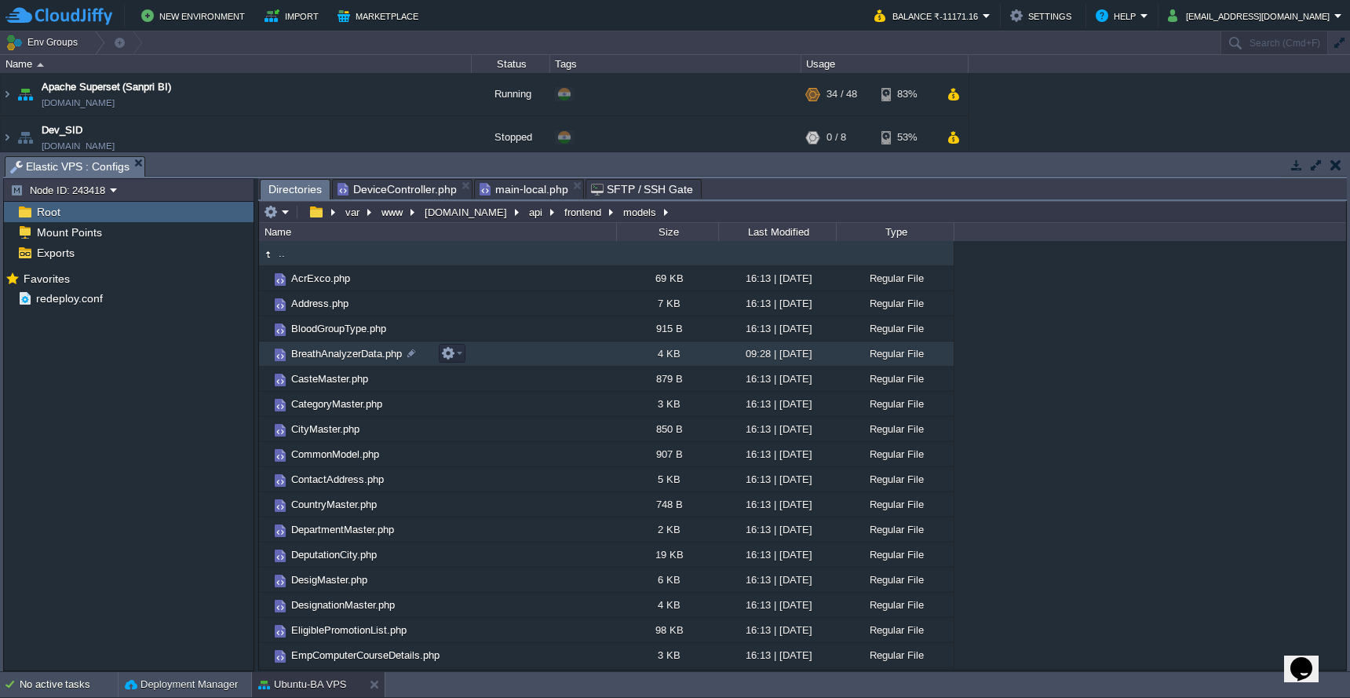
click at [555, 359] on td "BreathAnalyzerData.php" at bounding box center [437, 353] width 357 height 25
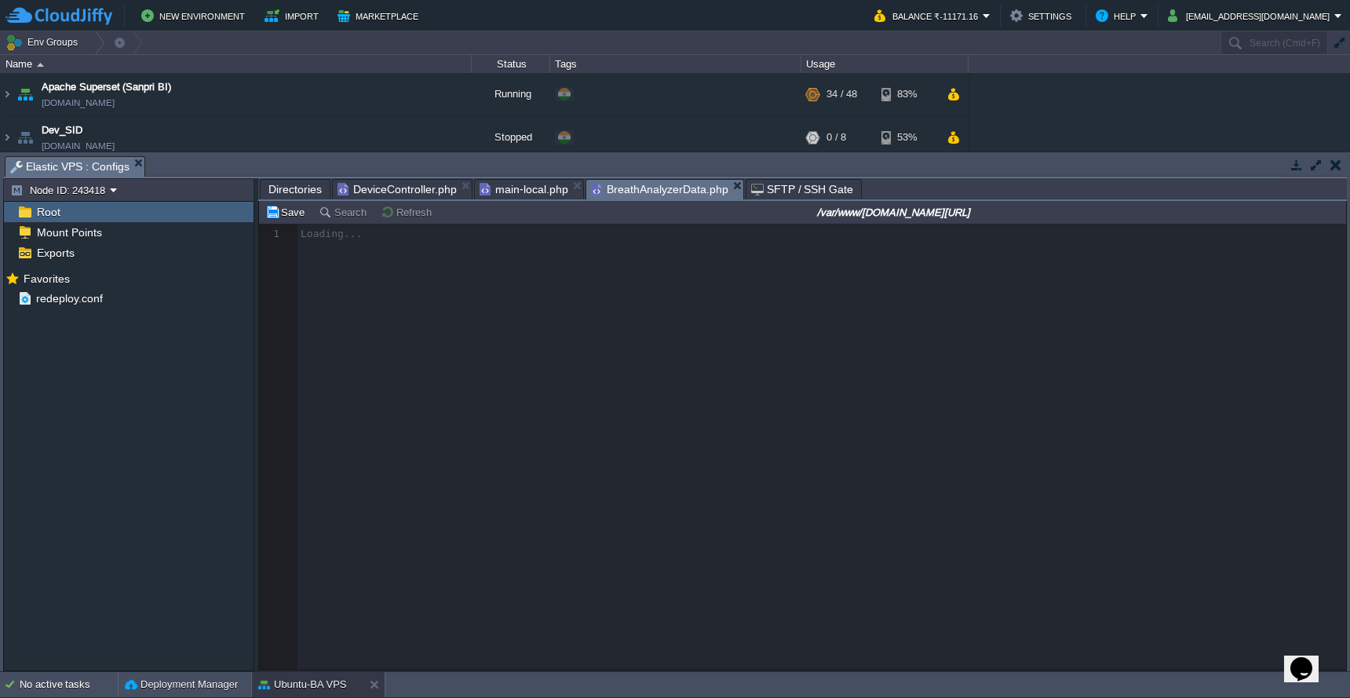
click at [403, 191] on span "DeviceController.php" at bounding box center [396, 189] width 119 height 19
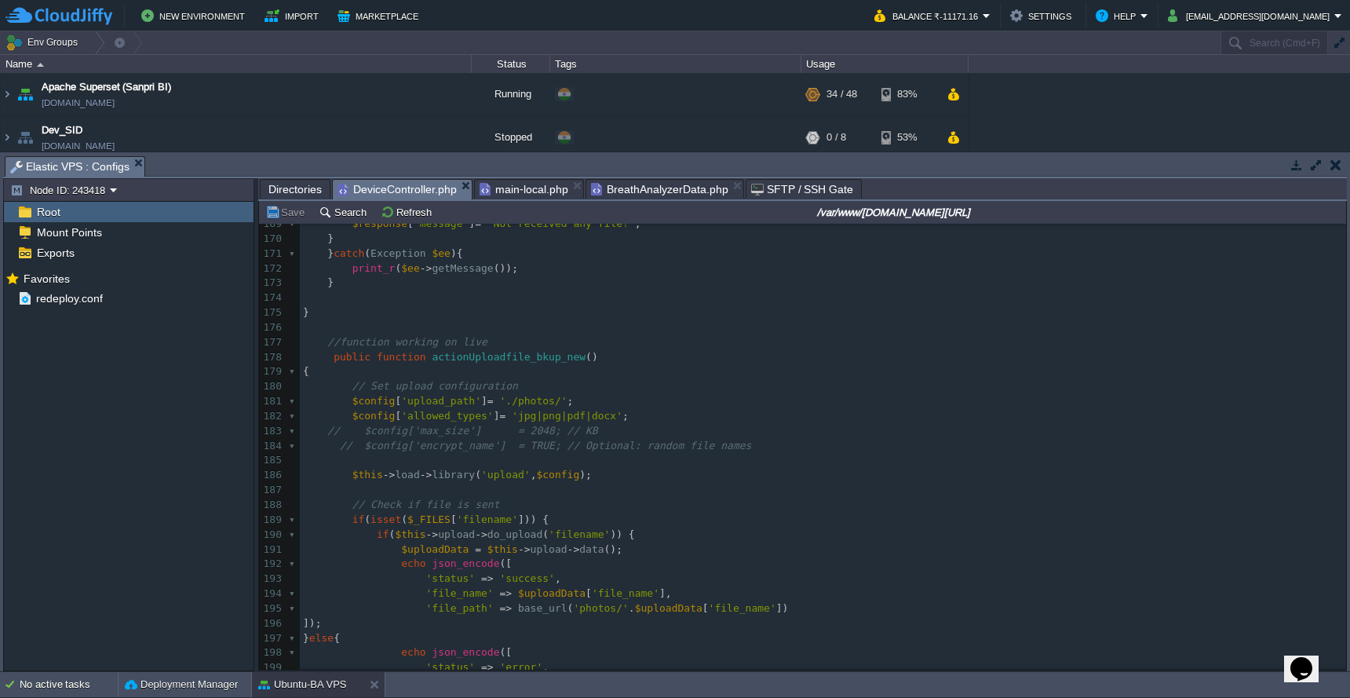
scroll to position [2914, 0]
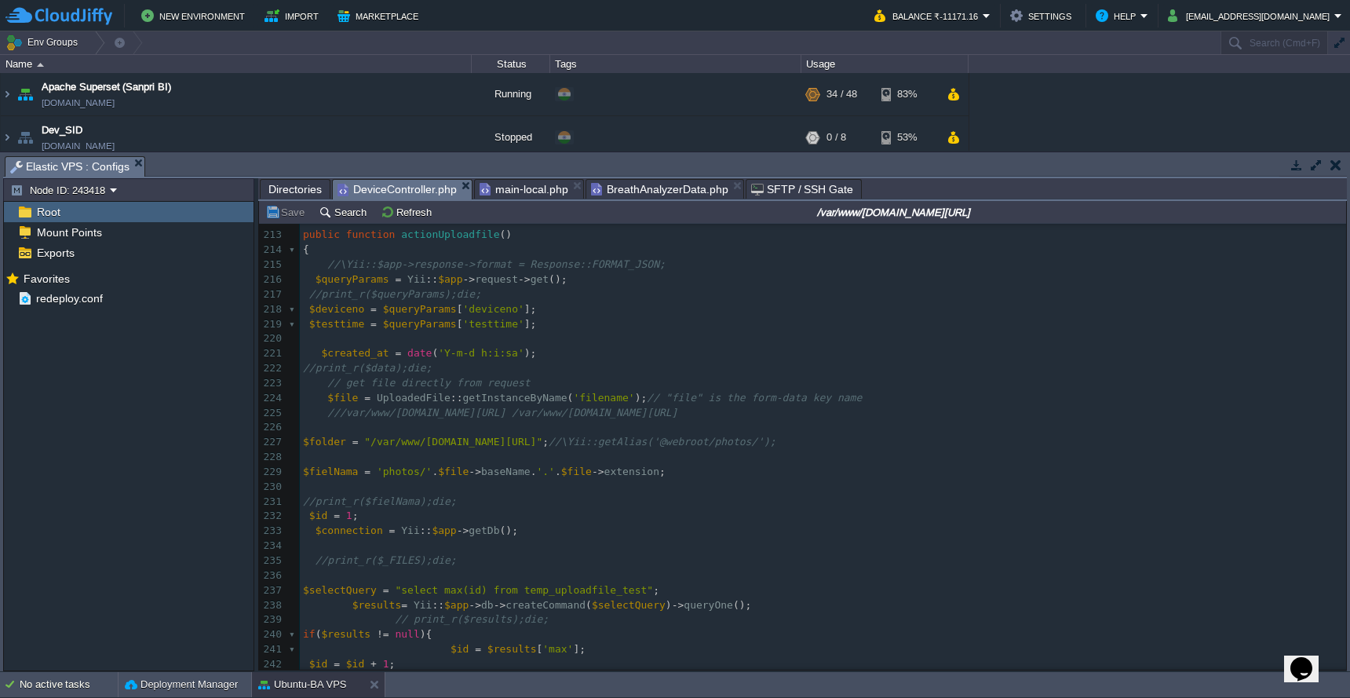
click at [462, 227] on div "xxxxxxxxxx $insert = $model -> insertData ( $jsonBody ); 203 } else { 204 echo …" at bounding box center [823, 545] width 1046 height 931
type textarea "actionUploadfile"
type textarea "$file = UploadedFile::getInstanceByName('filename');"
drag, startPoint x: 326, startPoint y: 388, endPoint x: 650, endPoint y: 387, distance: 323.3
click at [799, 511] on pre "$id = 1 ;" at bounding box center [823, 518] width 1046 height 15
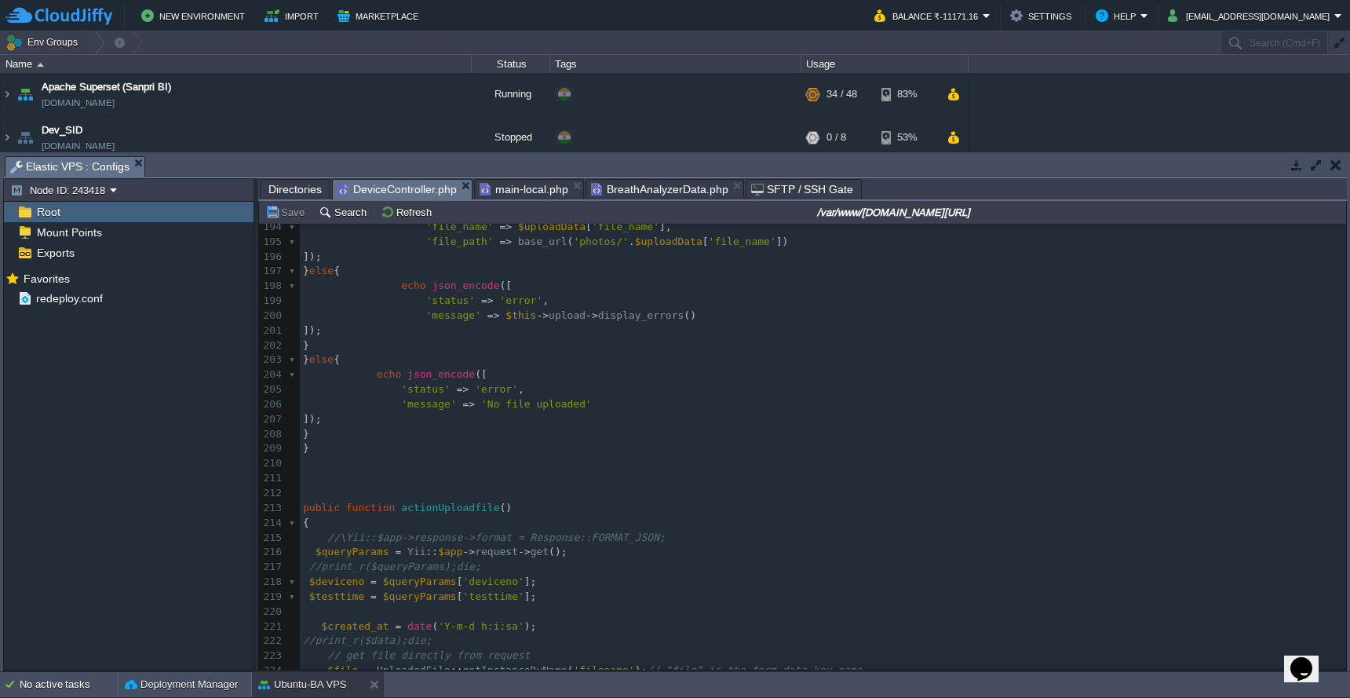
scroll to position [2758, 0]
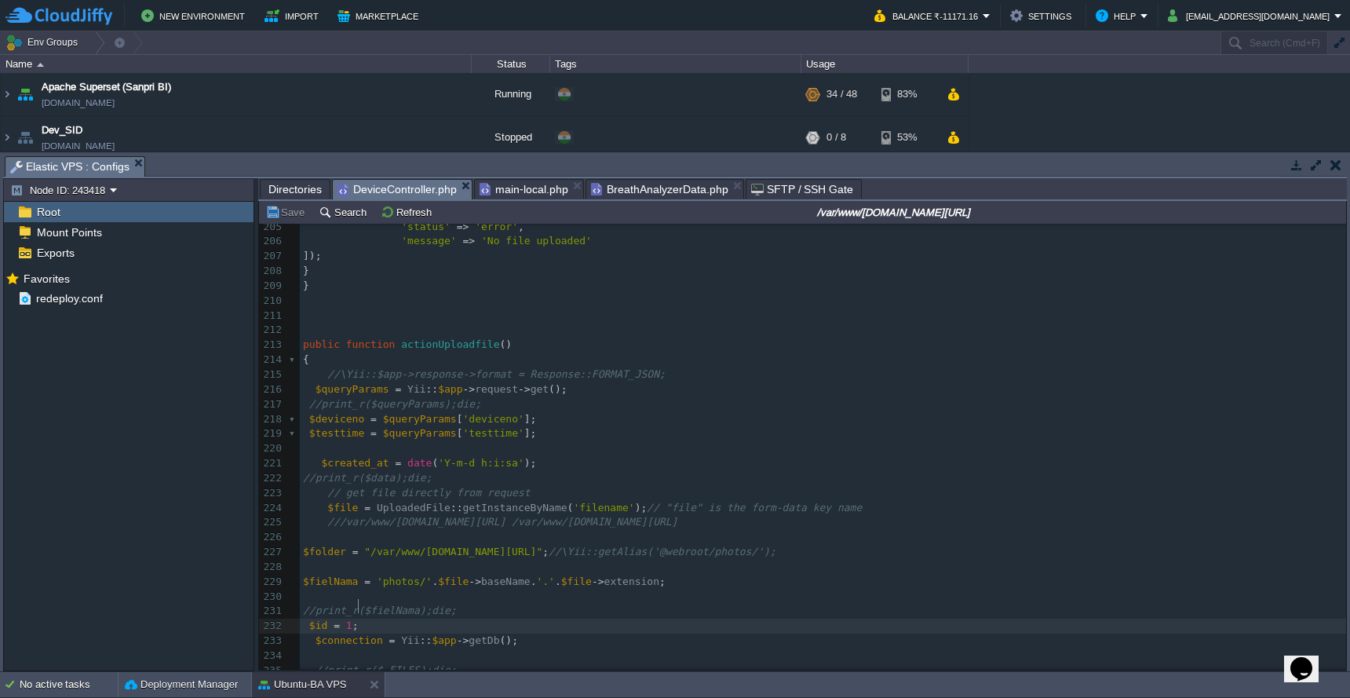
click at [423, 501] on span "UploadedFile" at bounding box center [414, 507] width 74 height 12
type textarea "UploadedFile"
click at [339, 566] on div "xxxxxxxxxx 195 'file_path' => base_url ( 'photos/' . $uploadData [ 'file_name' …" at bounding box center [823, 505] width 1046 height 858
type textarea "$fielNama"
type textarea "e"
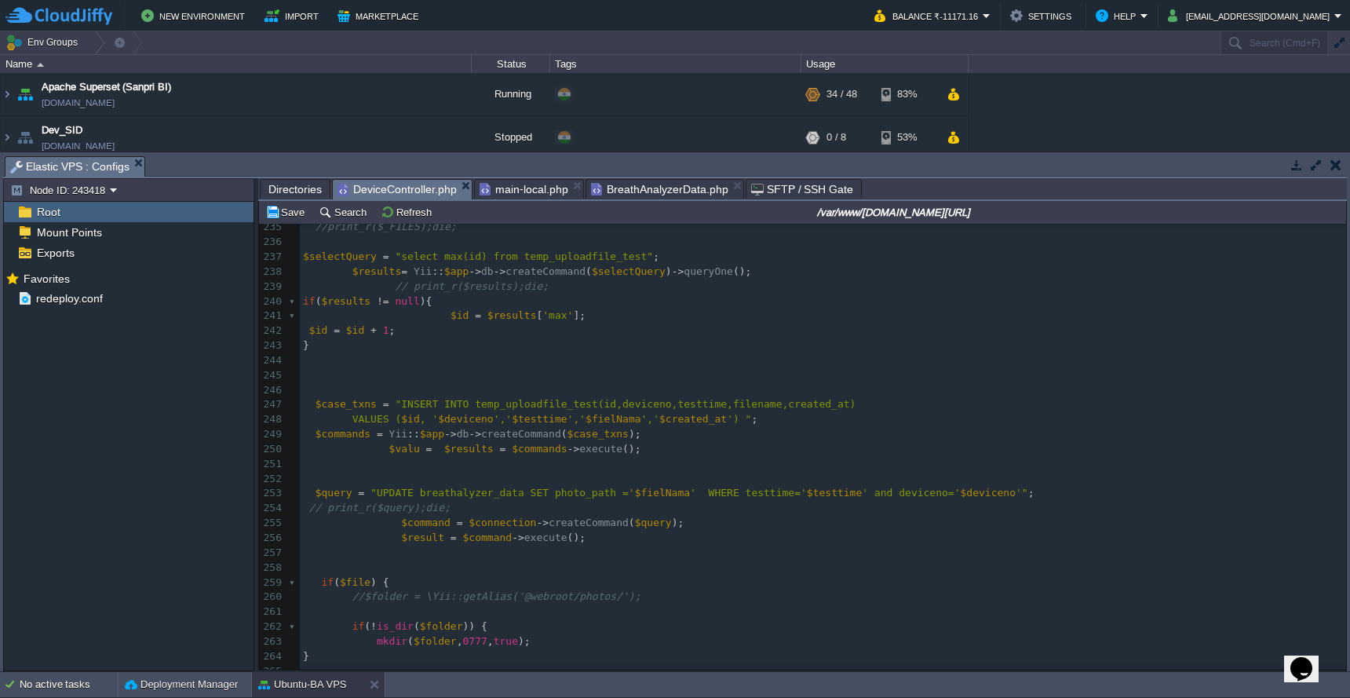
scroll to position [3311, 0]
click at [645, 416] on div "xxxxxxxxxx 224 $file = UploadedFile :: getInstanceByName ( 'filename' ); // "fi…" at bounding box center [823, 457] width 1046 height 784
type textarea "e"
click at [687, 494] on span "$fielNama" at bounding box center [662, 500] width 55 height 12
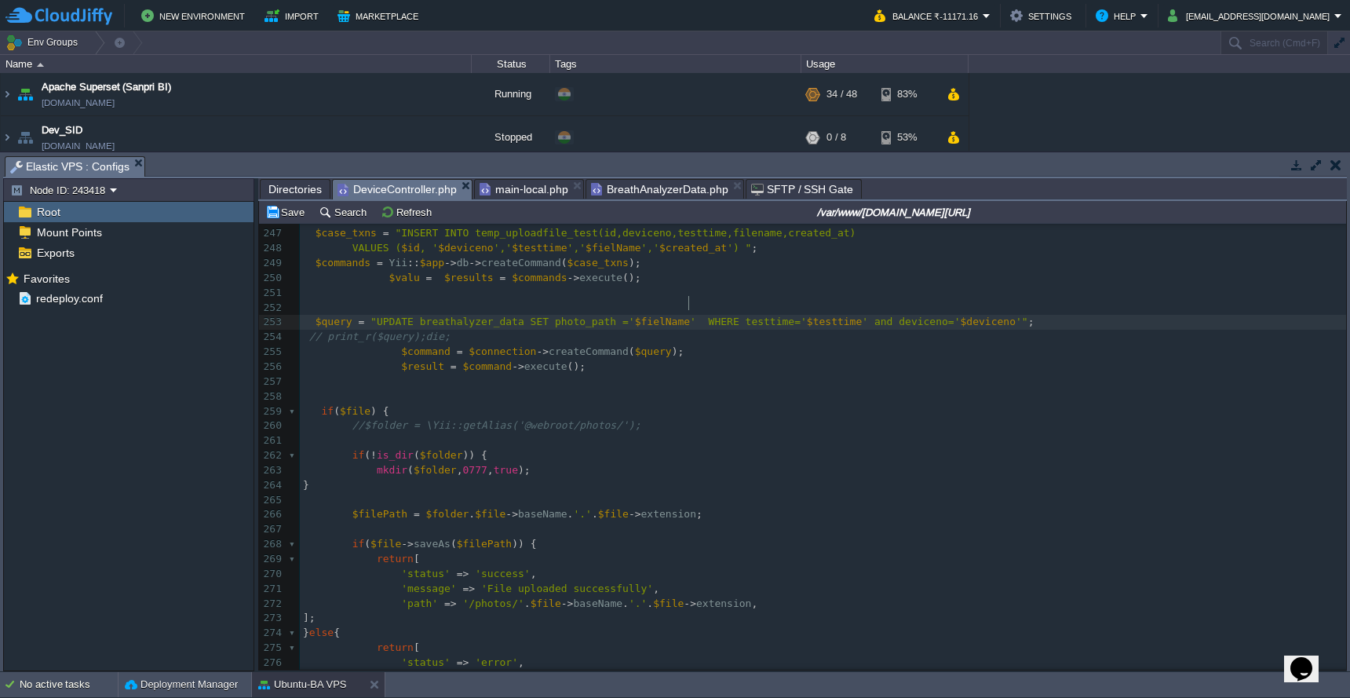
scroll to position [3506, 0]
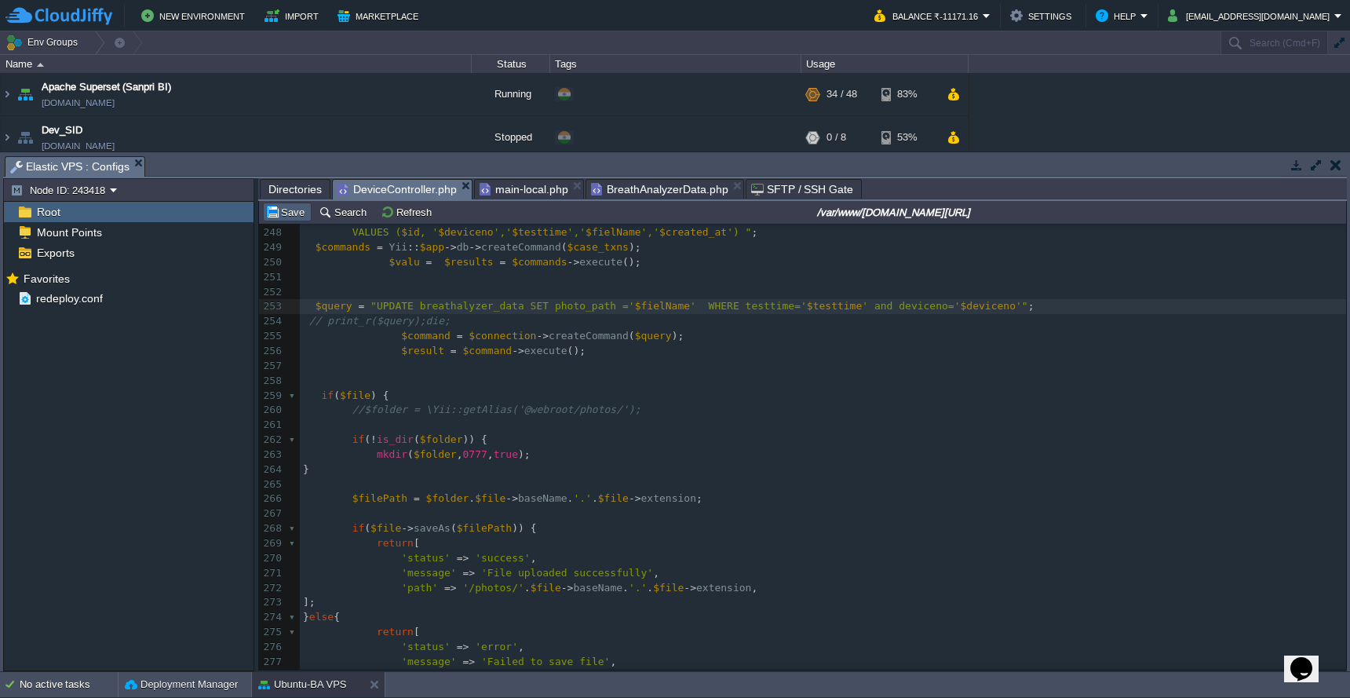
type textarea "e"
click at [290, 217] on button "Save" at bounding box center [287, 212] width 44 height 14
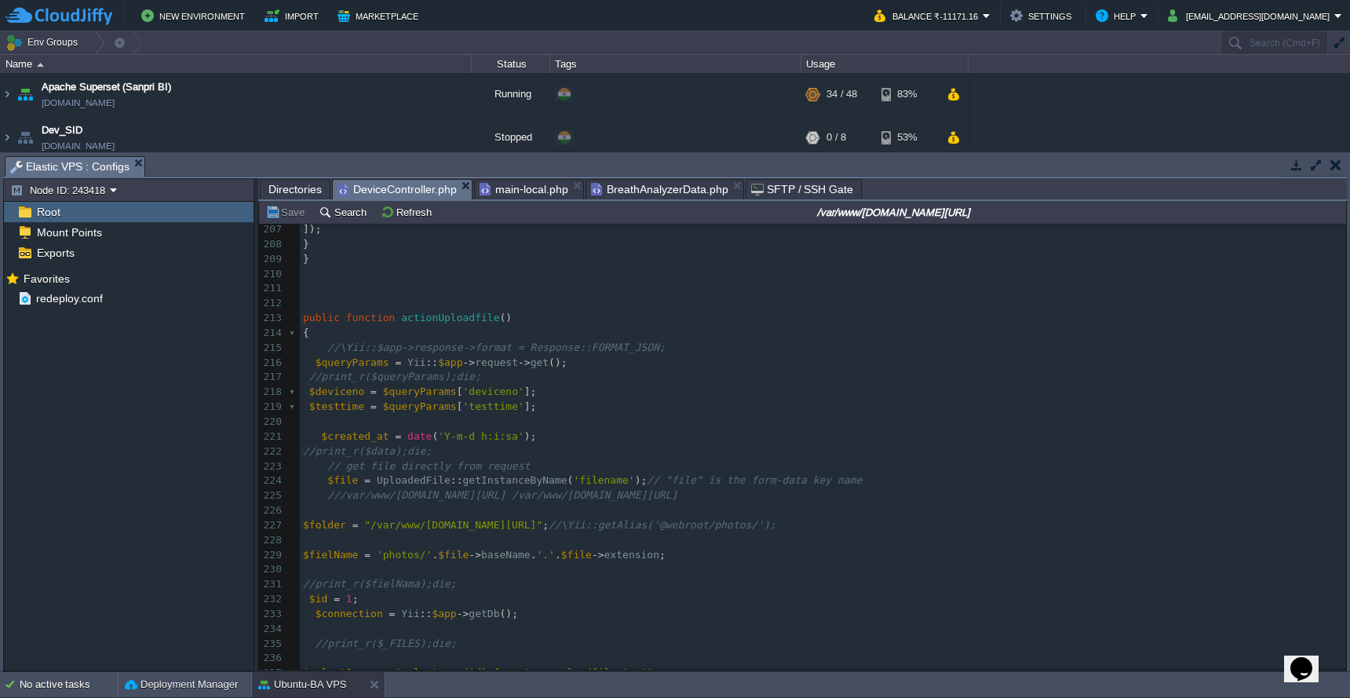
scroll to position [2906, 0]
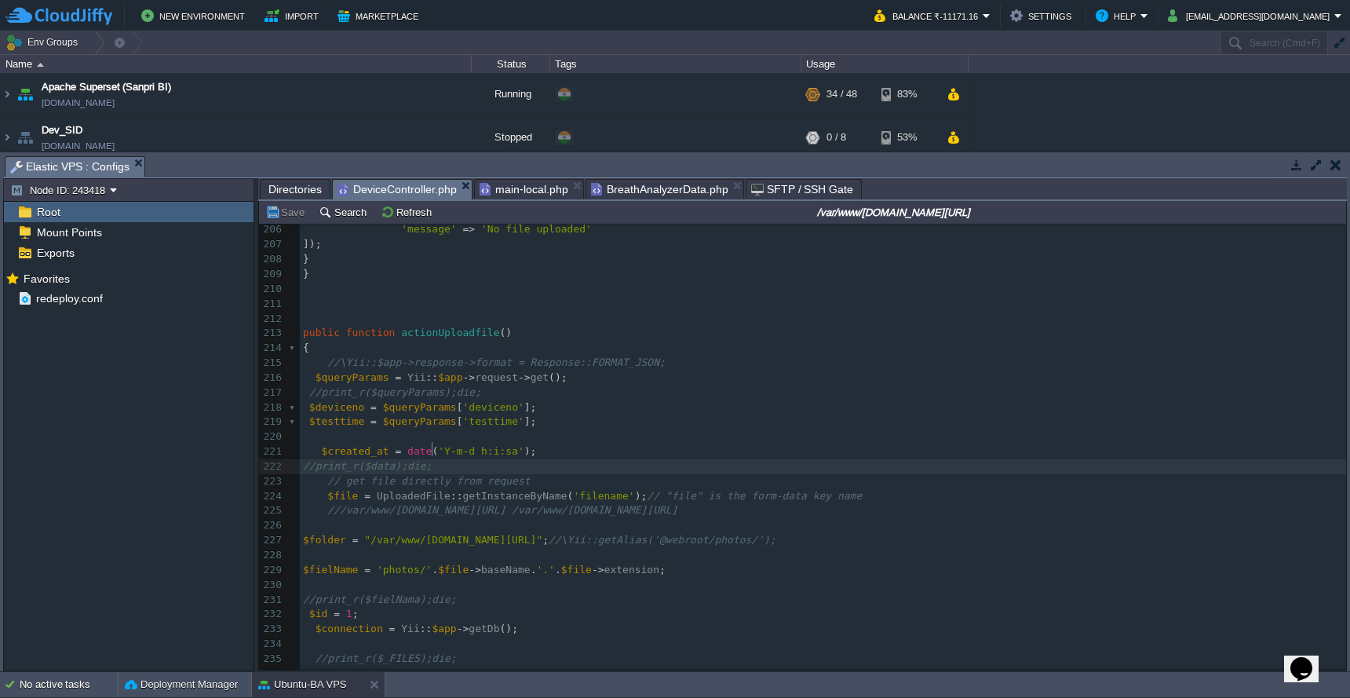
click at [660, 459] on pre "//print_r($data);die;" at bounding box center [823, 466] width 1046 height 15
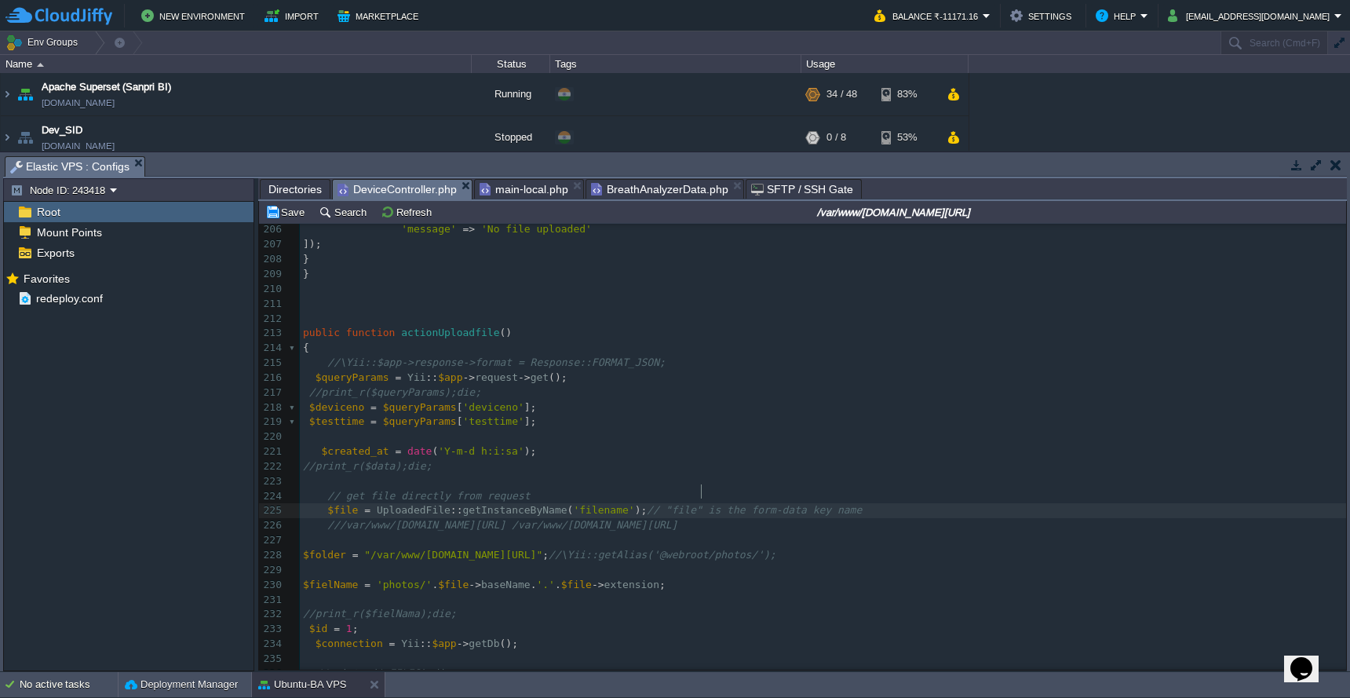
click at [702, 494] on div "xxxxxxxxxx 196 ]); 197 } else { 198 echo json_encode ([ 199 'status' => 'error'…" at bounding box center [823, 592] width 1046 height 1035
type textarea "name"
click at [288, 218] on button "Save" at bounding box center [287, 212] width 44 height 14
click at [612, 504] on span "'filename'" at bounding box center [603, 510] width 61 height 12
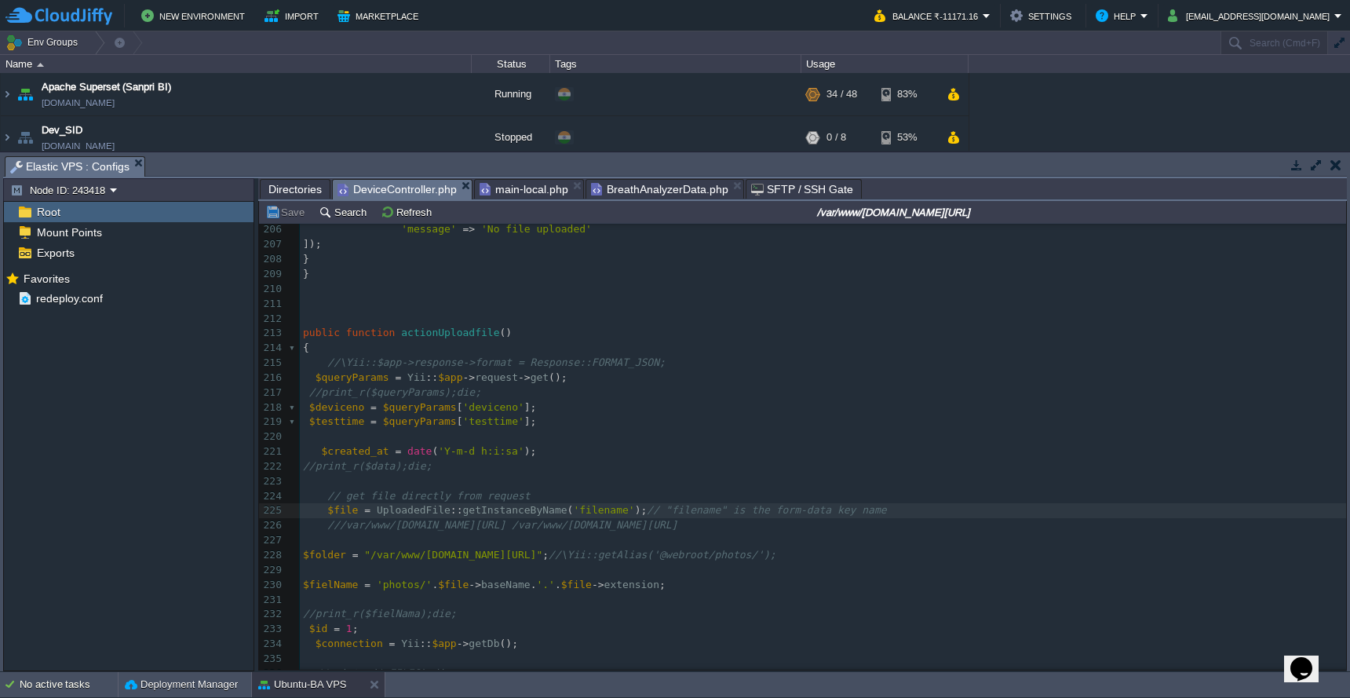
type textarea "filename"
type textarea "get file directly from request"
drag, startPoint x: 347, startPoint y: 480, endPoint x: 538, endPoint y: 475, distance: 191.5
click at [701, 494] on div "xxxxxxxxxx 196 ]); 197 } else { 198 echo json_encode ([ 199 'status' => 'error'…" at bounding box center [823, 592] width 1046 height 1035
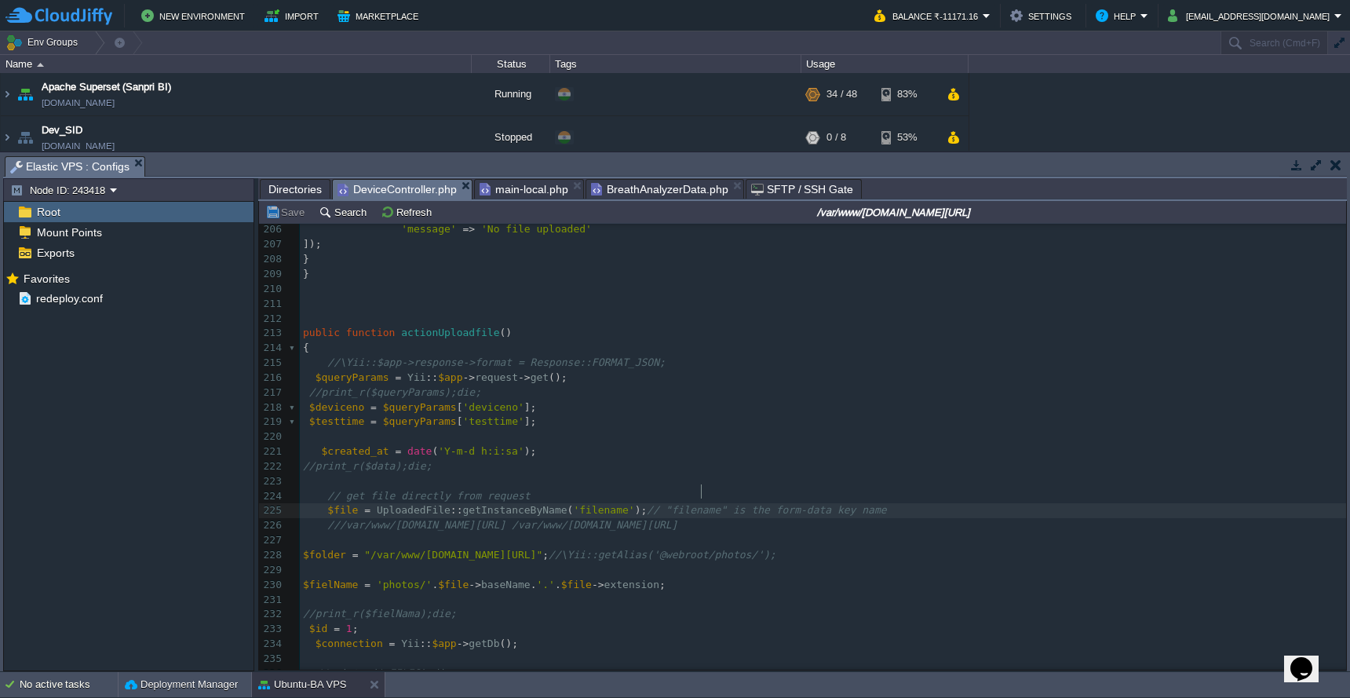
type textarea "filename"
click at [519, 480] on div "xxxxxxxxxx 196 ]); 197 } else { 198 echo json_encode ([ 199 'status' => 'error'…" at bounding box center [823, 592] width 1046 height 1035
type textarea "request"
